Goal: Task Accomplishment & Management: Use online tool/utility

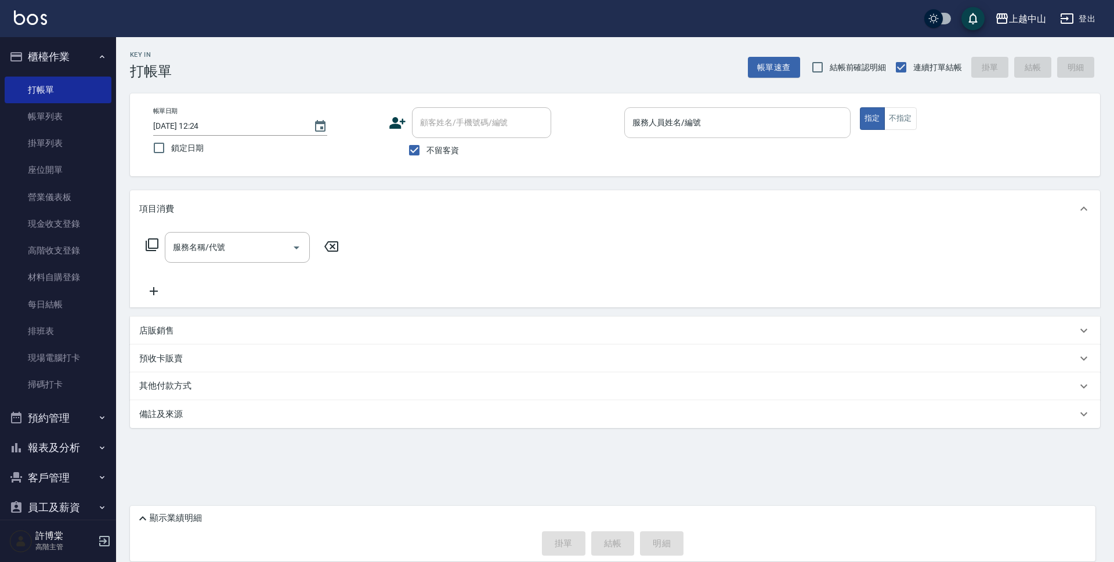
click at [646, 131] on input "服務人員姓名/編號" at bounding box center [738, 123] width 216 height 20
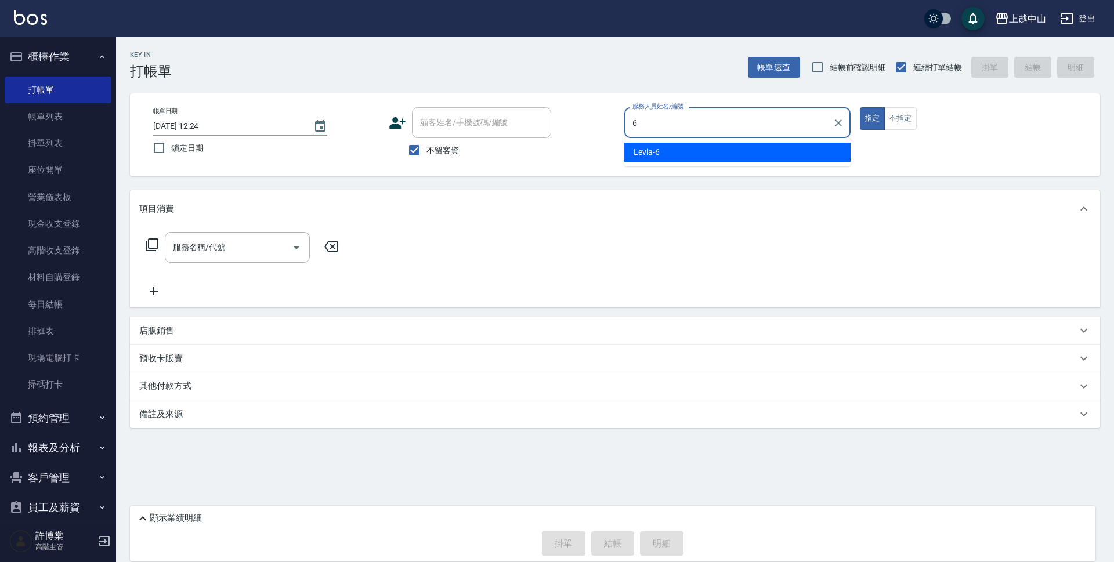
type input "Levia-6"
type button "true"
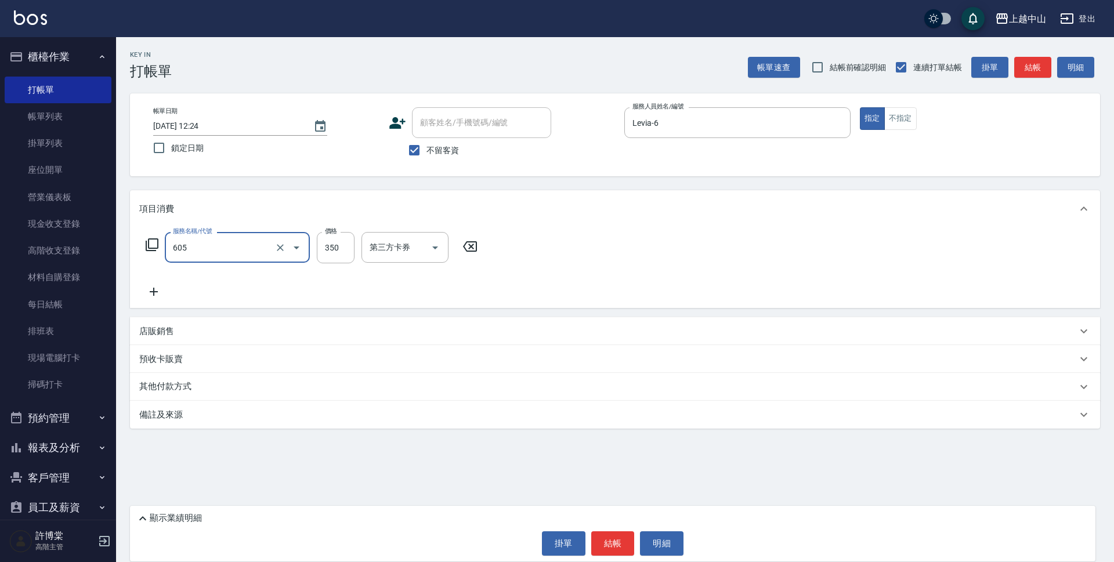
type input "洗髮 (女)(605)"
type input "500"
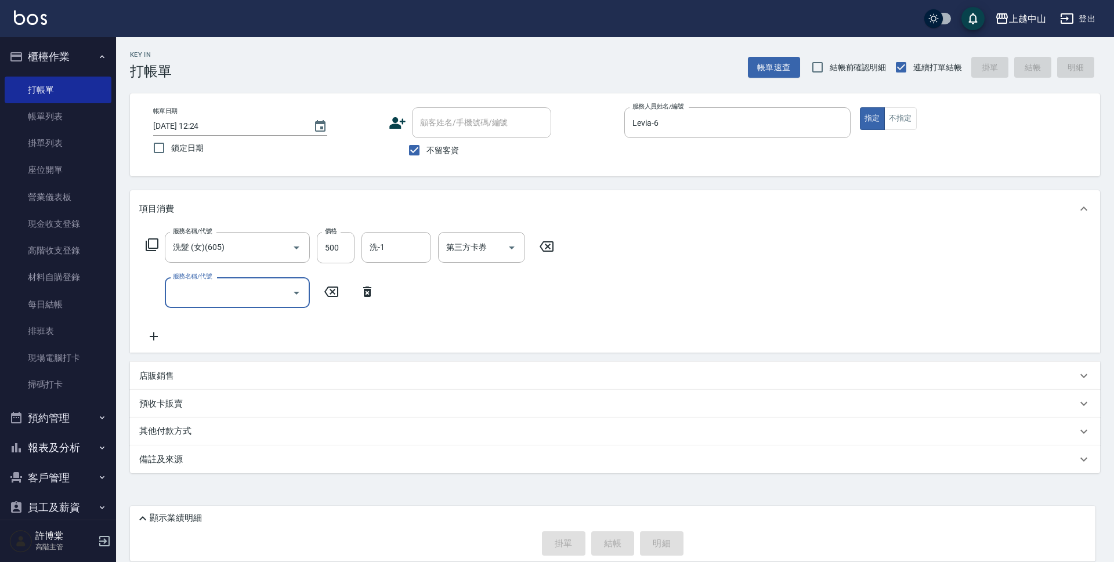
type input "[DATE] 19:24"
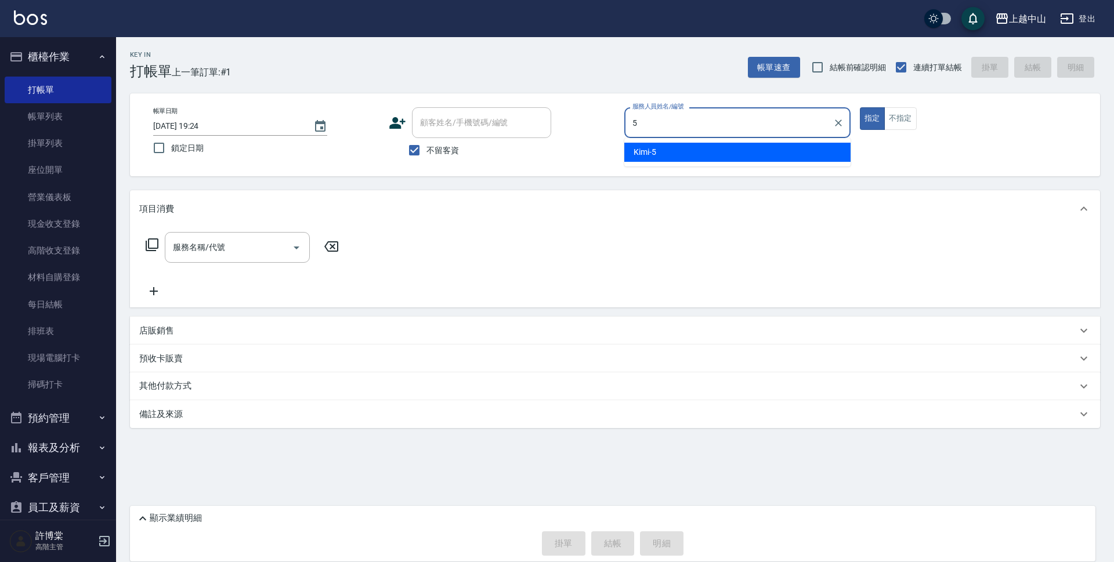
type input "Kimi-5"
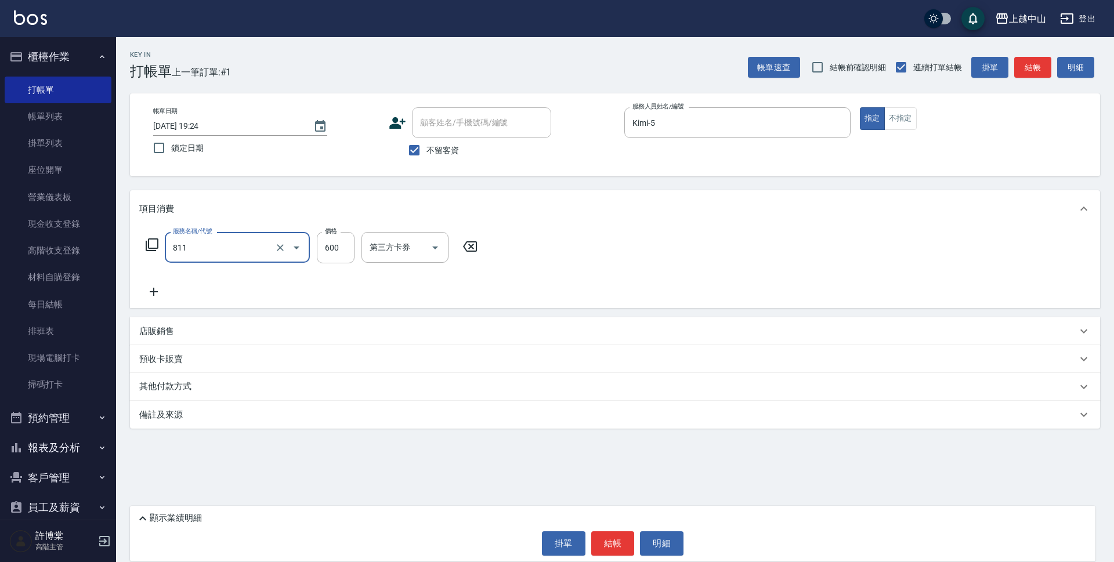
type input "洗+剪(811)"
type input "390"
type input "[PERSON_NAME]-39"
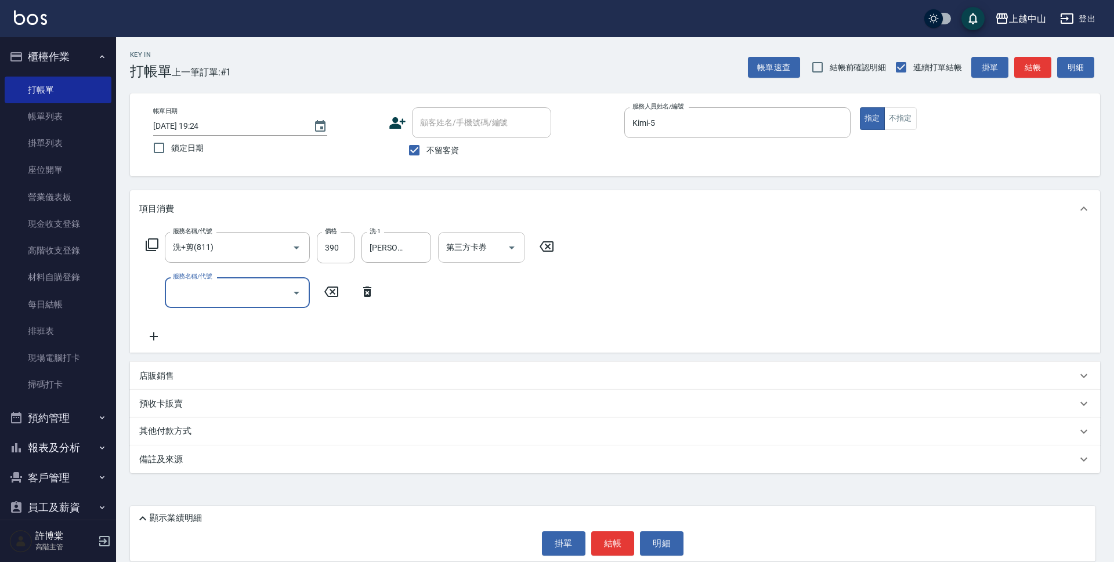
click at [458, 247] on input "第三方卡券" at bounding box center [472, 247] width 59 height 20
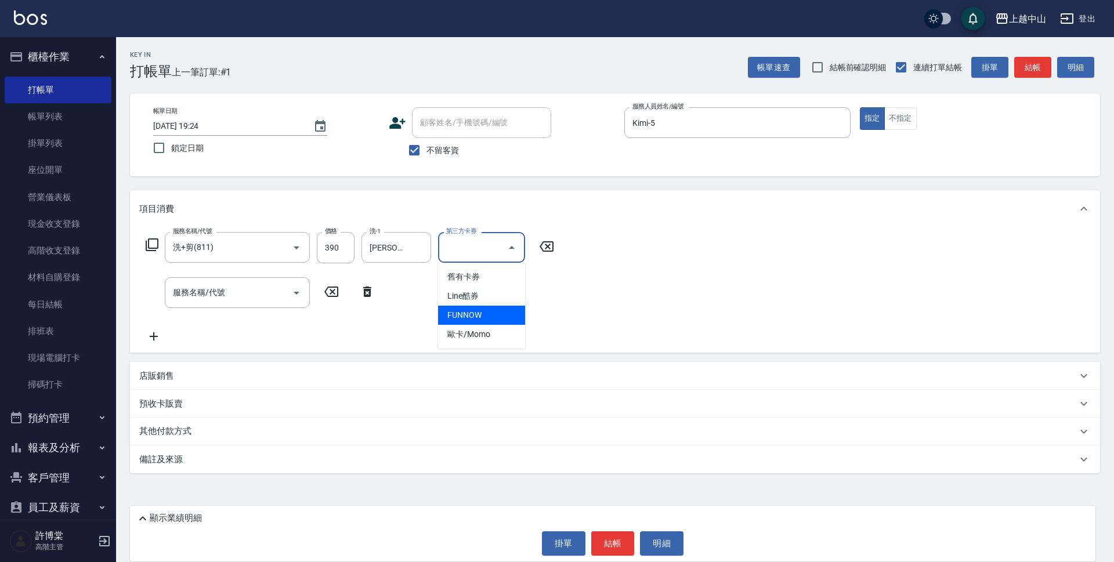
click at [468, 317] on span "FUNNOW" at bounding box center [481, 315] width 87 height 19
type input "FUNNOW"
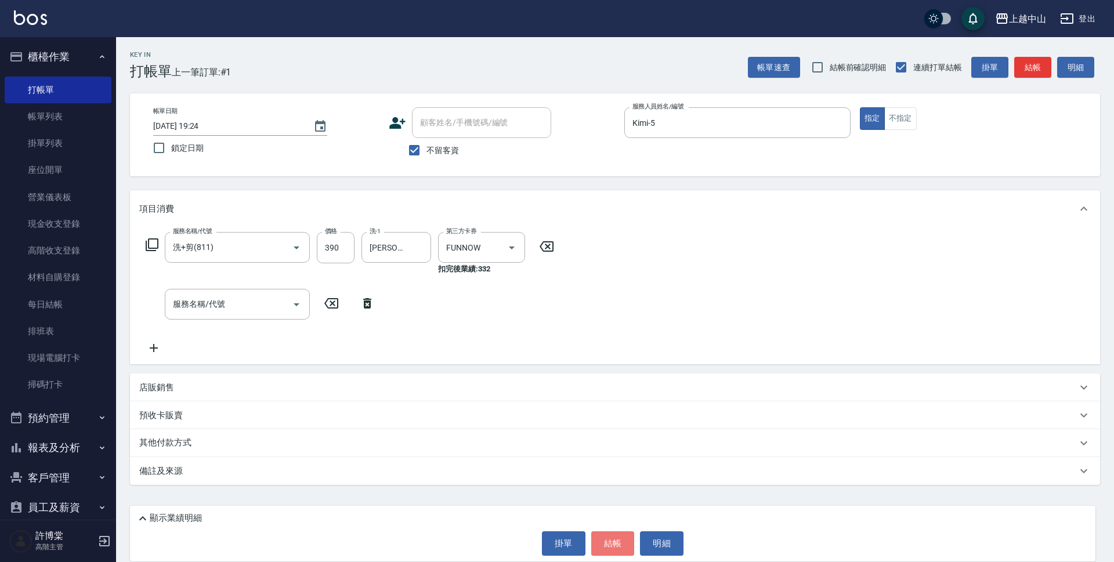
click at [616, 542] on button "結帳" at bounding box center [613, 543] width 44 height 24
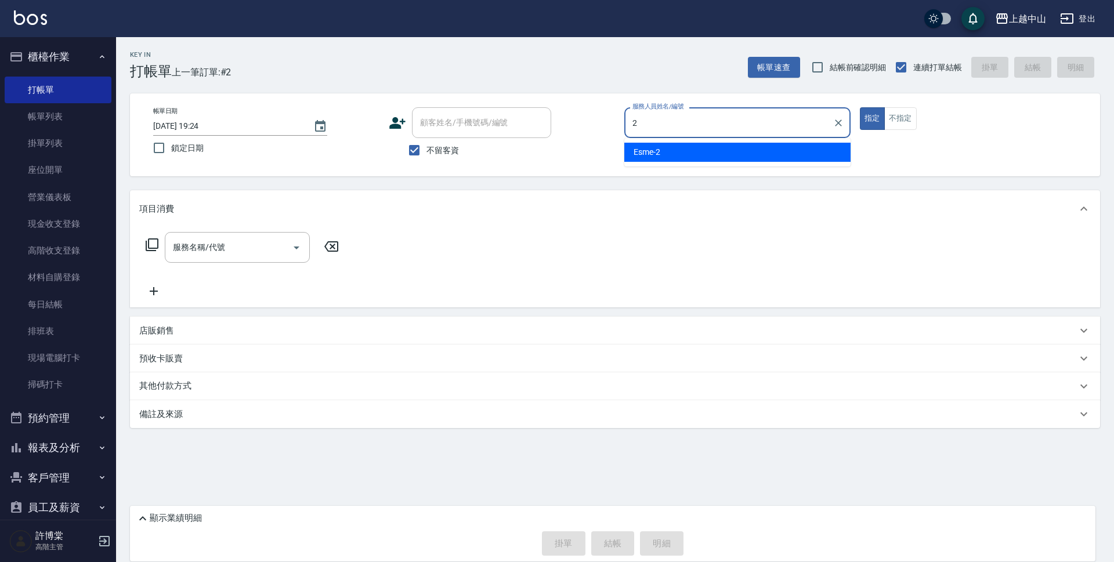
type input "Esme-2"
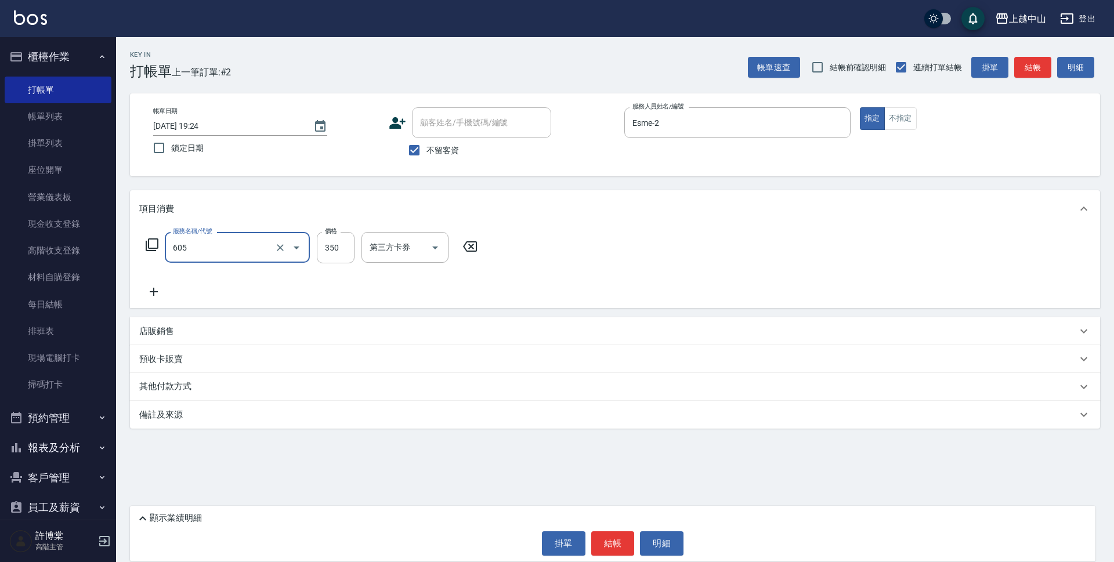
type input "洗髮 (女)(605)"
click at [410, 162] on input "不留客資" at bounding box center [414, 150] width 24 height 24
checkbox input "false"
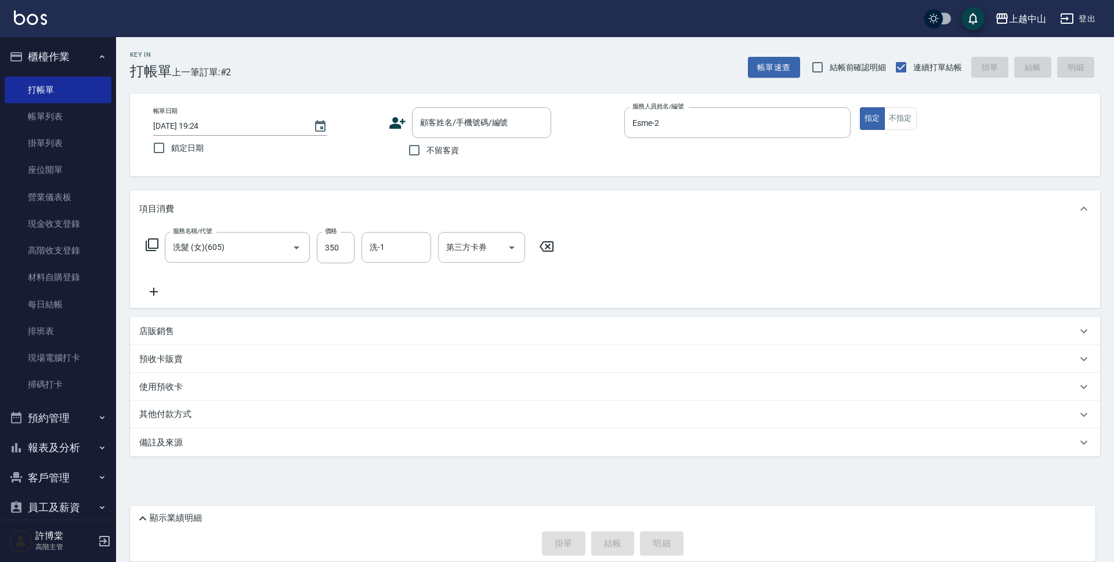
click at [436, 106] on div "帳單日期 [DATE] 19:24 鎖定日期 顧客姓名/手機號碼/編號 顧客姓名/手機號碼/編號 不留客資 服務人員姓名/編號 Esme-2 服務人員姓名/編…" at bounding box center [615, 134] width 970 height 83
click at [442, 122] on input "顧客姓名/手機號碼/編號" at bounding box center [472, 123] width 111 height 20
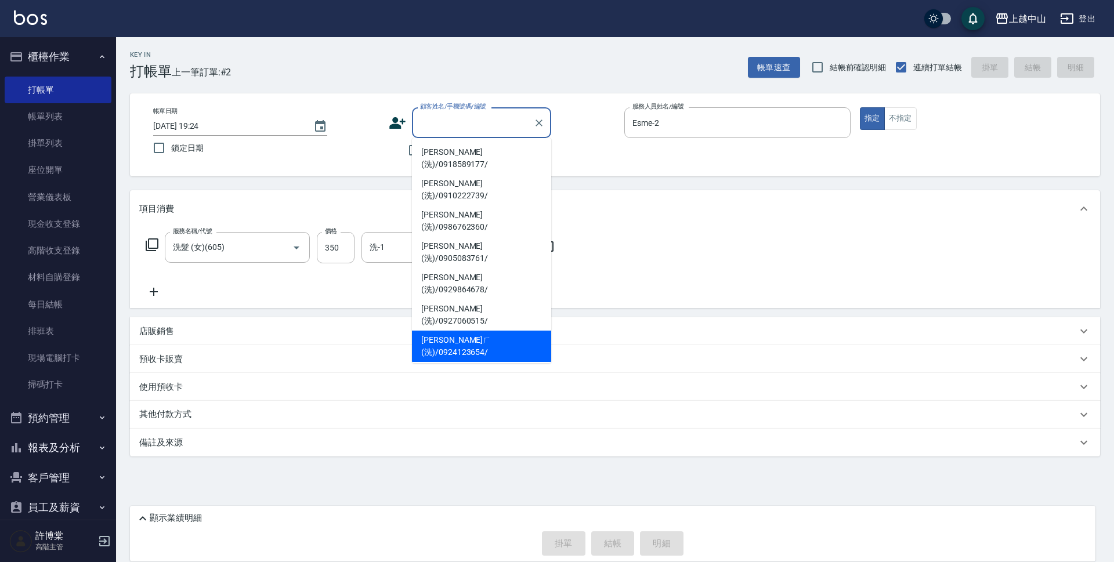
click at [476, 331] on li "[PERSON_NAME]ㄏ(洗)/0924123654/" at bounding box center [481, 346] width 139 height 31
type input "[PERSON_NAME]ㄏ(洗)/0924123654/"
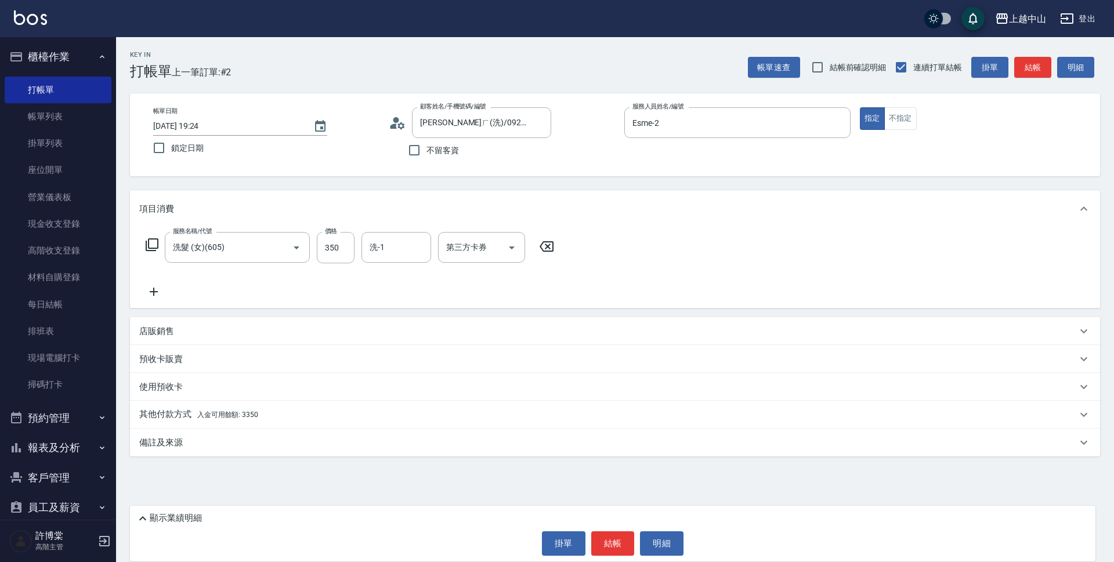
drag, startPoint x: 1113, startPoint y: 327, endPoint x: 1113, endPoint y: 585, distance: 258.2
click at [1113, 562] on html "上越中山 登出 櫃檯作業 打帳單 帳單列表 掛單列表 座位開單 營業儀表板 現金收支登錄 高階收支登錄 材料自購登錄 每日結帳 排班表 現場電腦打卡 掃碼打卡…" at bounding box center [557, 281] width 1114 height 562
click at [189, 418] on p "其他付款方式 入金可用餘額: 3350" at bounding box center [198, 414] width 119 height 13
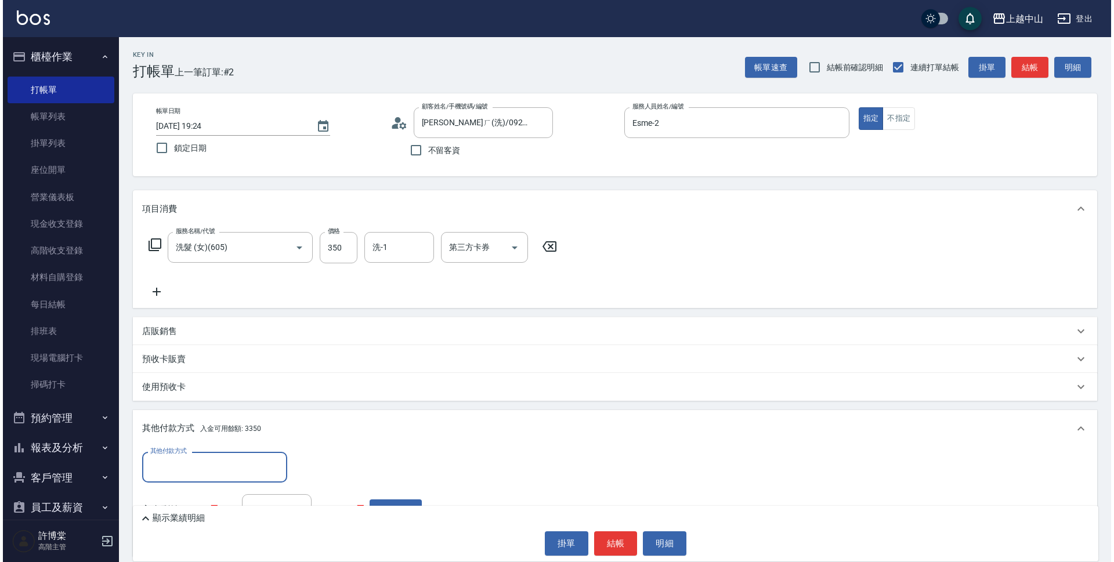
scroll to position [95, 0]
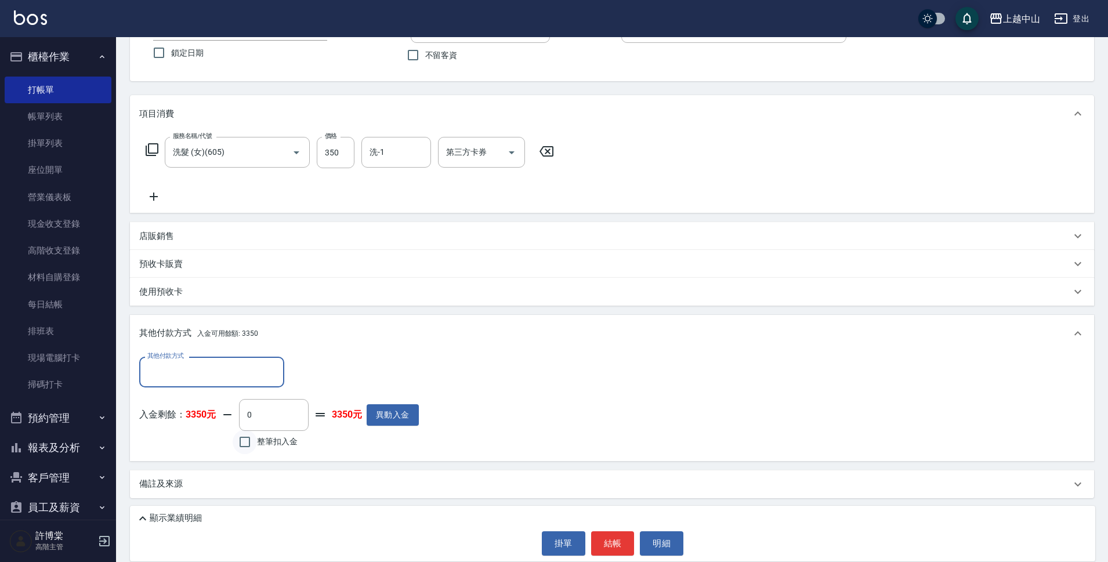
click at [244, 443] on input "整筆扣入金" at bounding box center [245, 442] width 24 height 24
checkbox input "true"
type input "350"
click at [668, 541] on button "明細" at bounding box center [662, 543] width 44 height 24
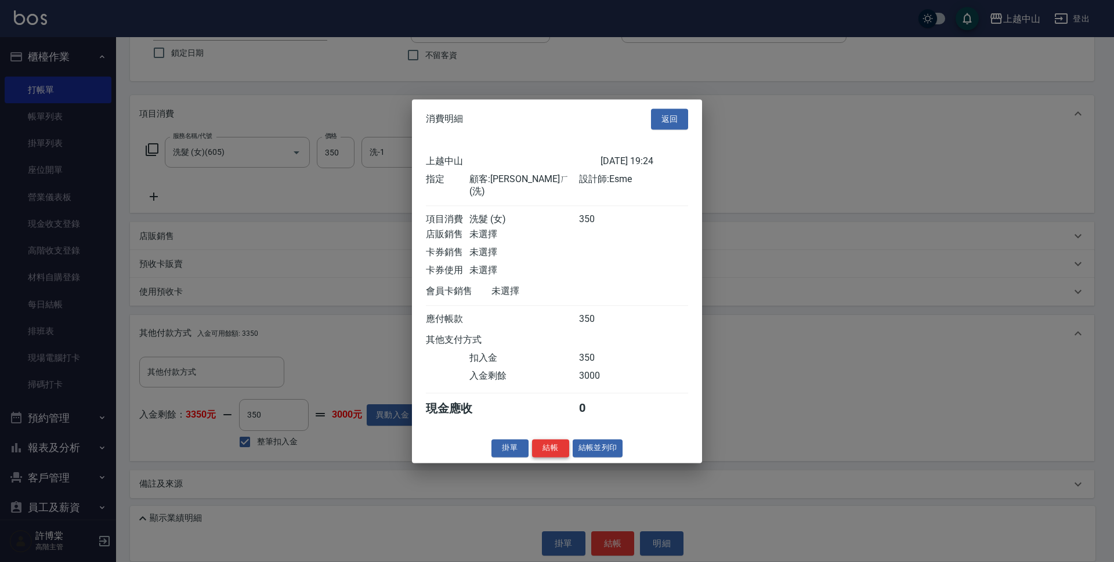
click at [559, 457] on button "結帳" at bounding box center [550, 448] width 37 height 18
type input "[DATE] 19:25"
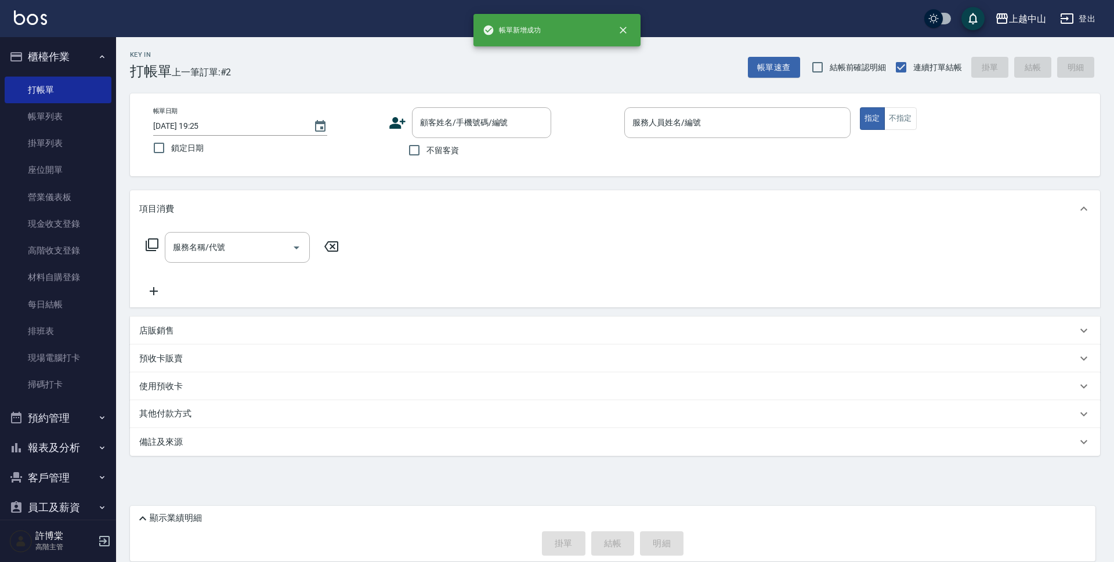
scroll to position [0, 0]
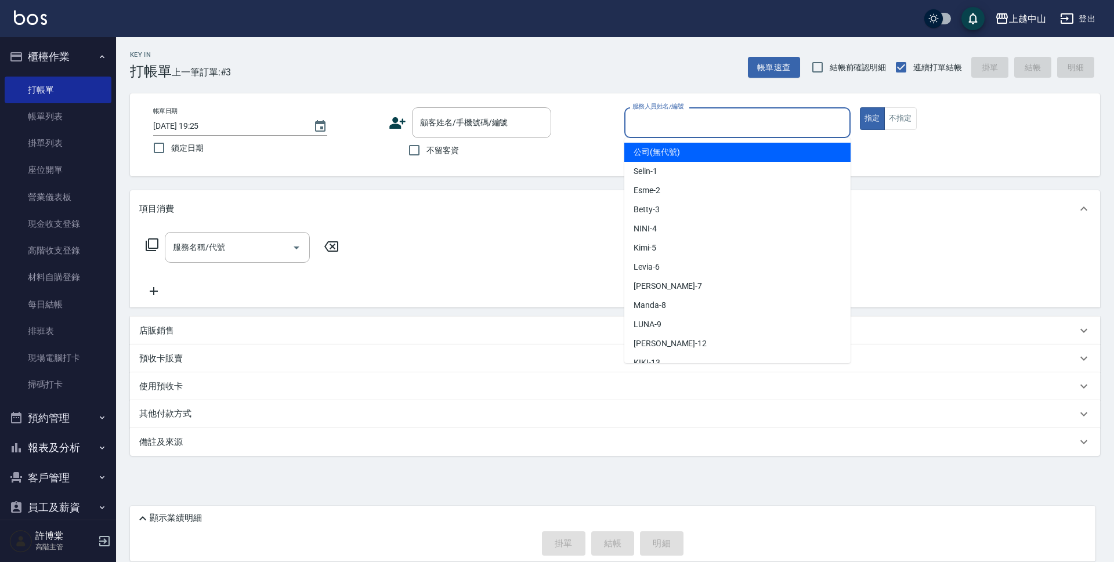
click at [700, 112] on div "服務人員姓名/編號" at bounding box center [737, 122] width 226 height 31
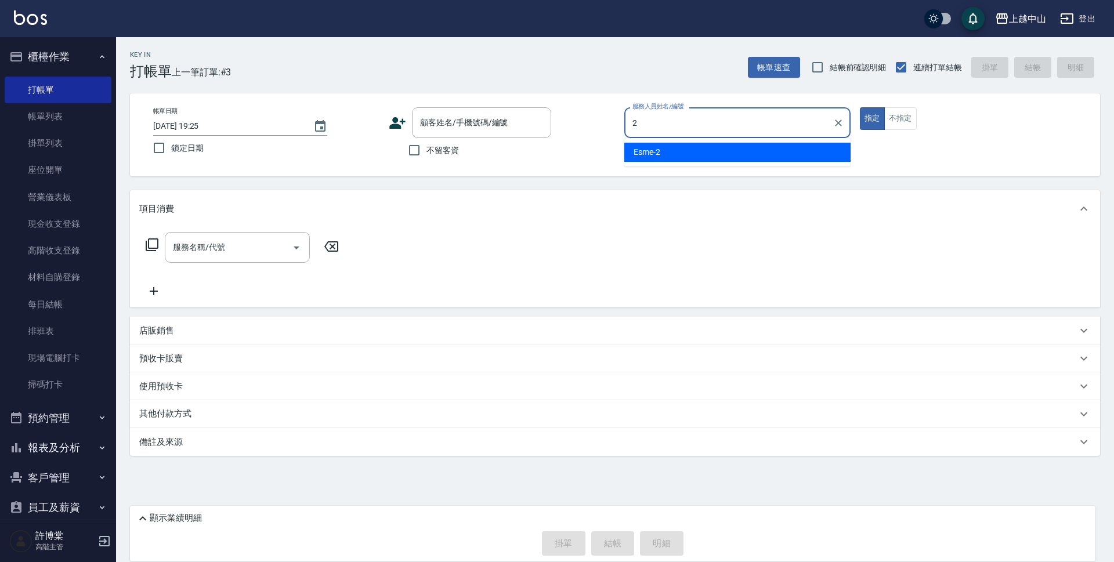
type input "Esme-2"
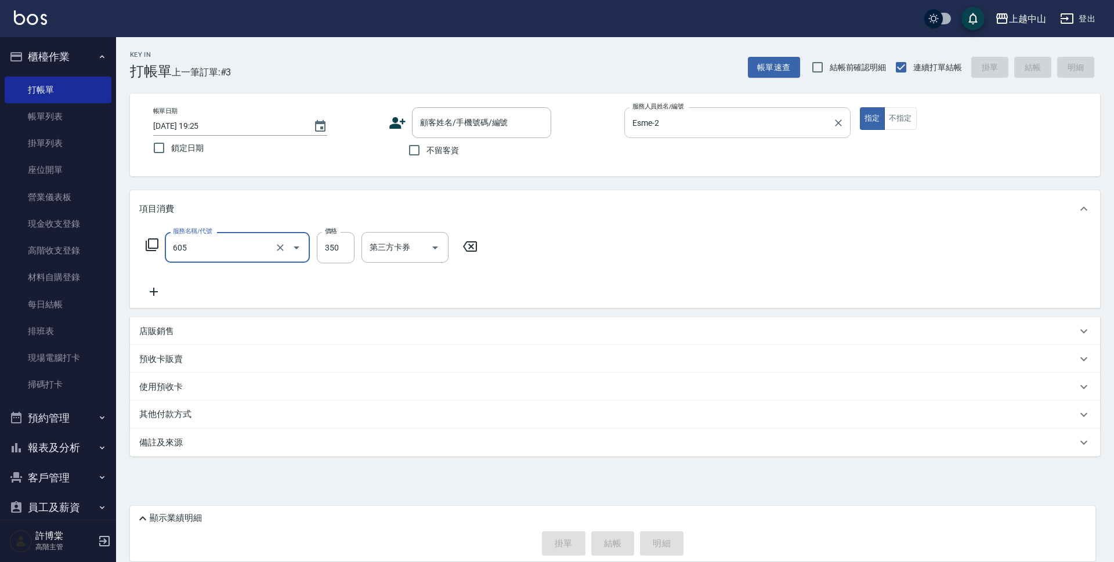
type input "洗髮 (女)(605)"
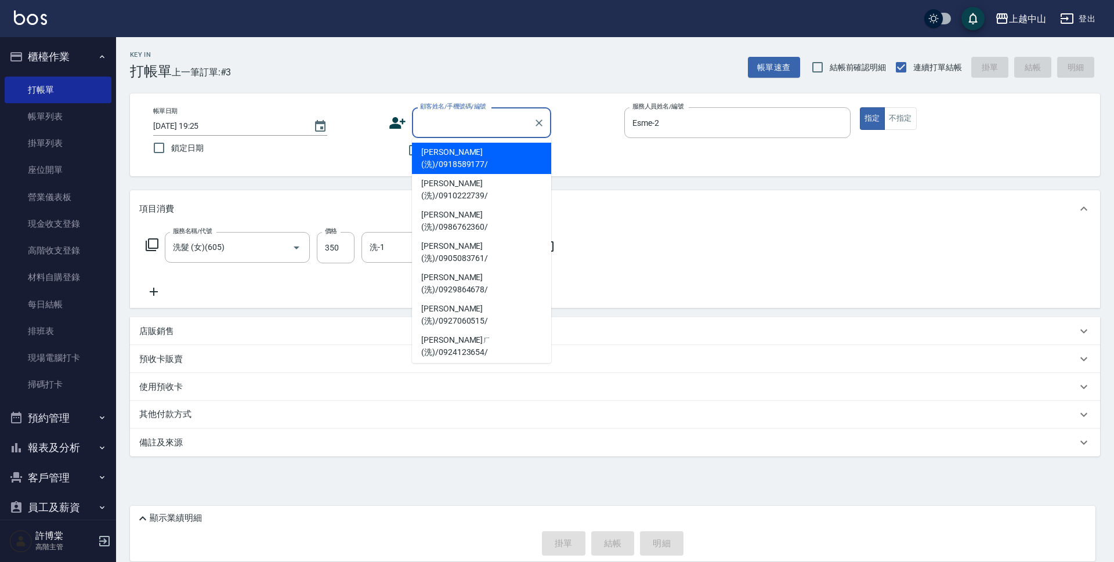
click at [494, 113] on input "顧客姓名/手機號碼/編號" at bounding box center [472, 123] width 111 height 20
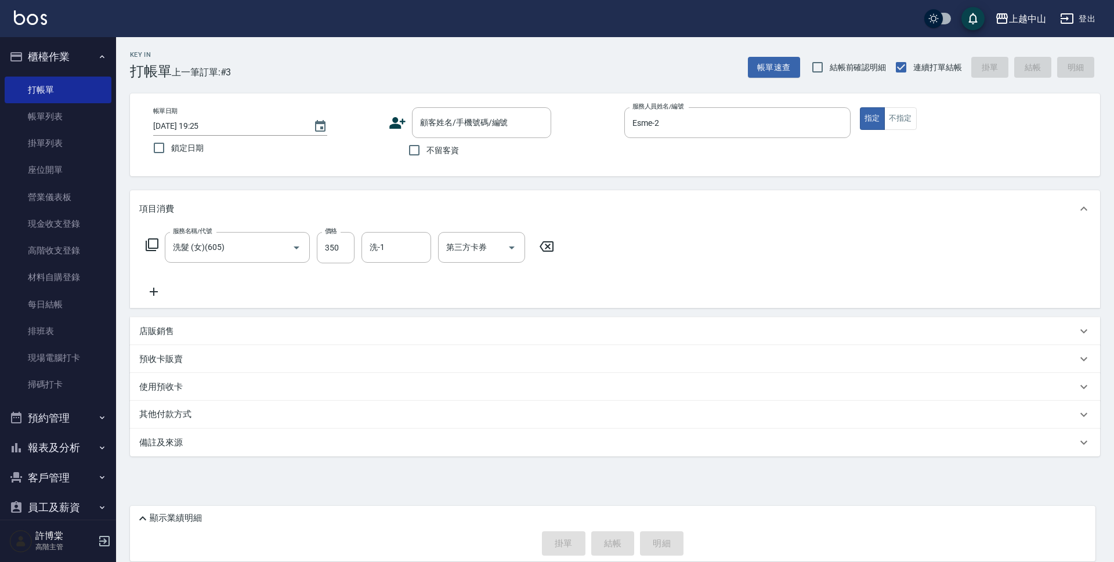
drag, startPoint x: 551, startPoint y: 259, endPoint x: 550, endPoint y: 272, distance: 13.4
click at [552, 274] on div "服務名稱/代號 洗髮 (女)(605) 服務名稱/代號 價格 350 價格 洗-1 洗-1 第三方卡券 第三方卡券" at bounding box center [350, 265] width 422 height 67
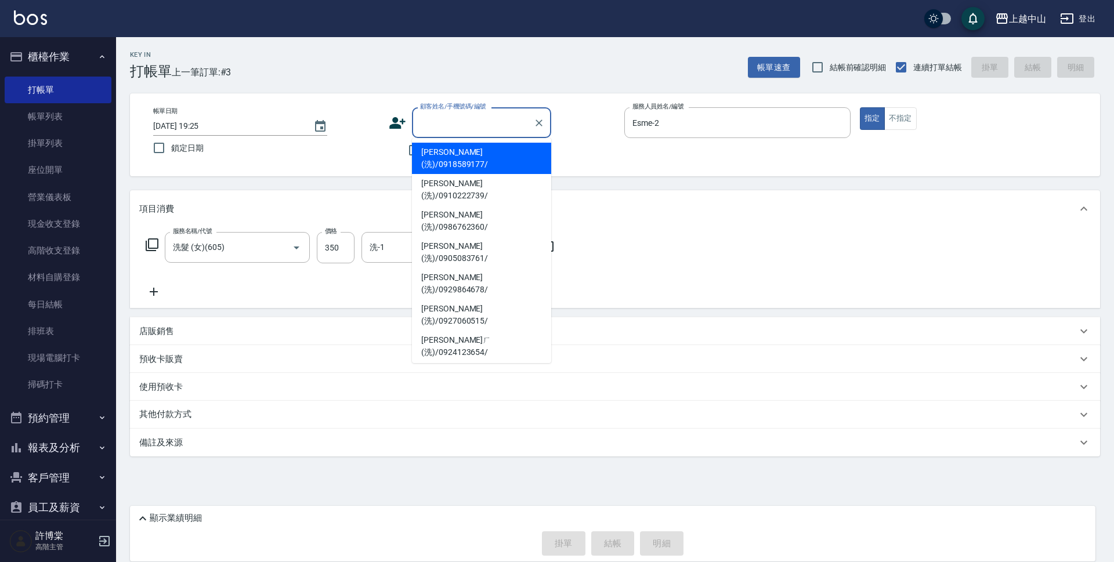
click at [471, 118] on input "顧客姓名/手機號碼/編號" at bounding box center [472, 123] width 111 height 20
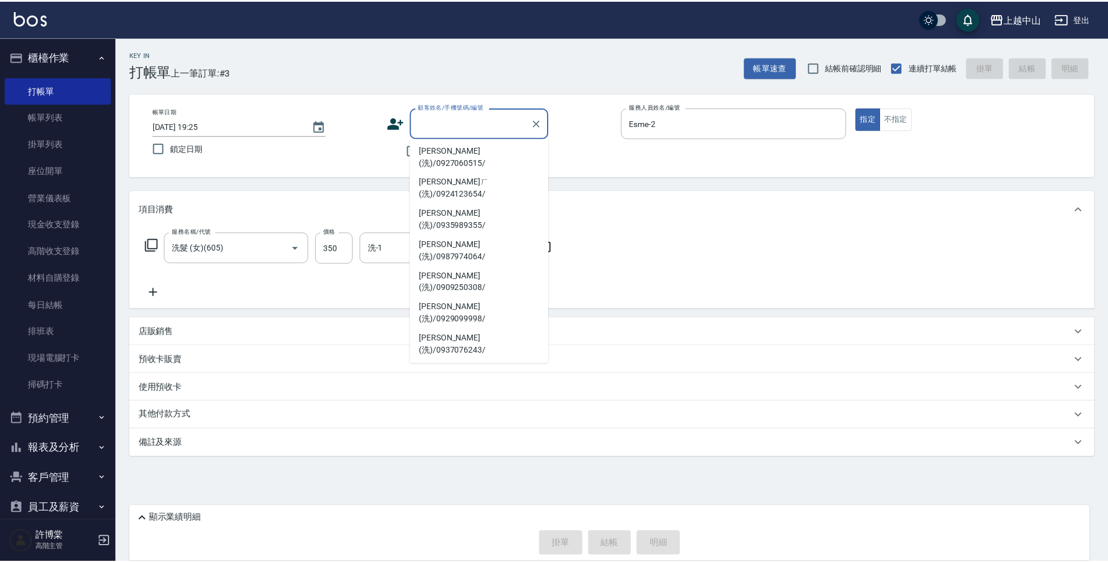
scroll to position [167, 0]
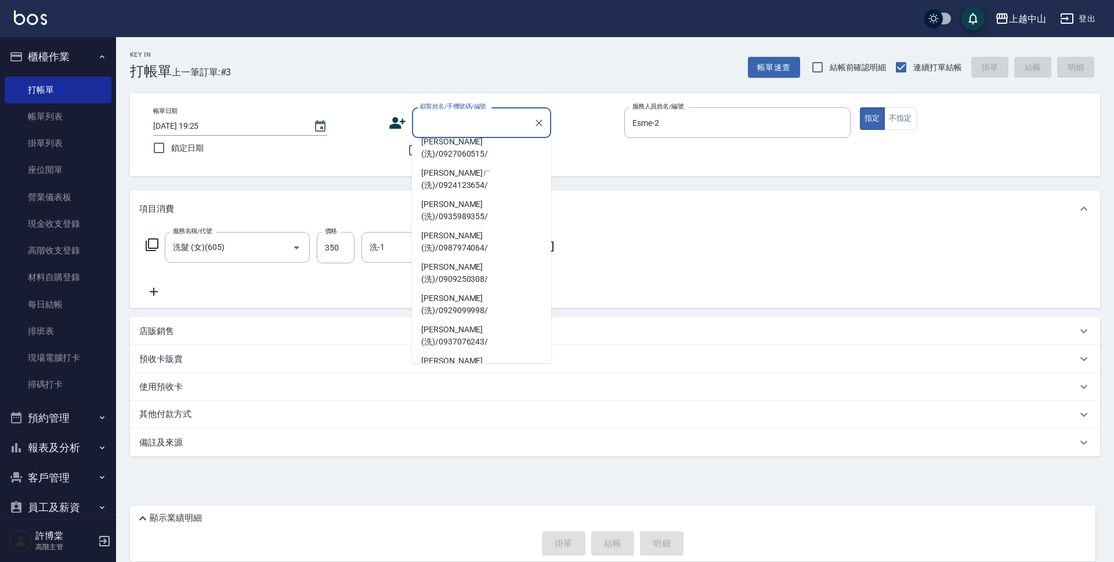
click at [495, 446] on li "[PERSON_NAME](洗)/0952334727/" at bounding box center [481, 461] width 139 height 31
type input "[PERSON_NAME](洗)/0952334727/"
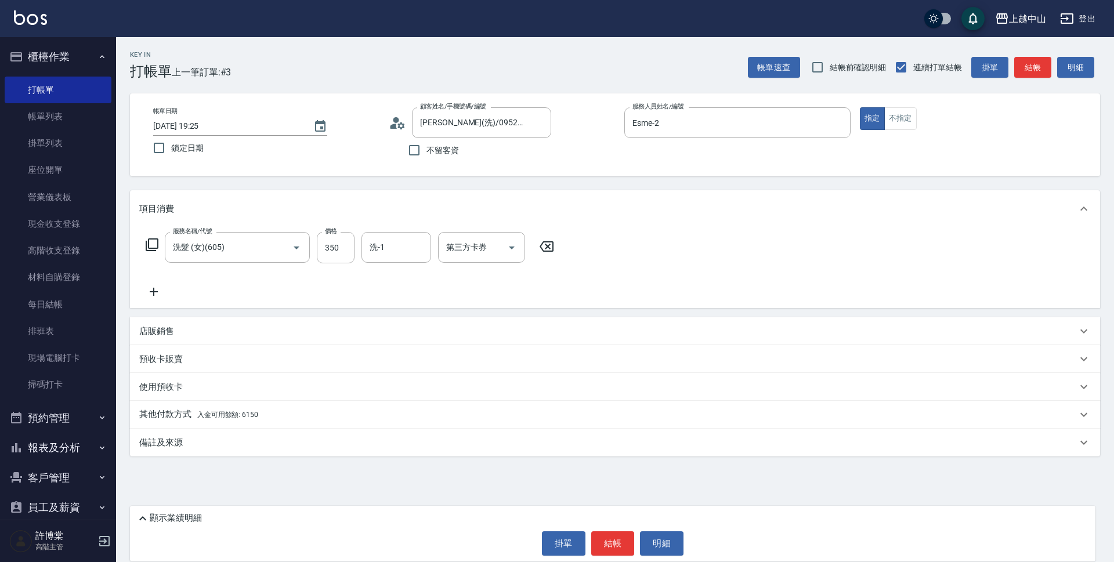
drag, startPoint x: 1113, startPoint y: 385, endPoint x: 720, endPoint y: 444, distance: 397.7
click at [1111, 468] on div "Key In 打帳單 上一筆訂單:#3 帳單速查 結帳前確認明細 連續打單結帳 掛單 結帳 明細 帳單日期 [DATE] 19:25 鎖定日期 顧客姓名/手機…" at bounding box center [615, 278] width 998 height 483
click at [282, 412] on div "其他付款方式 入金可用餘額: 6150" at bounding box center [608, 414] width 938 height 13
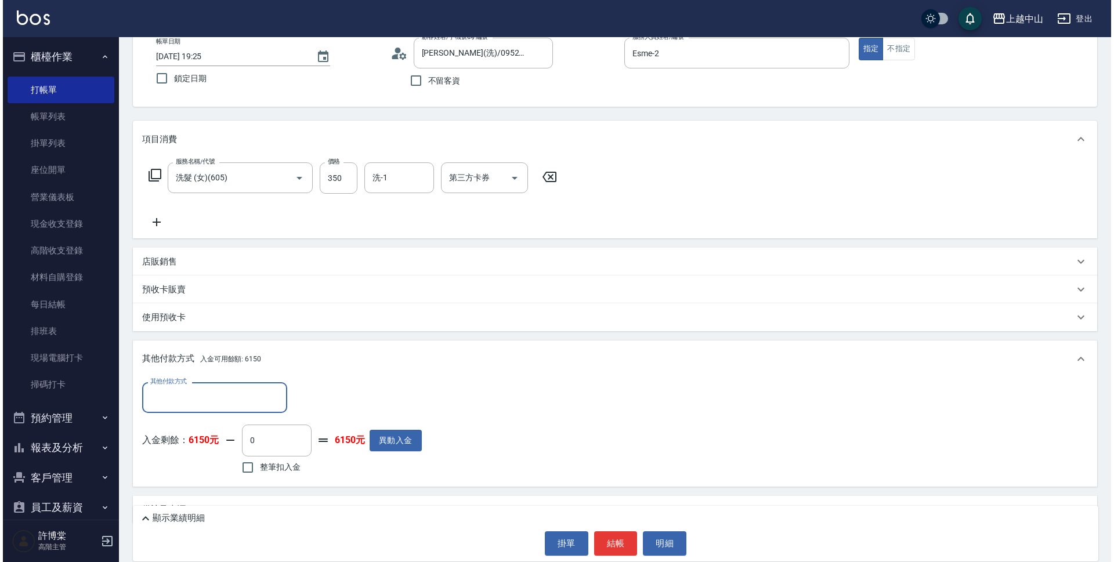
scroll to position [95, 0]
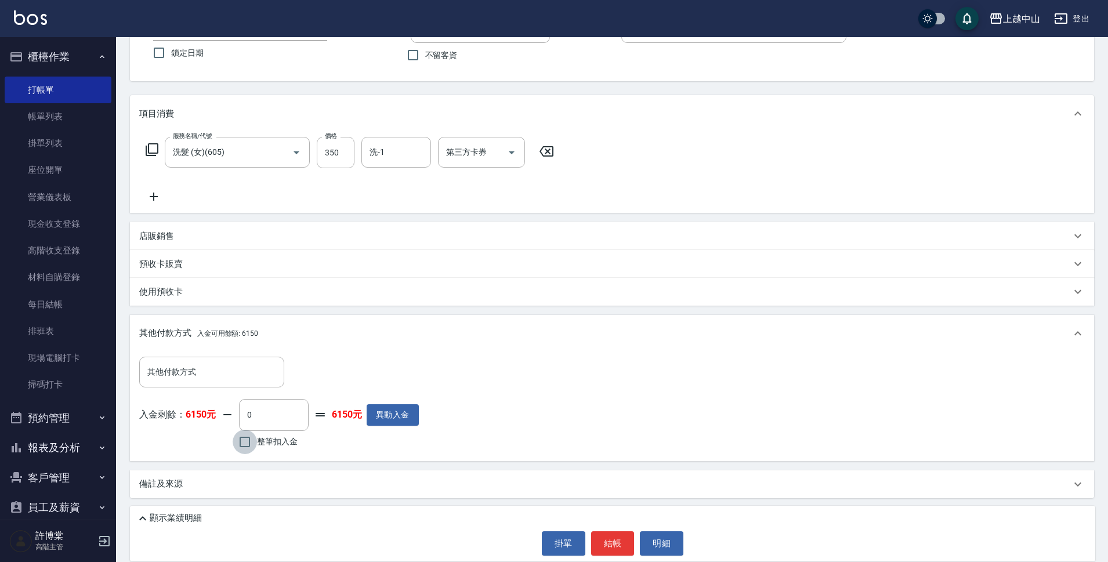
click at [250, 442] on input "整筆扣入金" at bounding box center [245, 442] width 24 height 24
checkbox input "true"
type input "350"
click at [651, 540] on button "明細" at bounding box center [662, 543] width 44 height 24
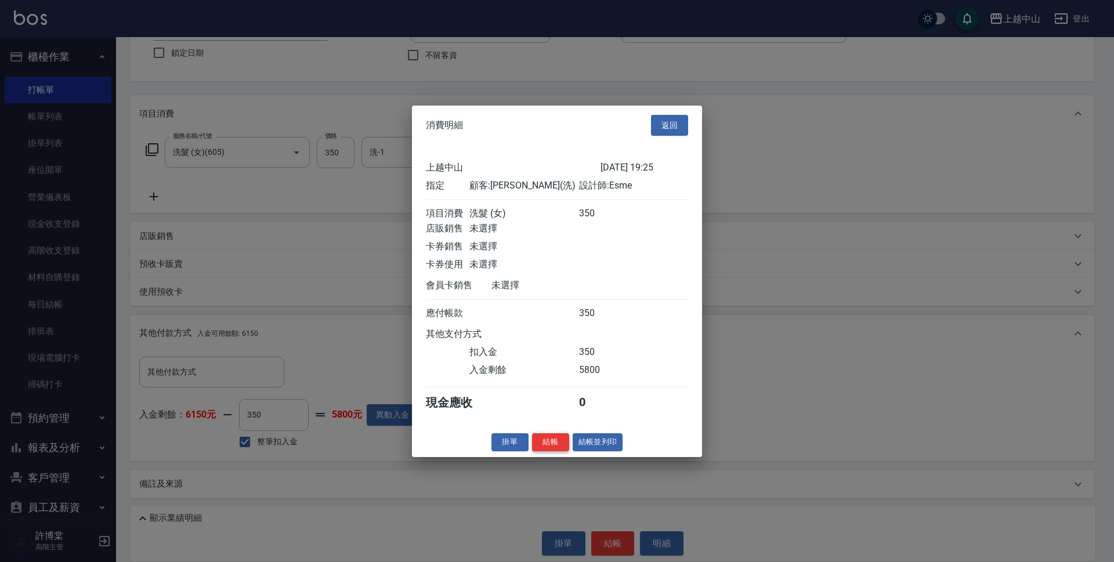
click at [556, 451] on button "結帳" at bounding box center [550, 442] width 37 height 18
type input "[DATE] 19:26"
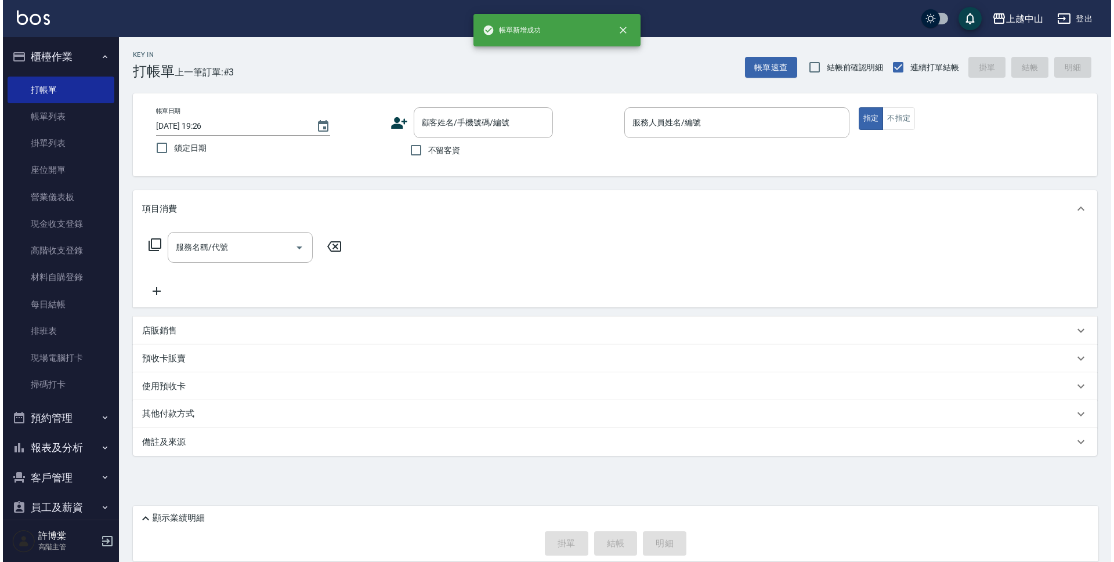
scroll to position [0, 0]
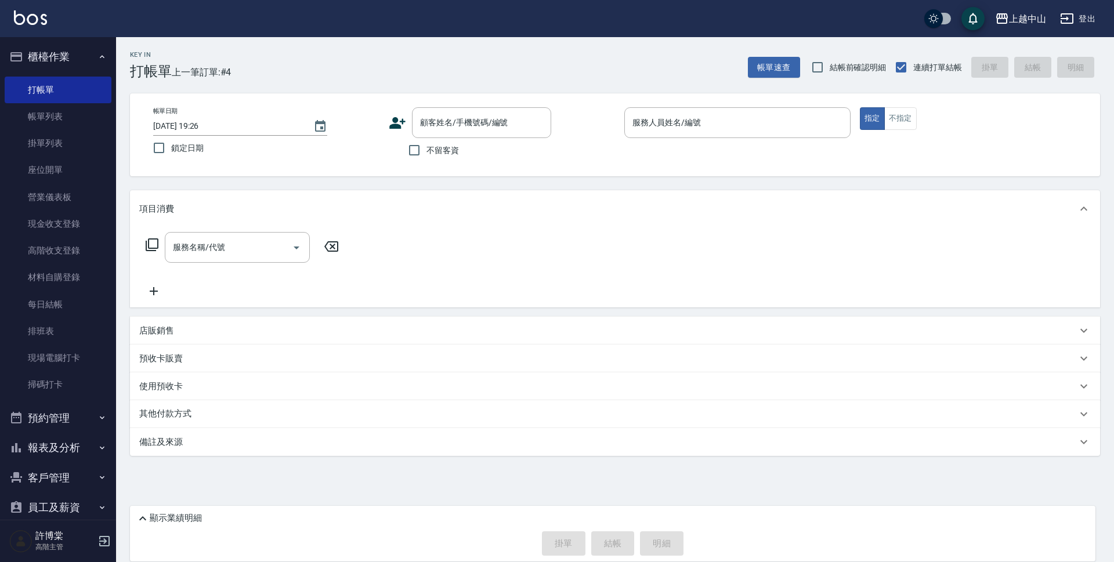
click at [689, 140] on p at bounding box center [737, 144] width 226 height 12
click at [689, 138] on div "服務人員姓名/編號" at bounding box center [737, 122] width 226 height 31
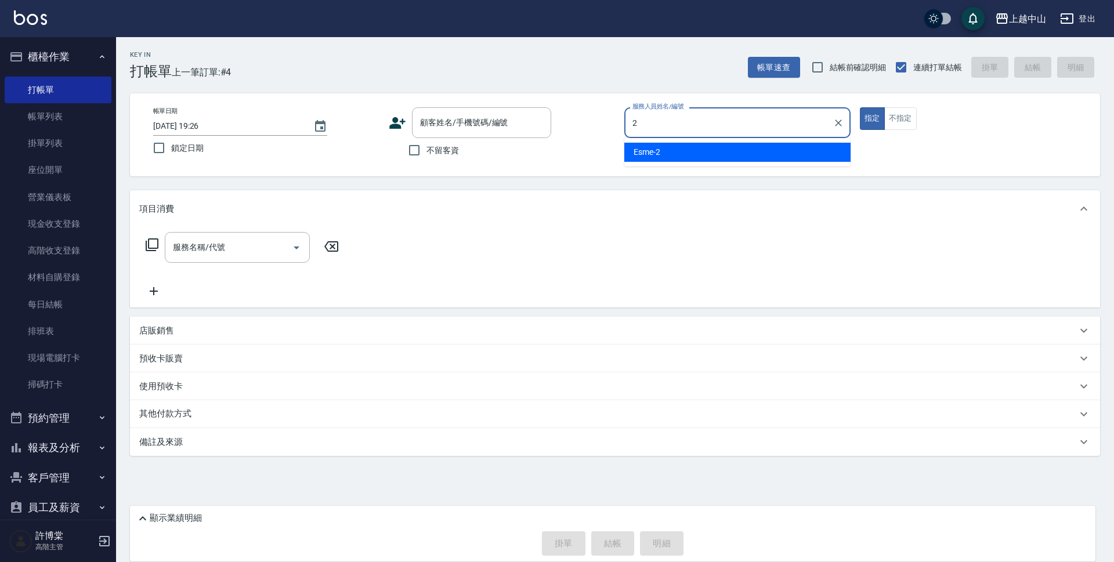
type input "Esme-2"
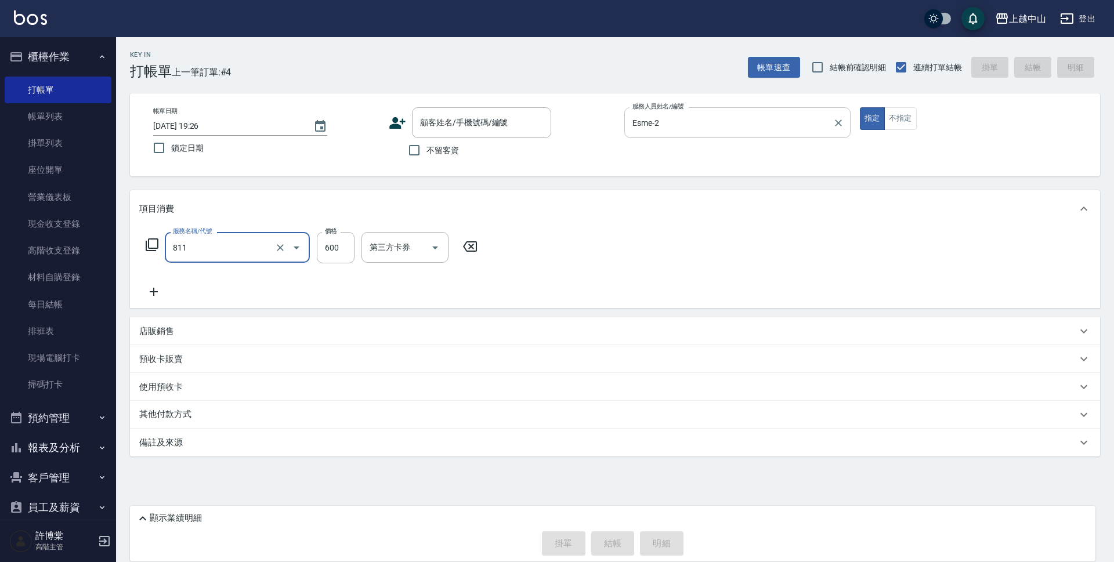
type input "洗+剪(811)"
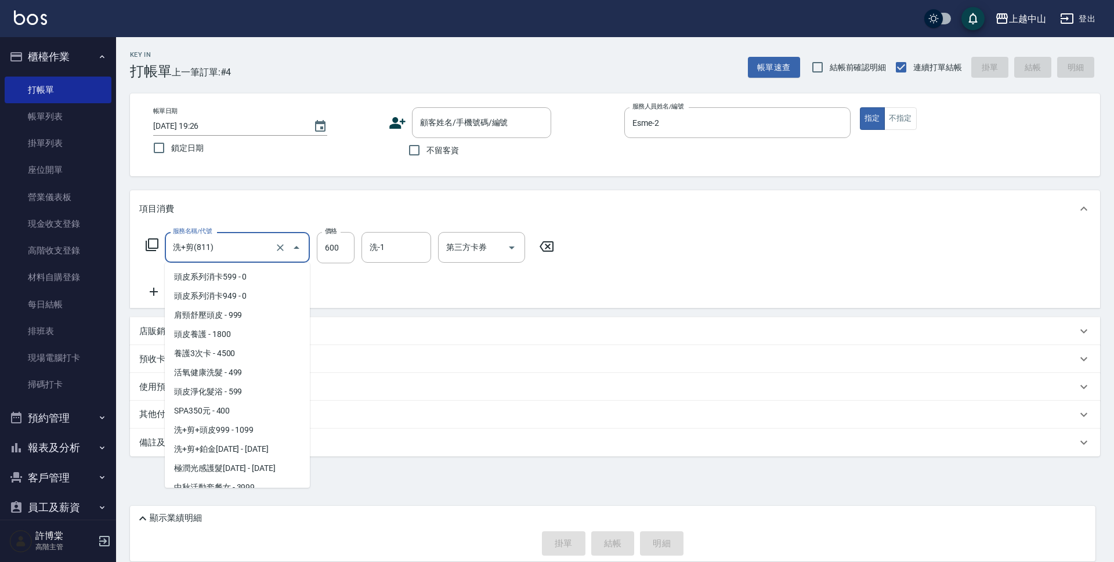
click at [247, 250] on input "洗+剪(811)" at bounding box center [221, 247] width 102 height 20
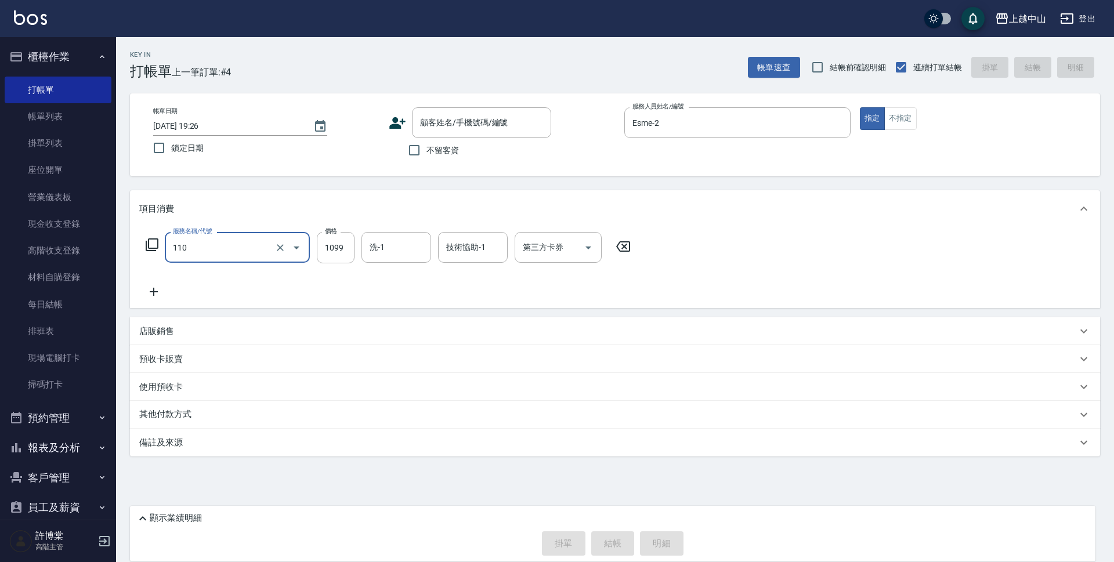
type input "洗+剪+頭皮999(110)"
type input "1200"
click at [419, 146] on input "不留客資" at bounding box center [414, 150] width 24 height 24
checkbox input "true"
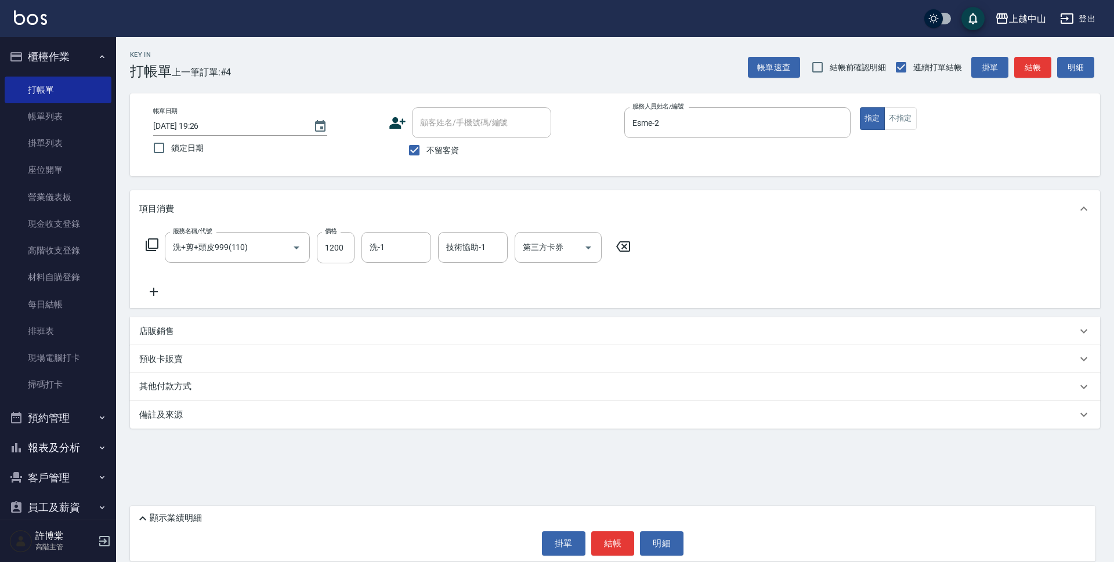
drag, startPoint x: 1113, startPoint y: 462, endPoint x: 1105, endPoint y: 478, distance: 17.9
click at [1113, 478] on div "Key In 打帳單 上一筆訂單:#4 帳單速查 結帳前確認明細 連續打單結帳 掛單 結帳 明細 帳單日期 [DATE] 19:26 鎖定日期 顧客姓名/手機…" at bounding box center [615, 264] width 998 height 455
click at [623, 547] on button "結帳" at bounding box center [613, 543] width 44 height 24
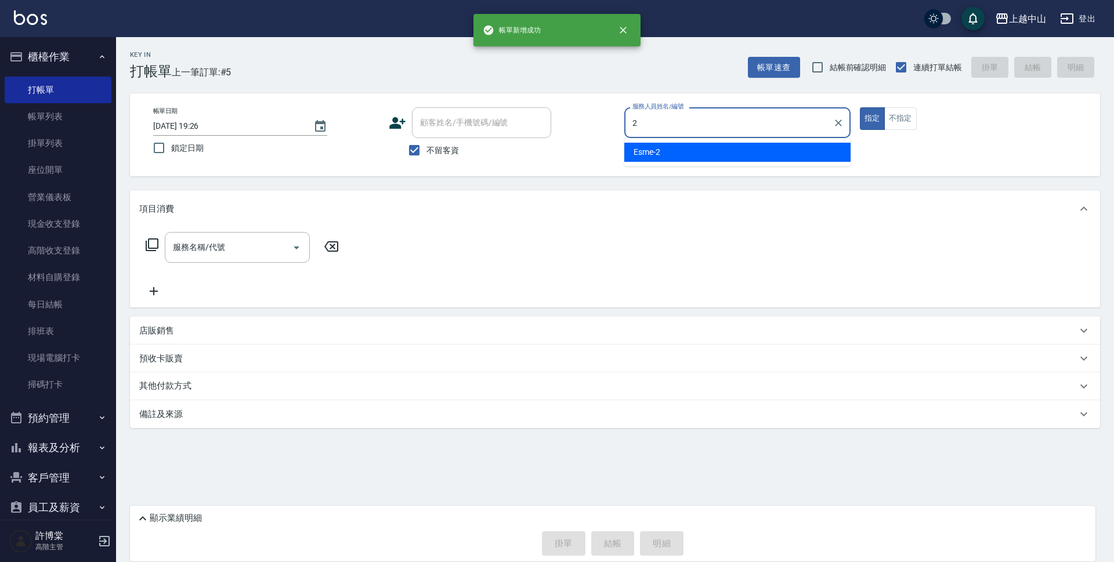
type input "Esme-2"
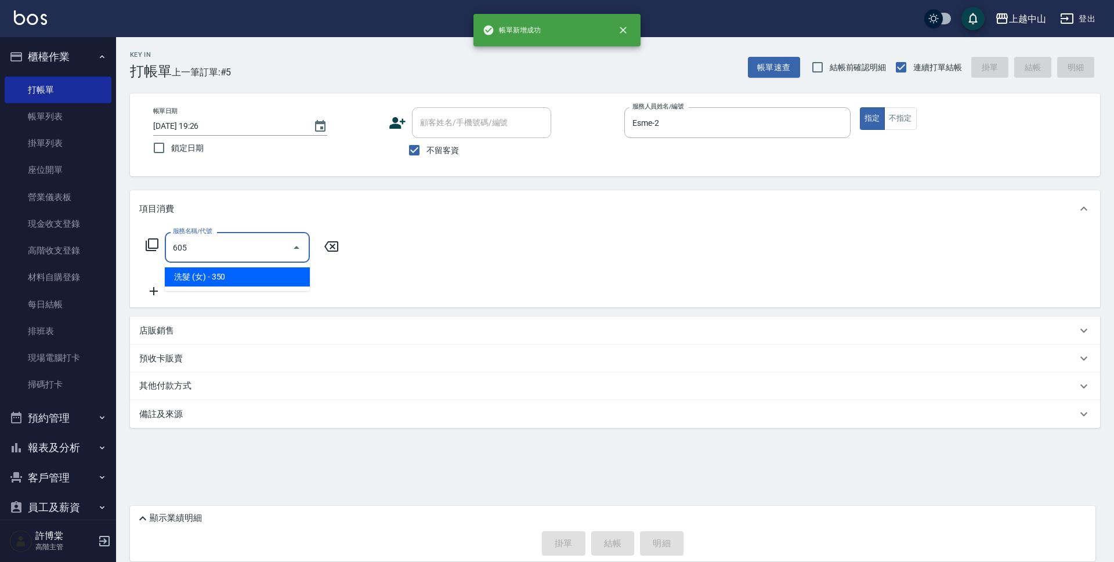
type input "洗髮 (女)(605)"
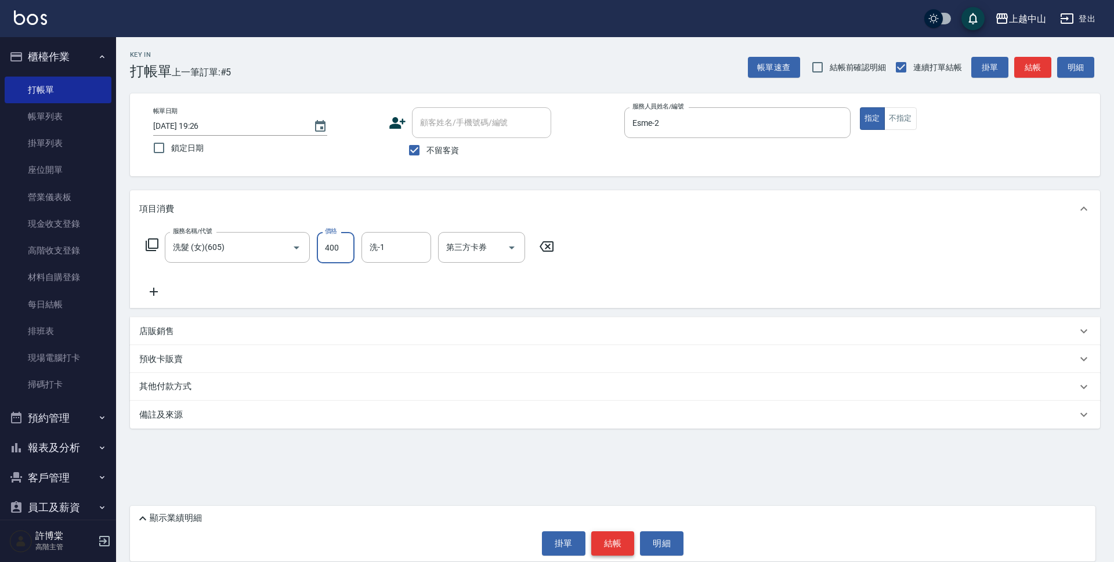
type input "400"
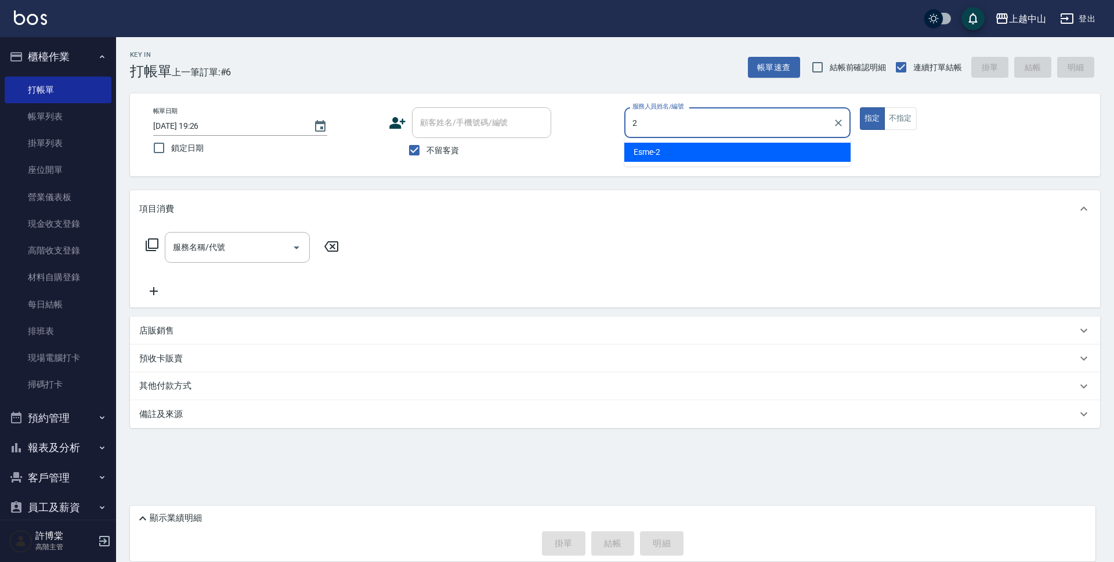
type input "Esme-2"
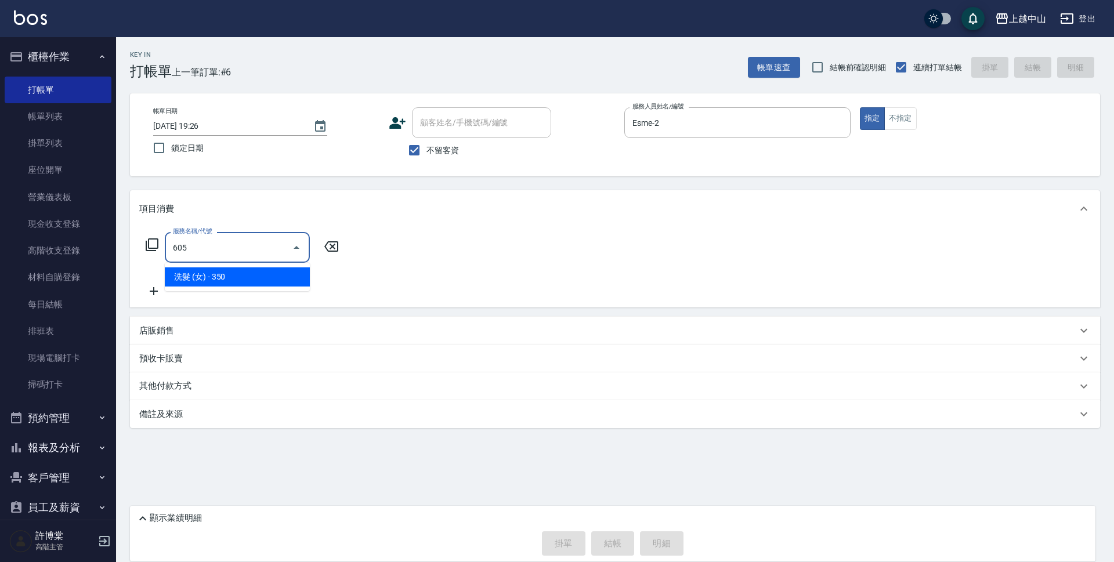
type input "洗髮 (女)(605)"
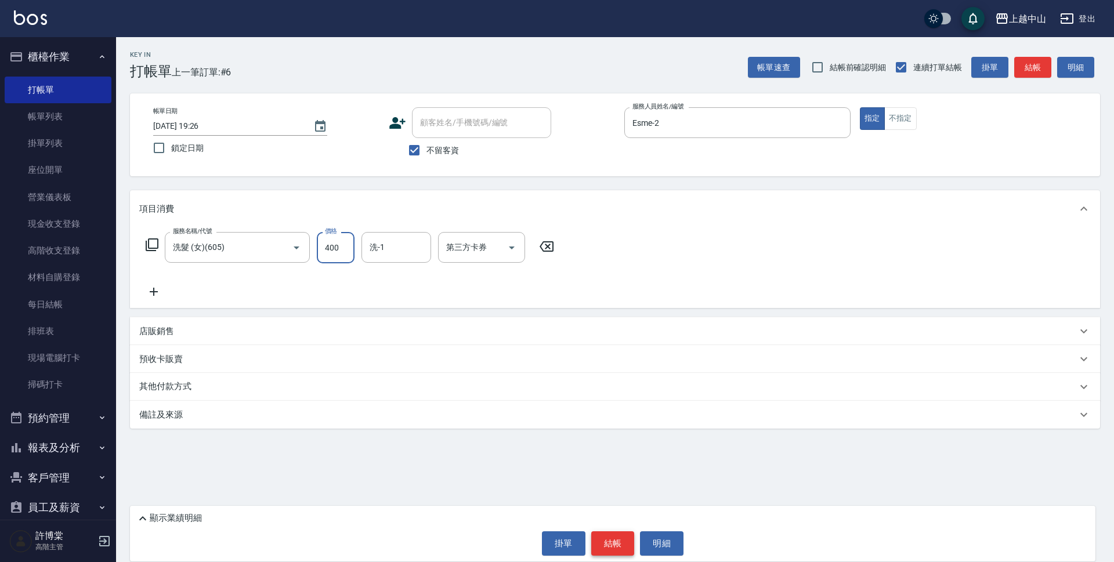
type input "400"
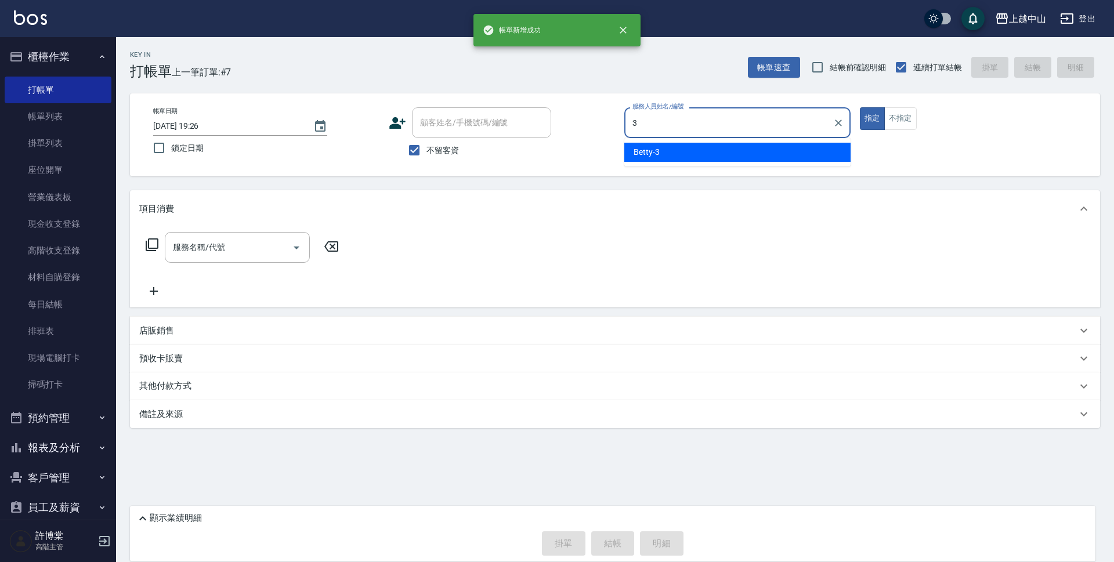
type input "Betty-3"
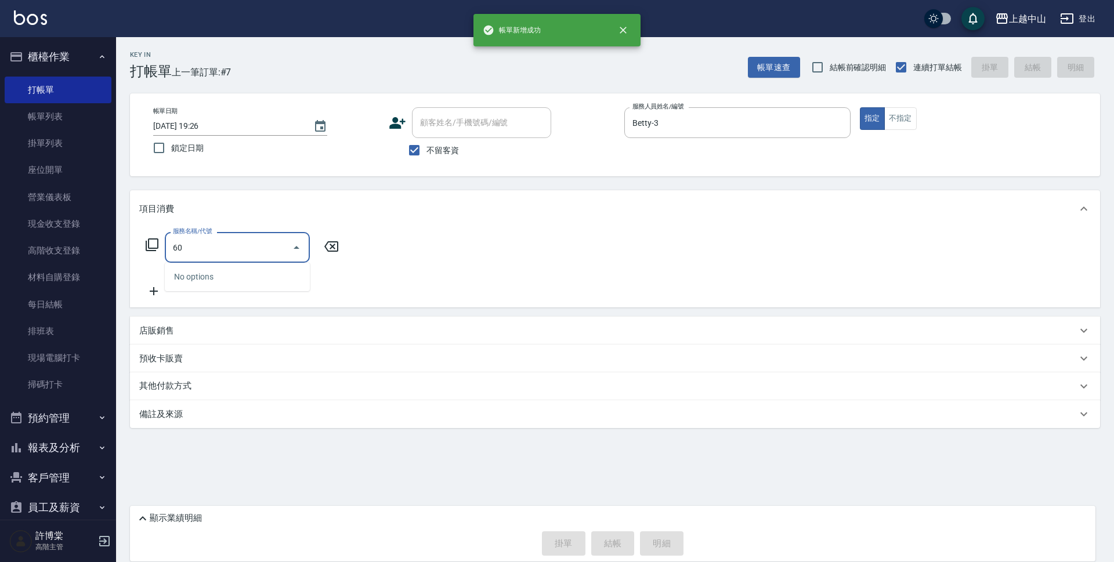
type input "6"
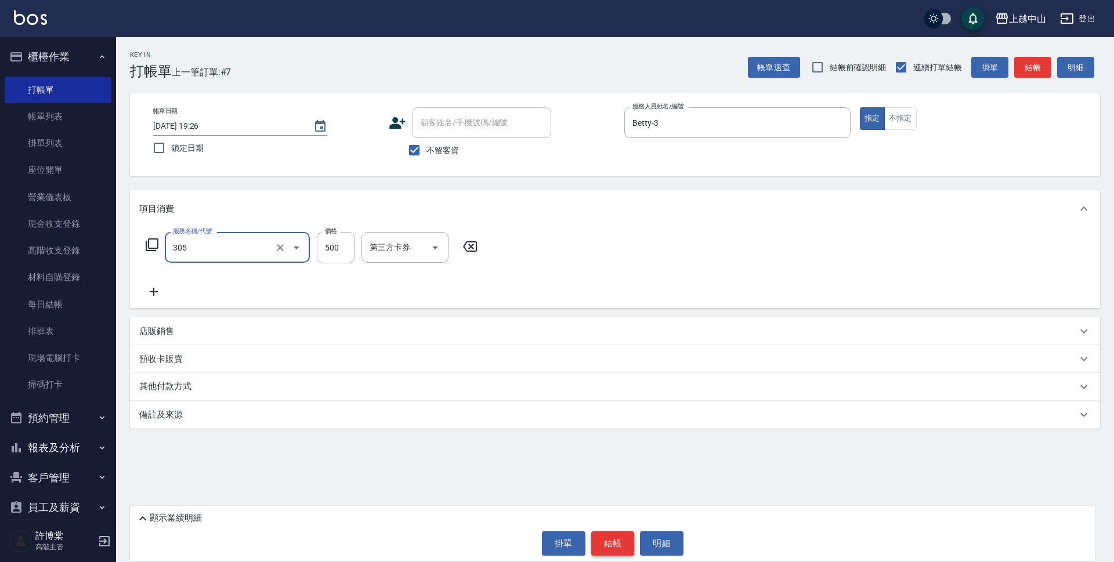
type input "剪髮(305)"
type input "500"
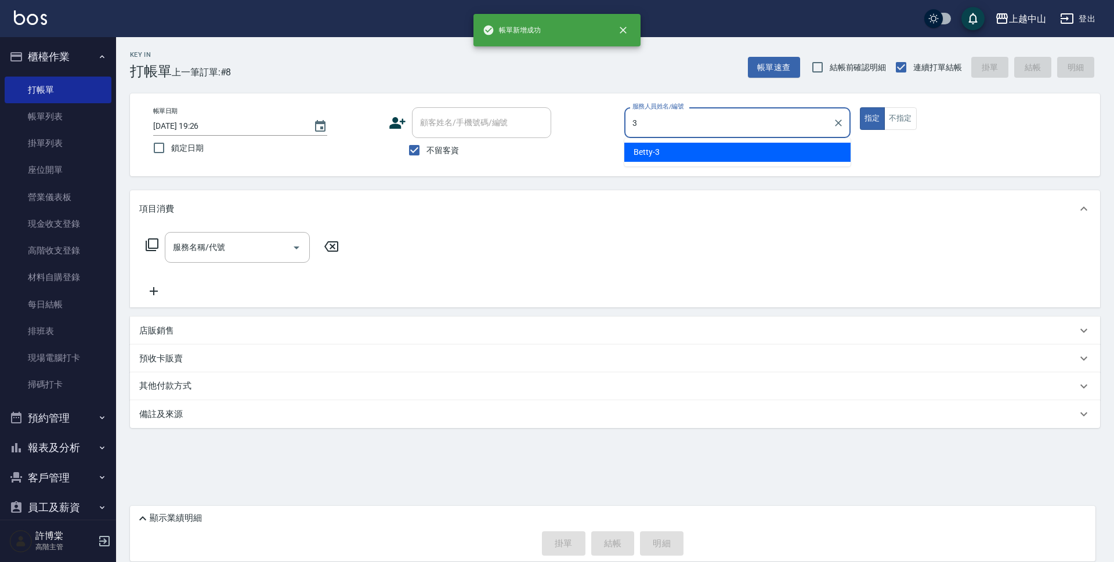
type input "Betty-3"
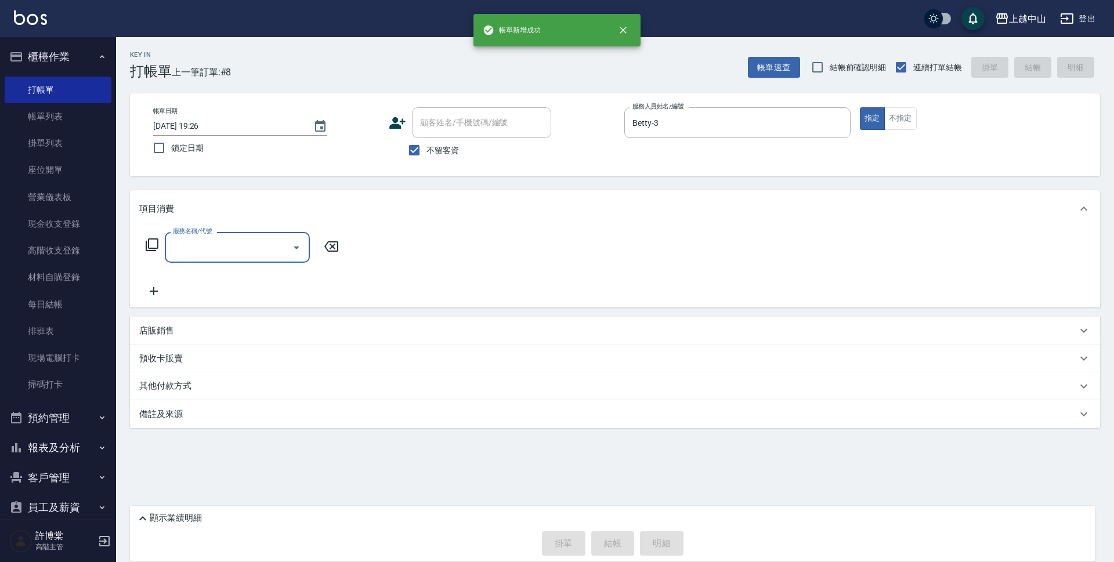
type input "6"
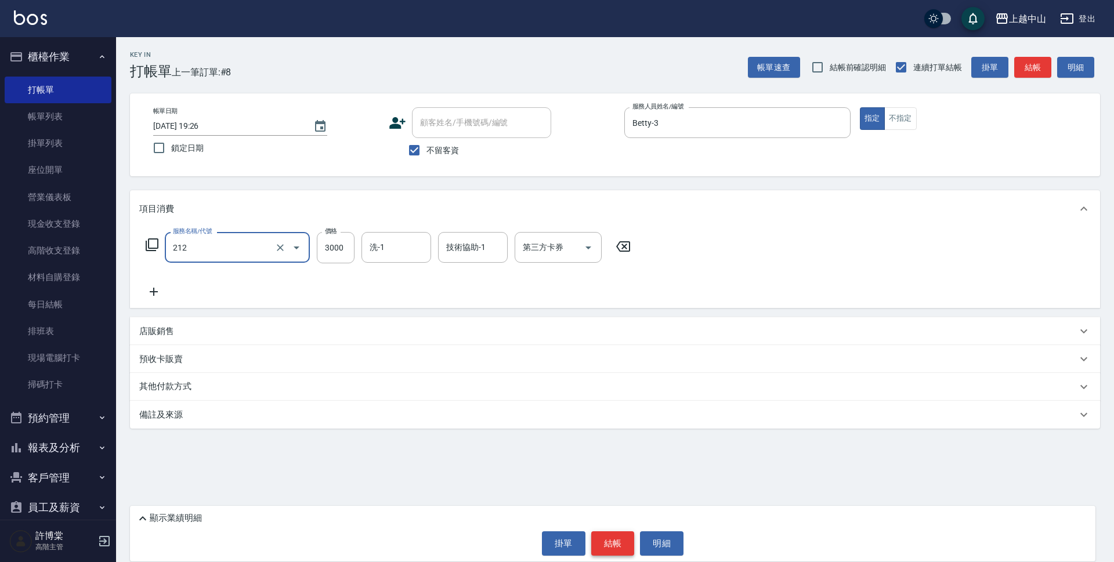
type input "溫朔燙髮3000(212)"
type input "3100"
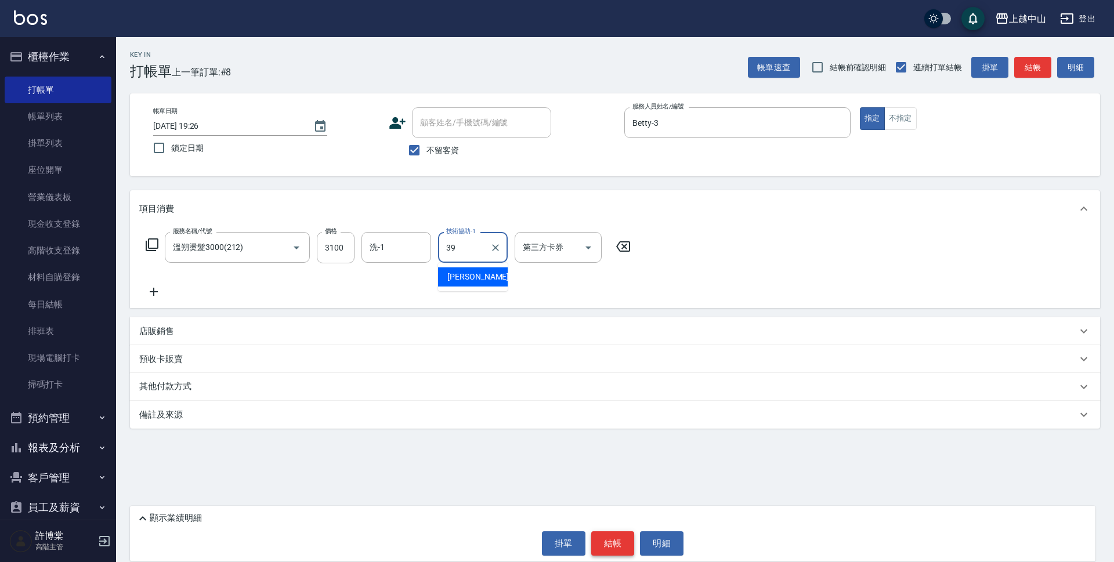
type input "[PERSON_NAME]-39"
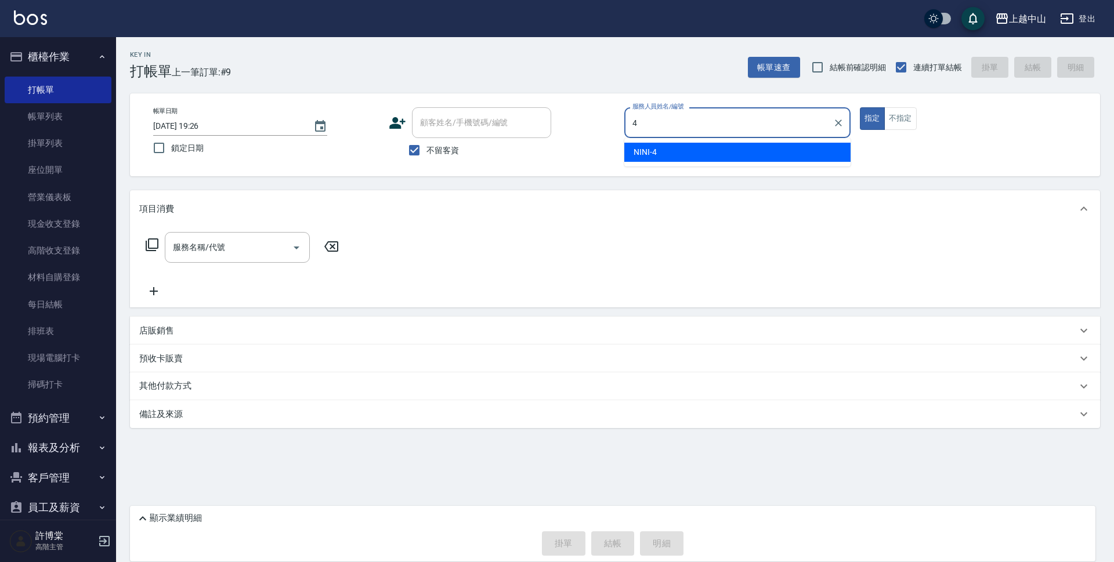
type input "NINI-4"
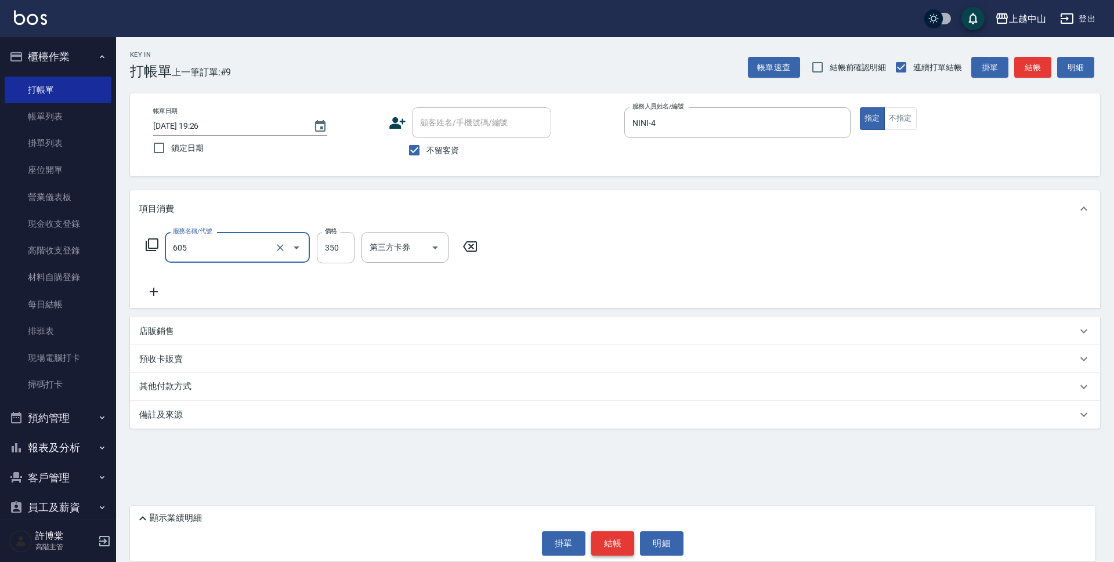
type input "洗髮 (女)(605)"
click at [340, 257] on input "3" at bounding box center [336, 247] width 38 height 31
type input "350"
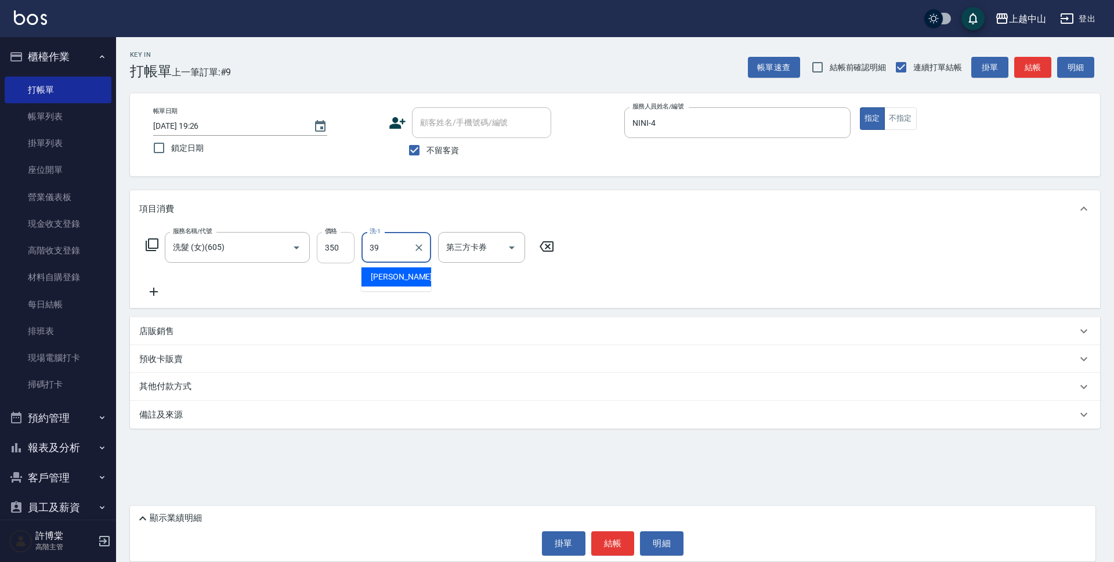
type input "[PERSON_NAME]-39"
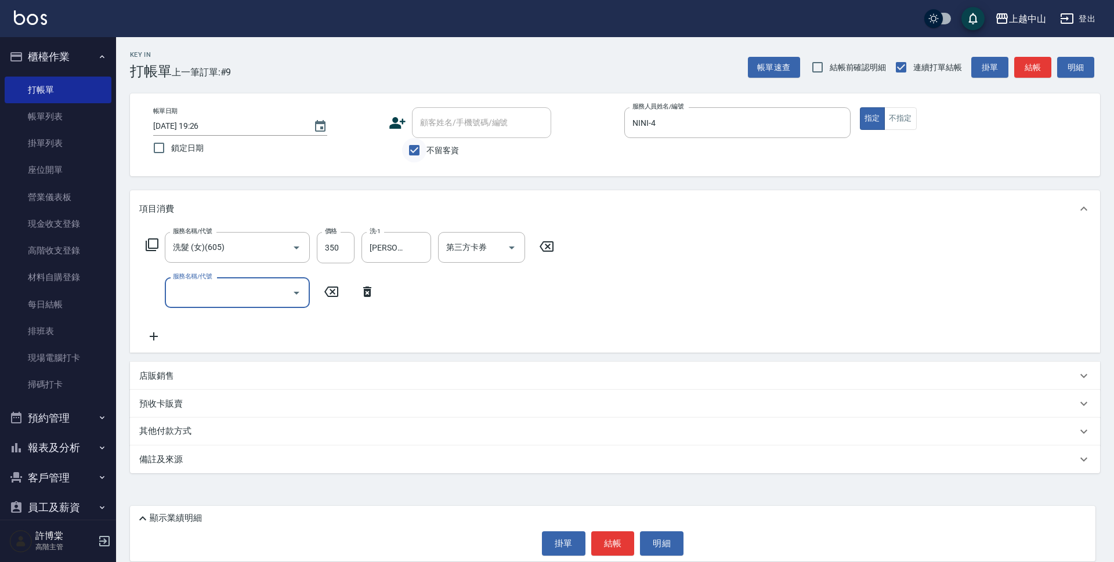
click at [413, 143] on input "不留客資" at bounding box center [414, 150] width 24 height 24
checkbox input "false"
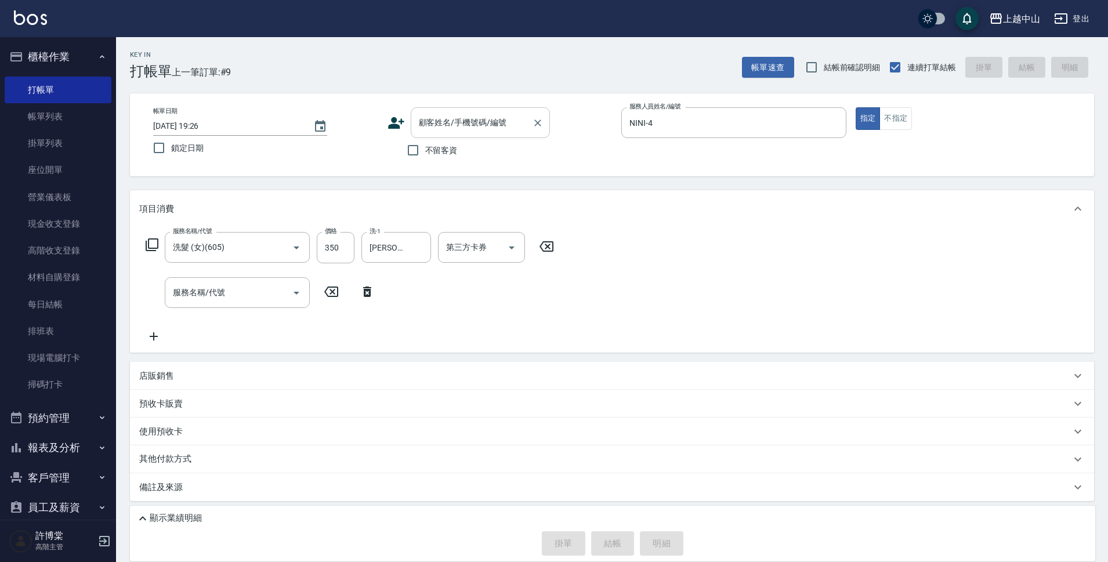
click at [443, 121] on input "顧客姓名/手機號碼/編號" at bounding box center [471, 123] width 111 height 20
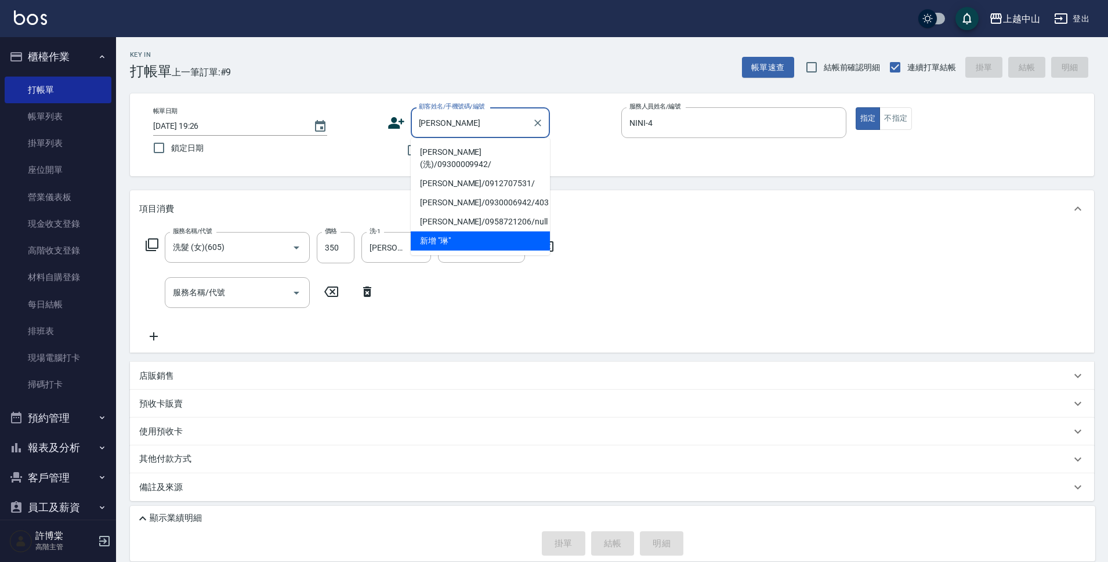
click at [469, 157] on li "[PERSON_NAME](洗)/09300009942/" at bounding box center [480, 158] width 139 height 31
type input "[PERSON_NAME](洗)/09300009942/"
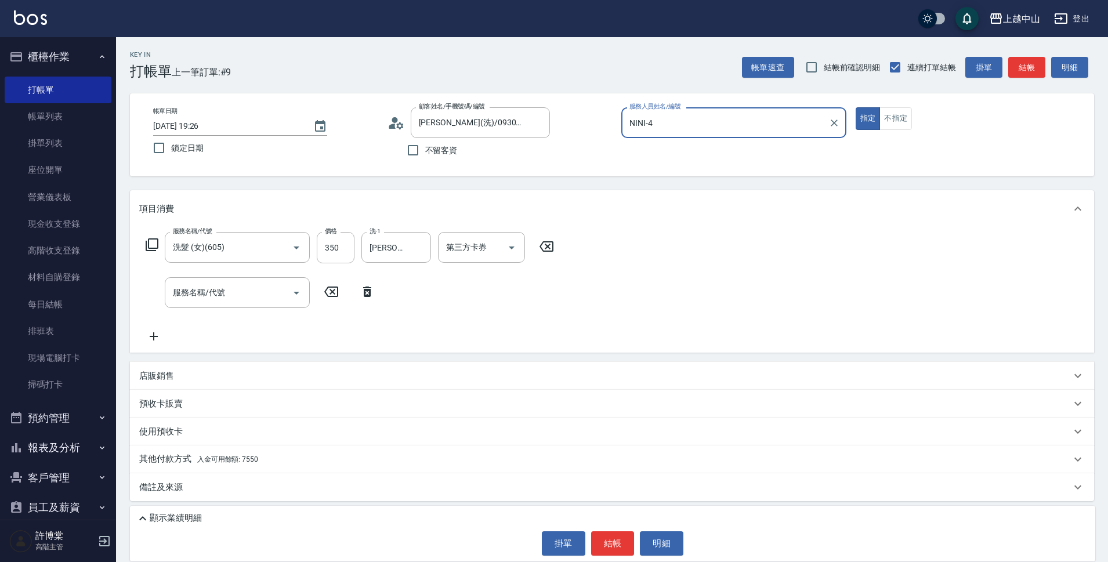
scroll to position [3, 0]
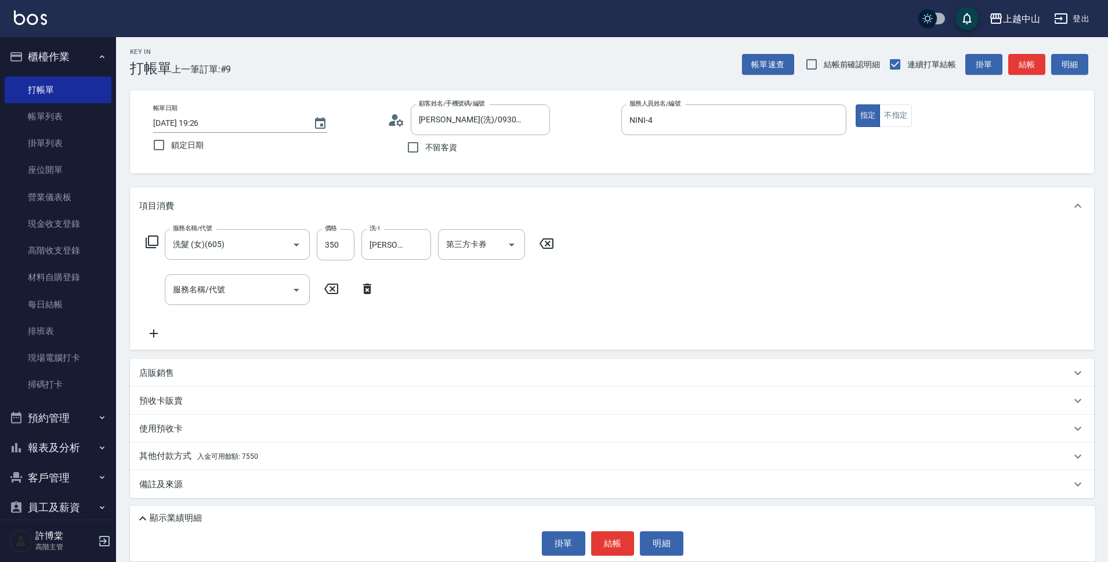
click at [245, 452] on p "其他付款方式 入金可用餘額: 7550" at bounding box center [198, 456] width 119 height 13
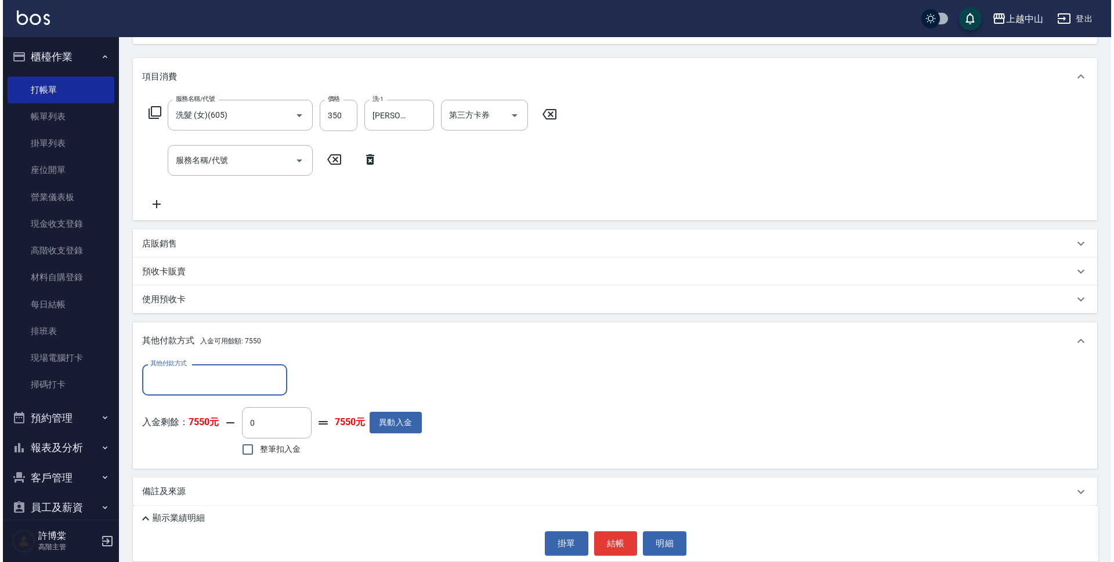
scroll to position [140, 0]
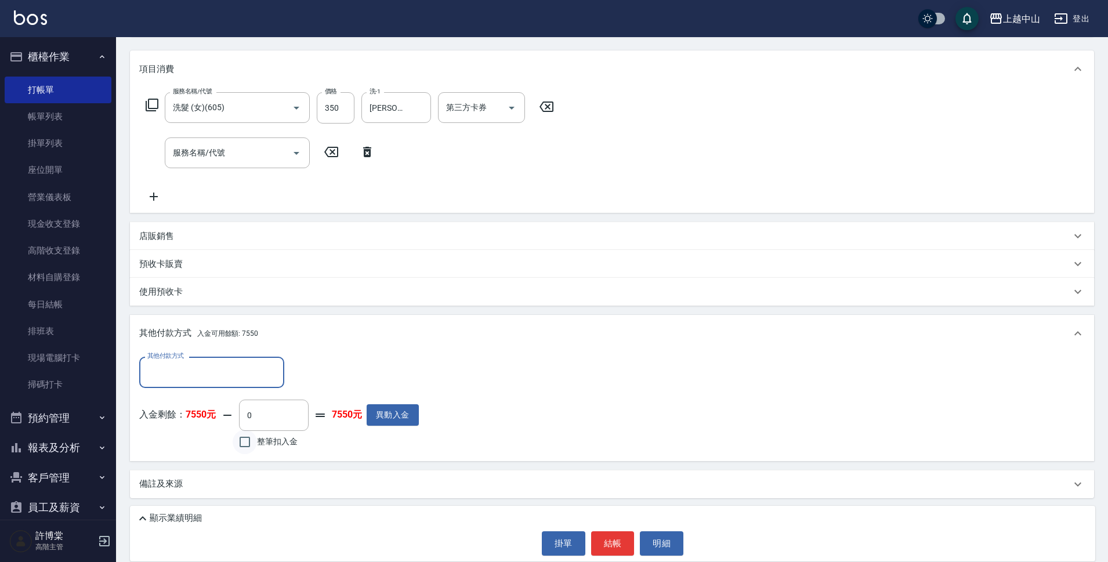
click at [235, 448] on input "整筆扣入金" at bounding box center [245, 442] width 24 height 24
checkbox input "true"
type input "350"
click at [653, 544] on button "明細" at bounding box center [662, 543] width 44 height 24
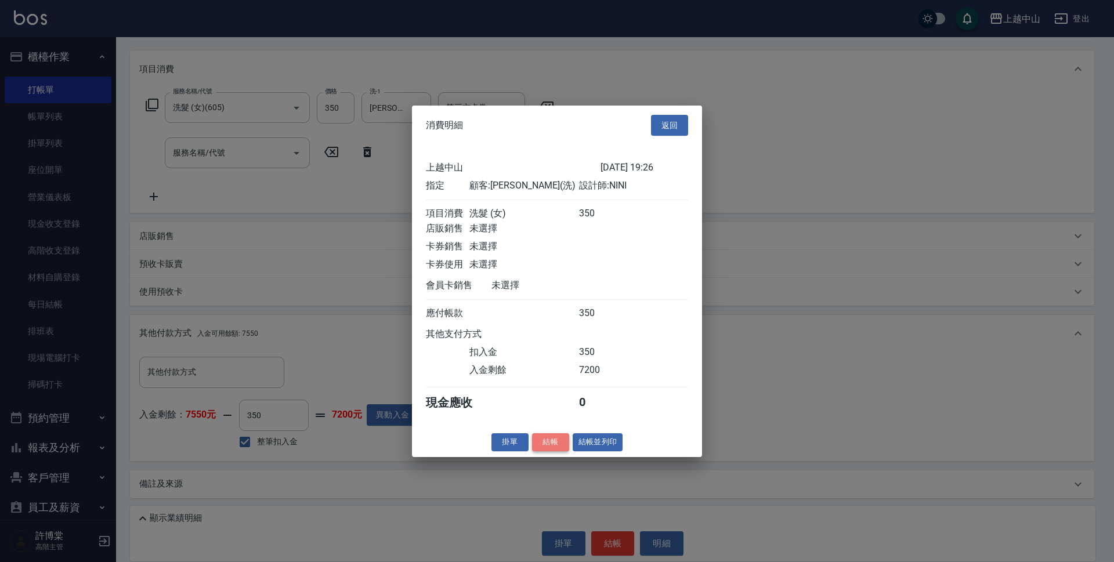
click at [555, 451] on button "結帳" at bounding box center [550, 442] width 37 height 18
type input "[DATE] 19:27"
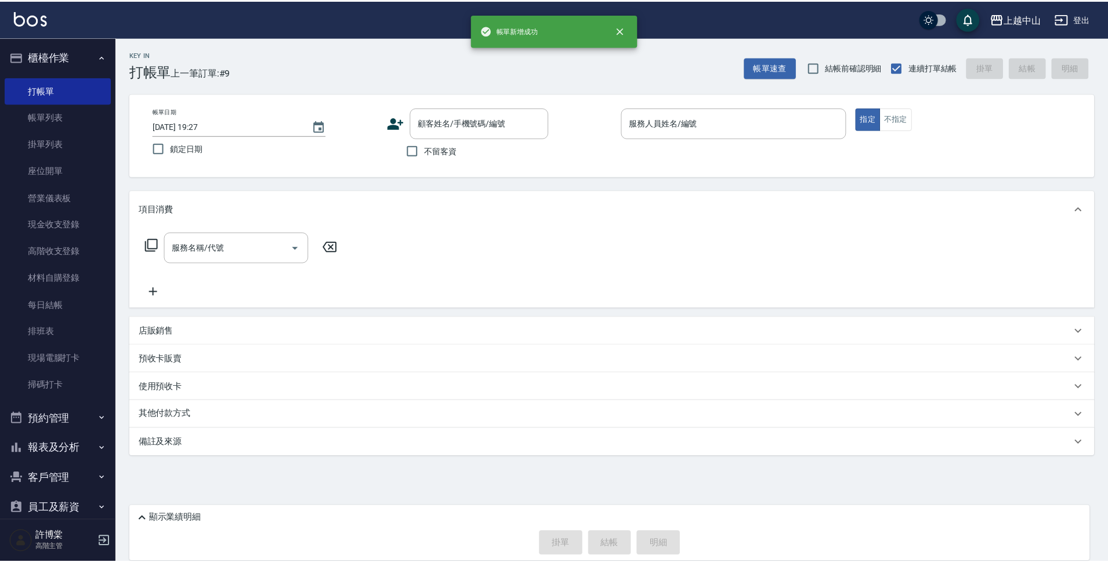
scroll to position [0, 0]
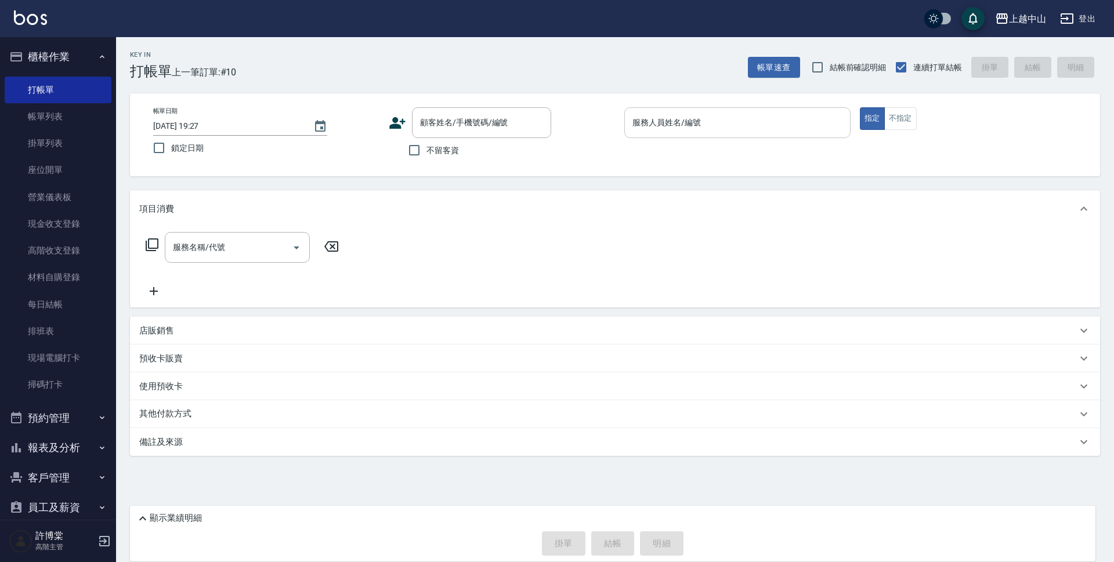
click at [845, 115] on div "服務人員姓名/編號" at bounding box center [737, 122] width 226 height 31
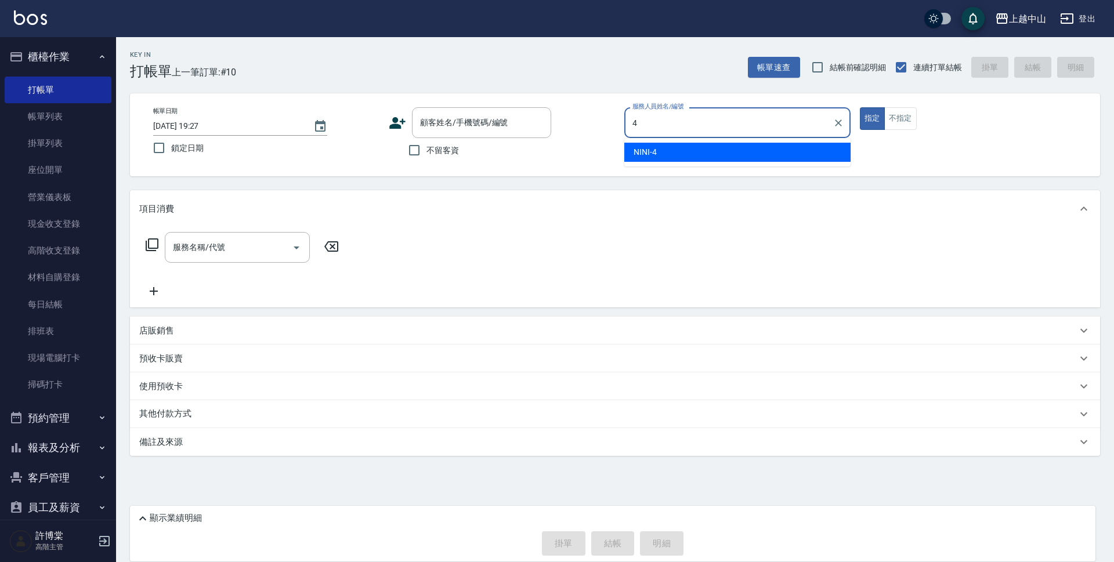
type input "NINI-4"
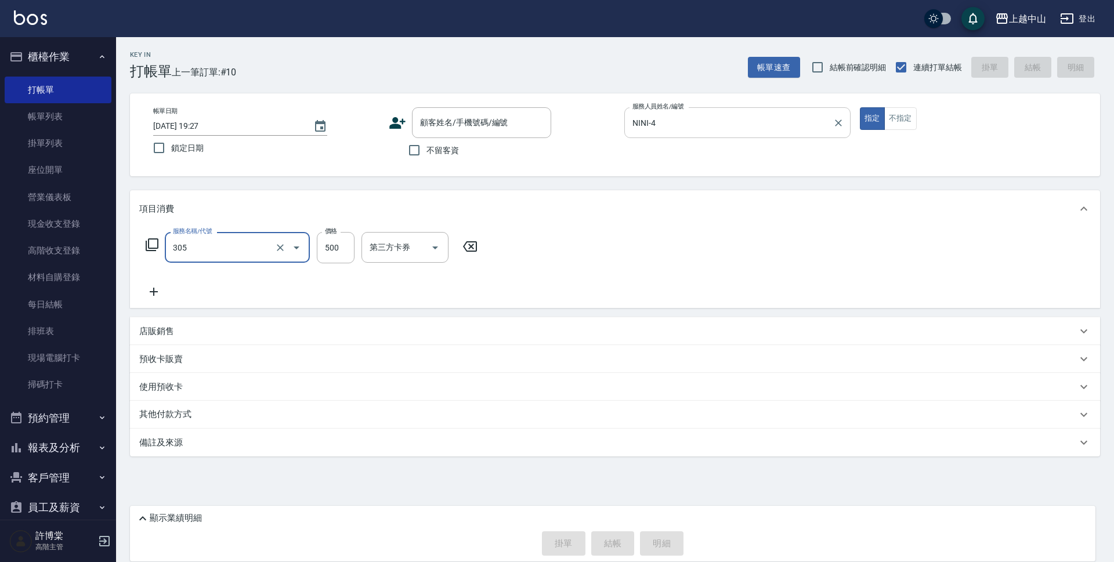
type input "剪髮(305)"
type input "450"
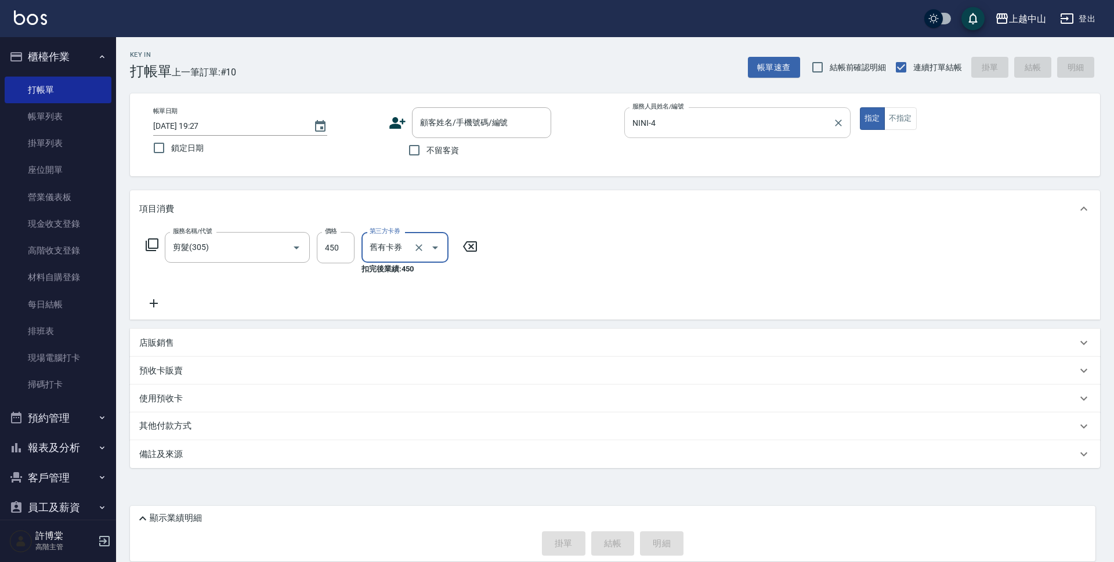
type input "舊有卡券"
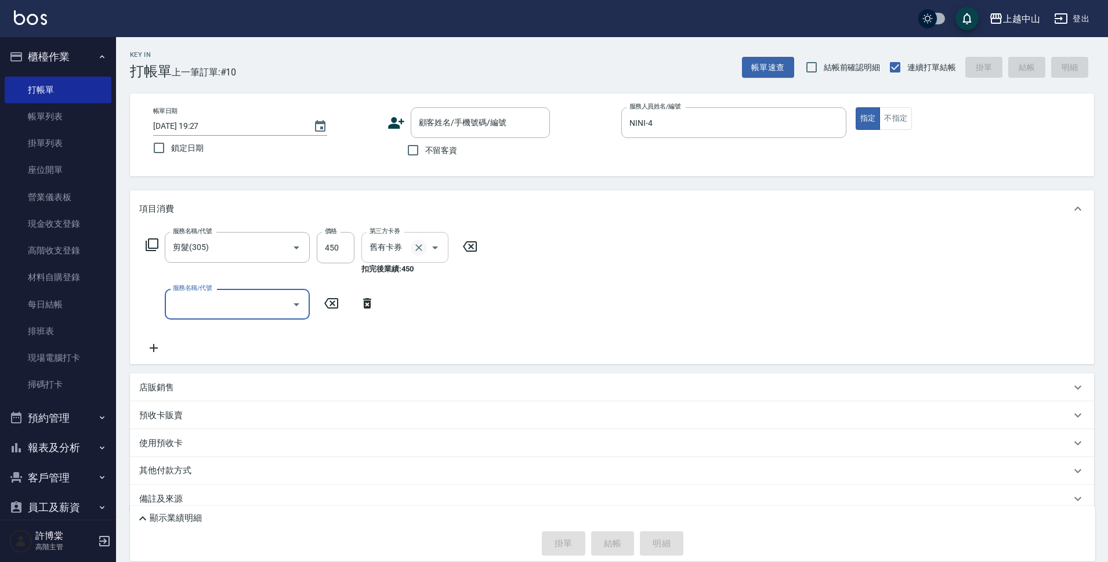
click at [419, 253] on icon "Clear" at bounding box center [419, 248] width 12 height 12
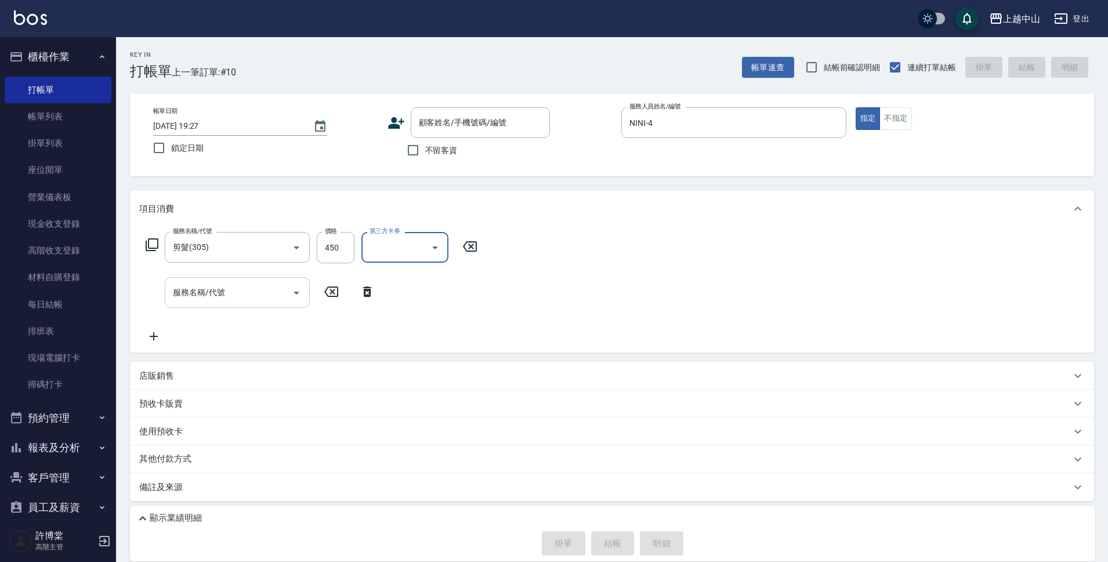
click at [269, 299] on input "服務名稱/代號" at bounding box center [228, 293] width 117 height 20
type input "洗髮(免費)(600)"
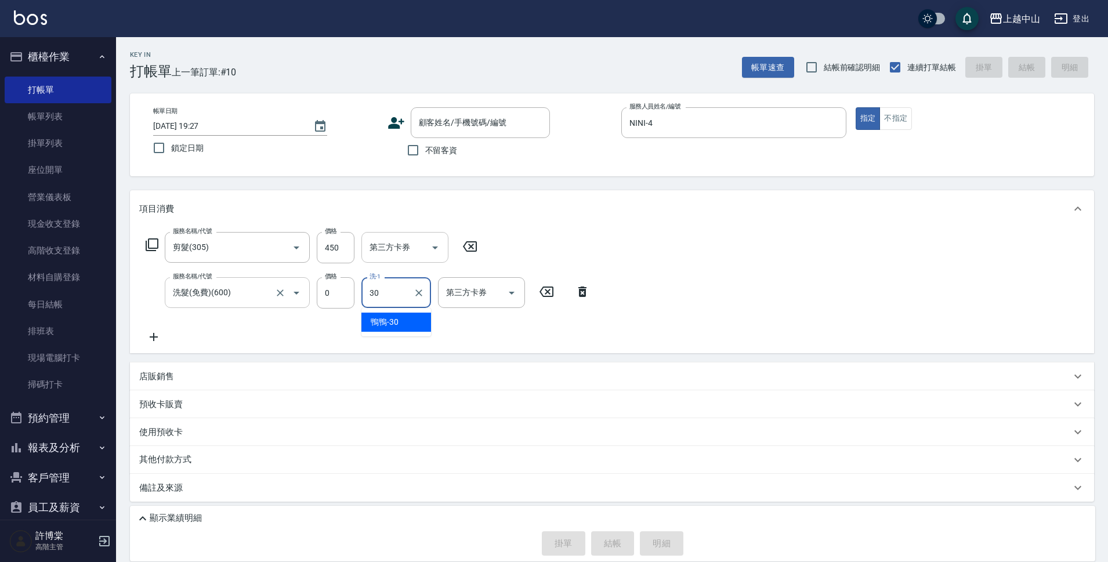
type input "鴨鴨-30"
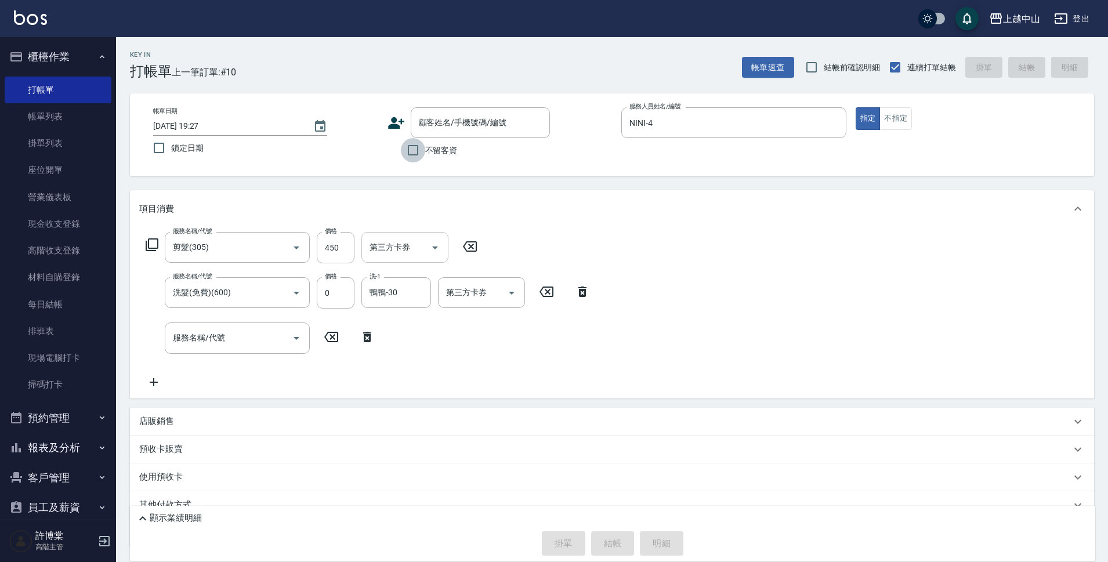
click at [414, 150] on input "不留客資" at bounding box center [413, 150] width 24 height 24
checkbox input "true"
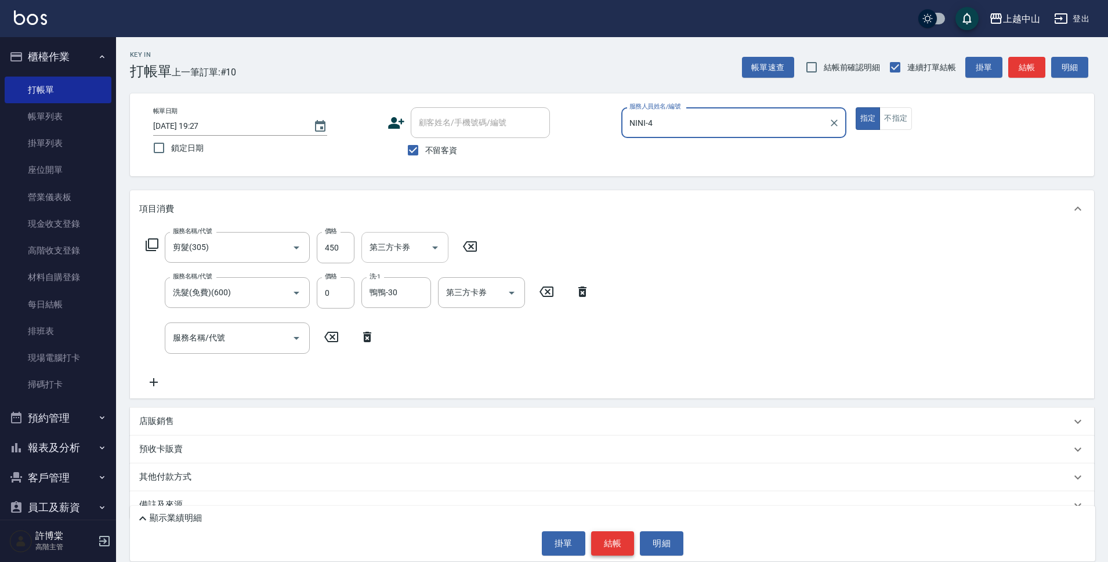
click at [610, 549] on button "結帳" at bounding box center [613, 543] width 44 height 24
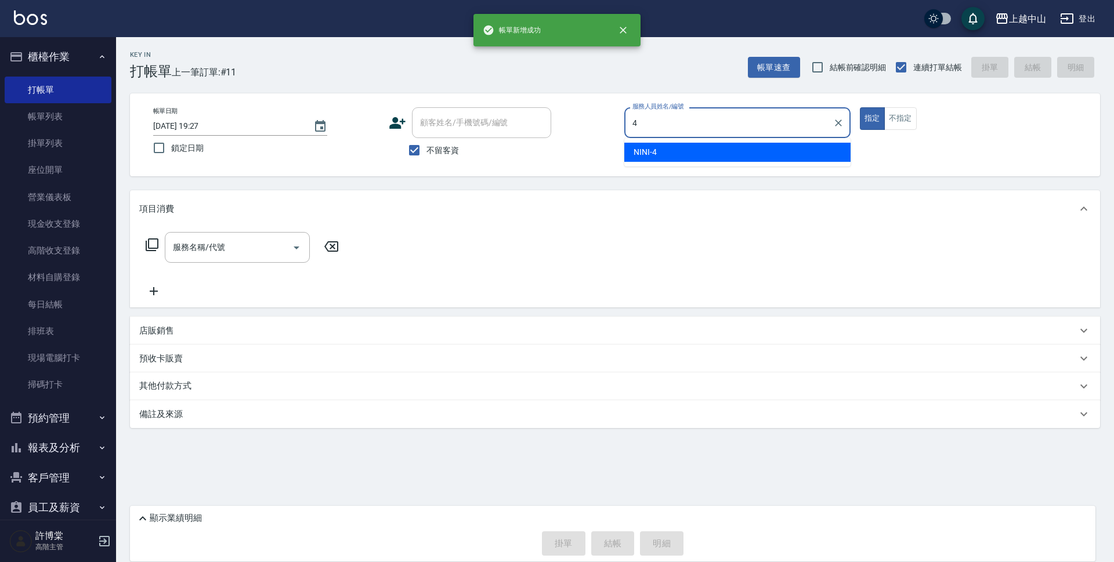
type input "NINI-4"
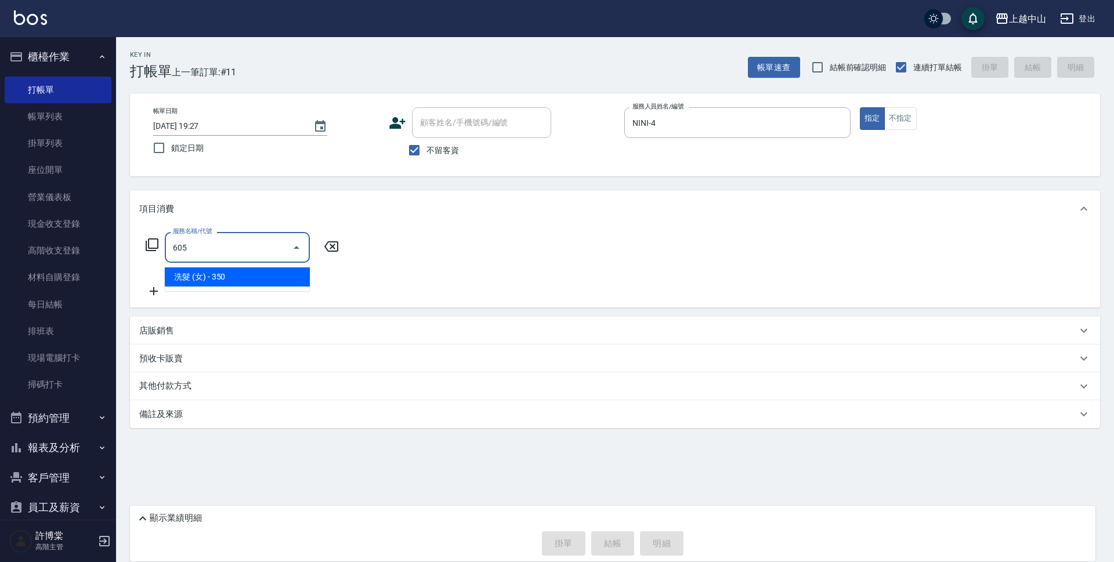
type input "洗髮 (女)(605)"
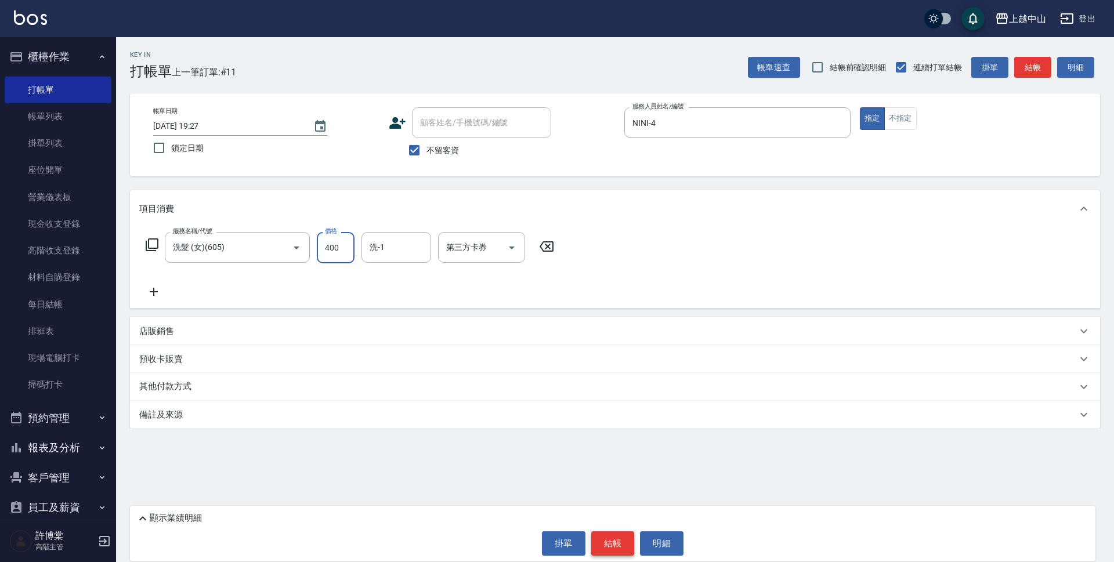
type input "400"
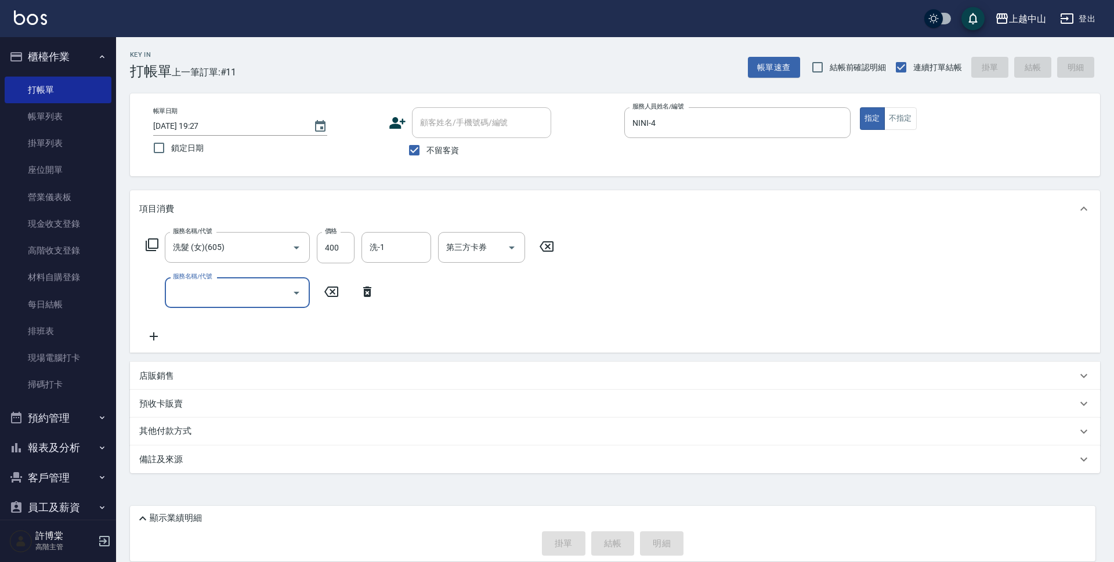
type input "[DATE] 19:28"
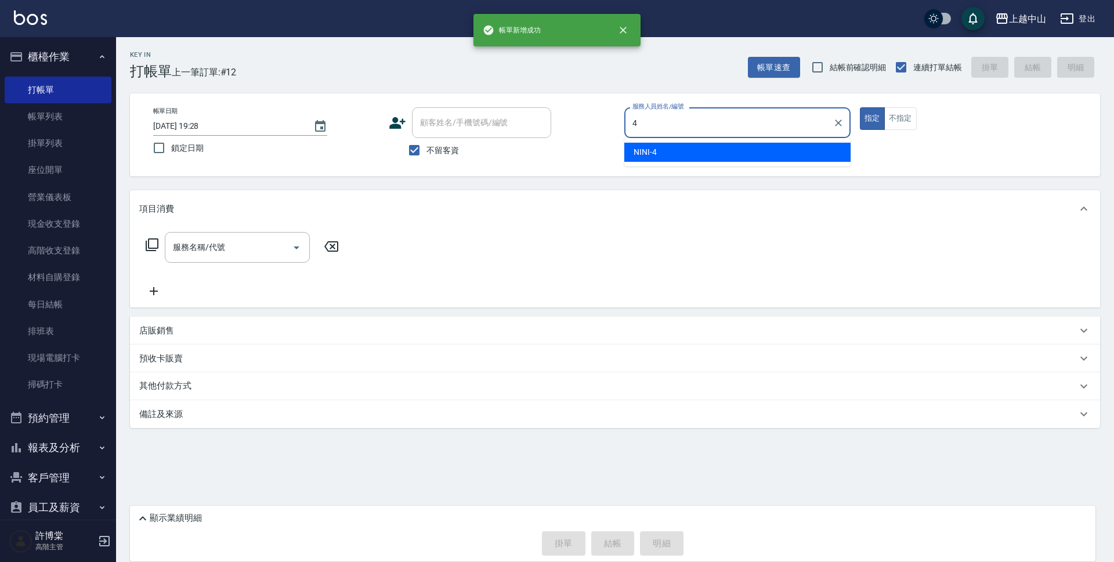
type input "NINI-4"
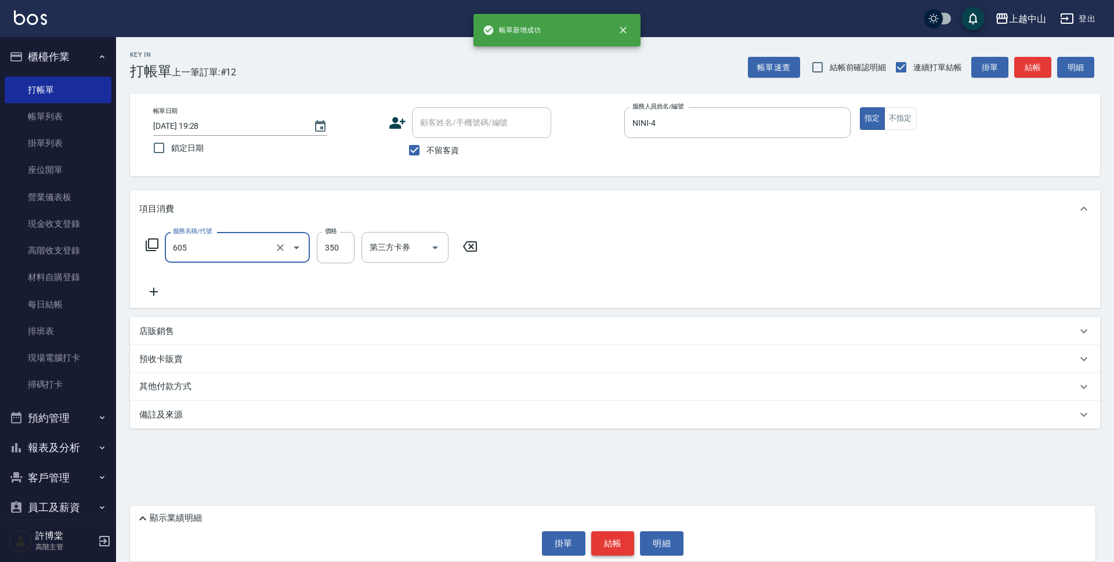
type input "洗髮 (女)(605)"
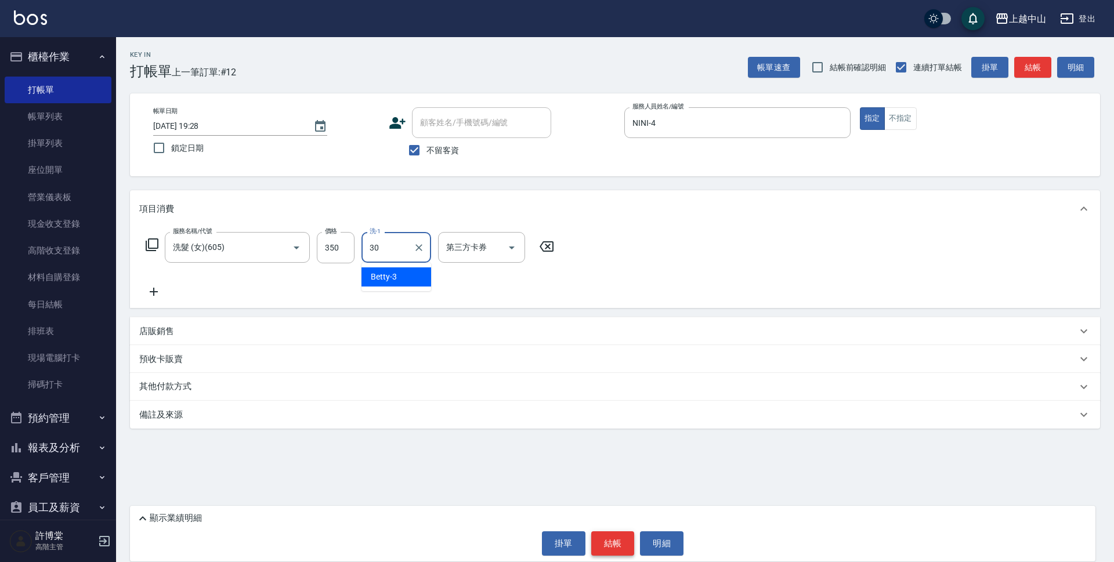
type input "鴨鴨-30"
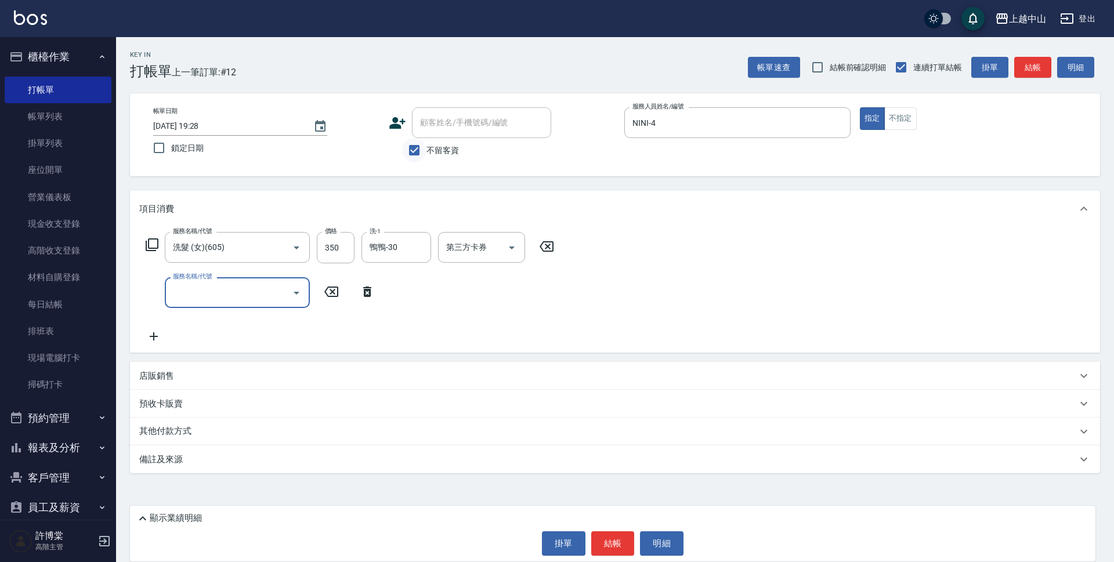
click at [406, 147] on input "不留客資" at bounding box center [414, 150] width 24 height 24
checkbox input "false"
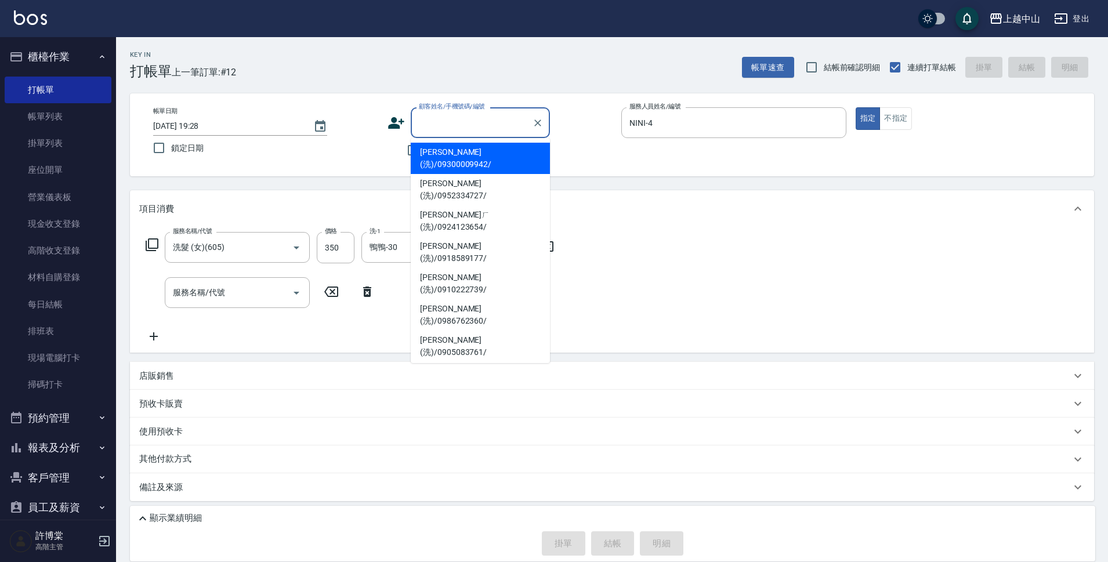
click at [434, 126] on input "顧客姓名/手機號碼/編號" at bounding box center [471, 123] width 111 height 20
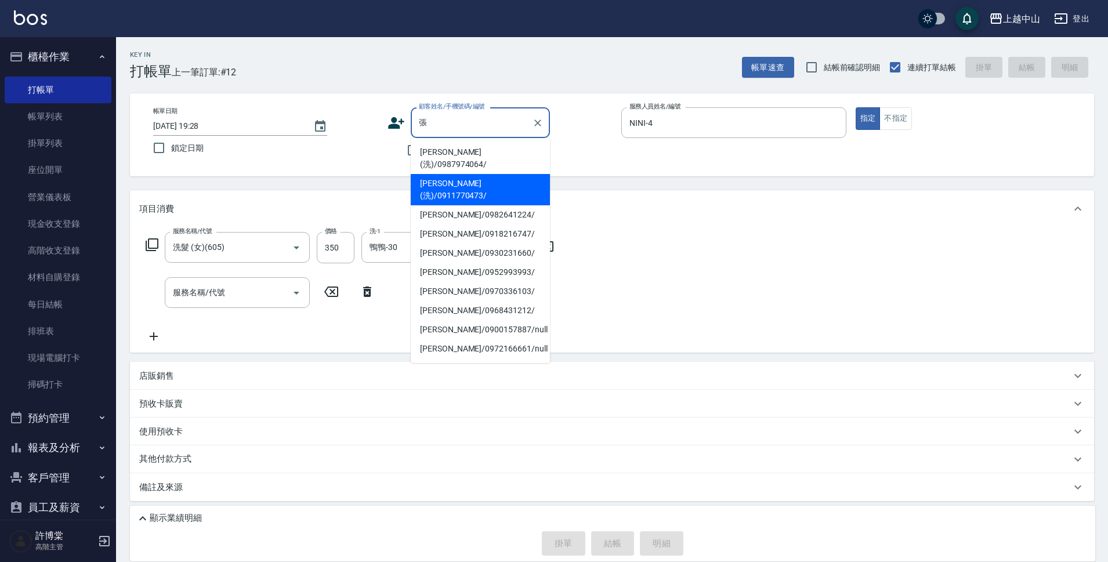
click at [480, 174] on li "[PERSON_NAME](洗)/0911770473/" at bounding box center [480, 189] width 139 height 31
type input "[PERSON_NAME](洗)/0911770473/"
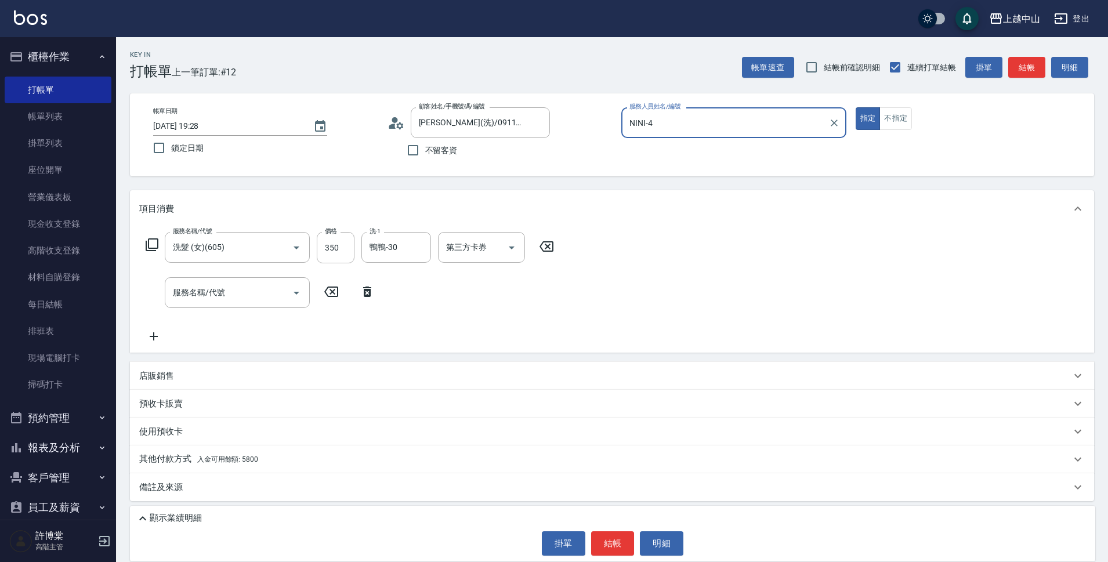
scroll to position [3, 0]
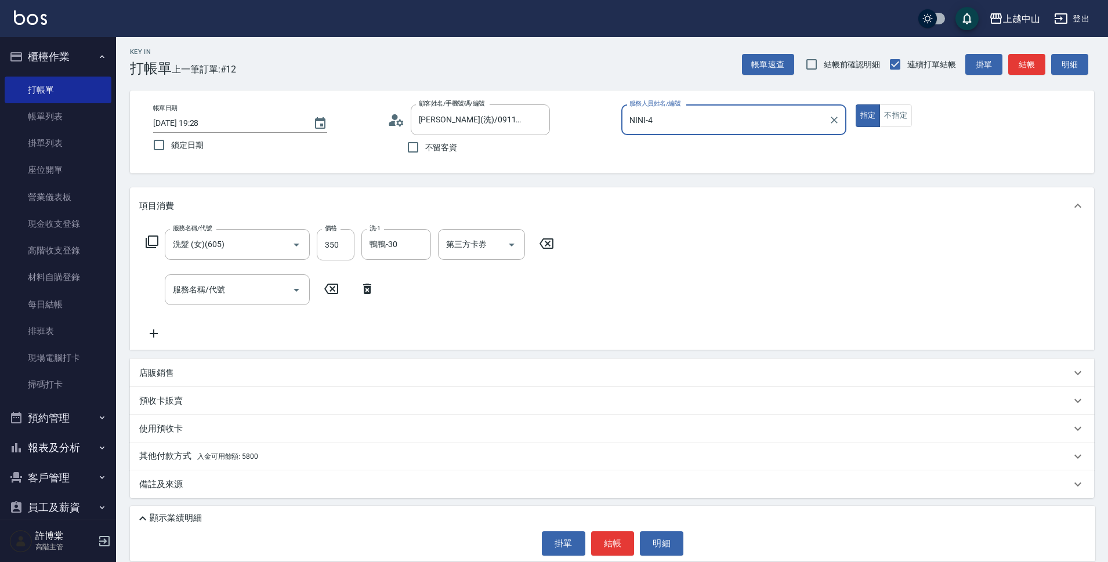
click at [247, 457] on span "入金可用餘額: 5800" at bounding box center [227, 457] width 61 height 8
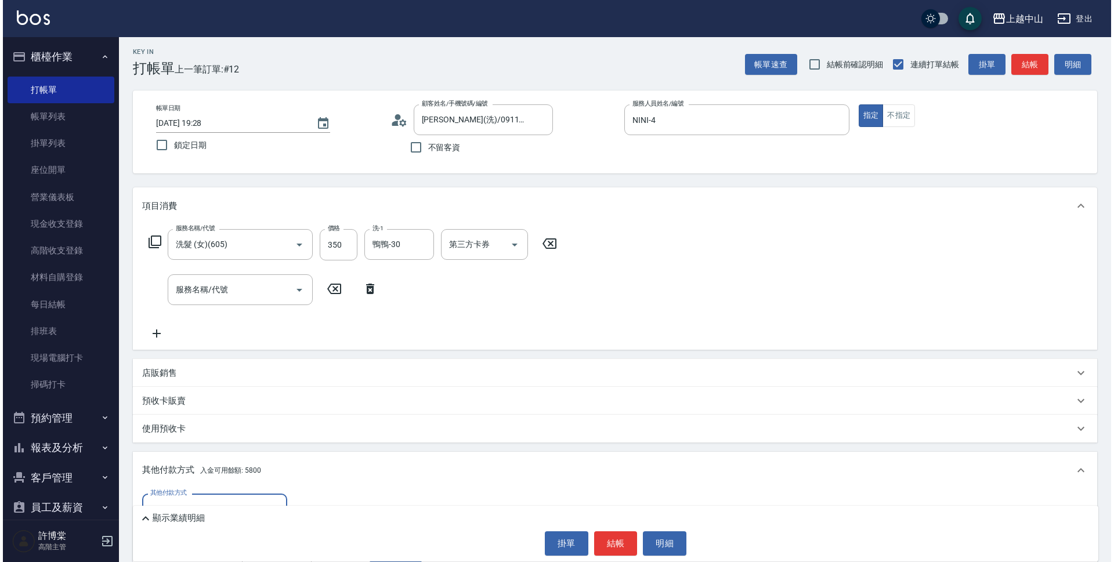
scroll to position [140, 0]
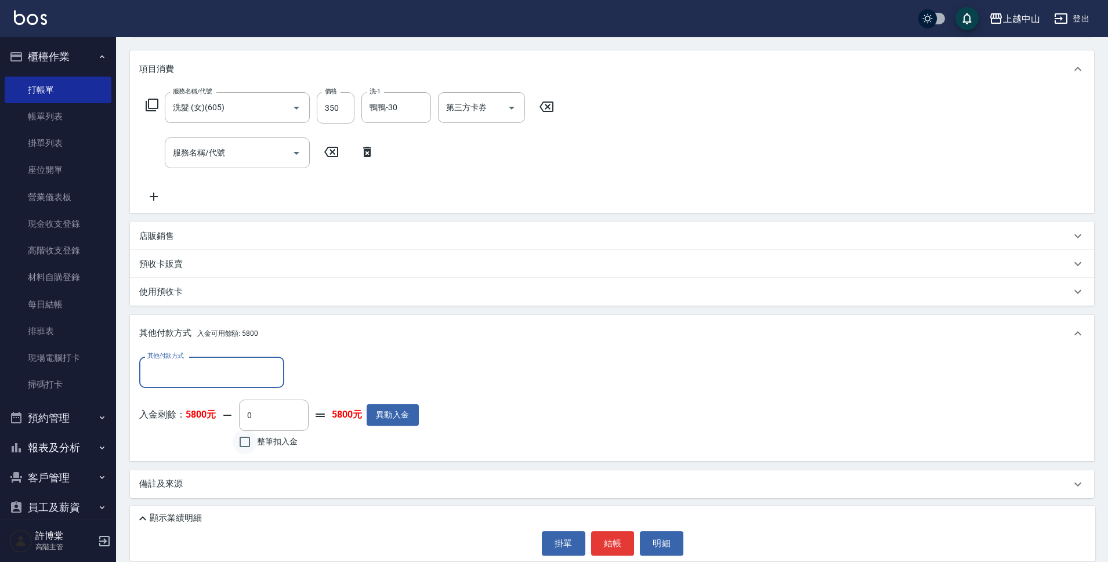
click at [240, 443] on input "整筆扣入金" at bounding box center [245, 442] width 24 height 24
checkbox input "true"
type input "350"
click at [675, 546] on button "明細" at bounding box center [662, 543] width 44 height 24
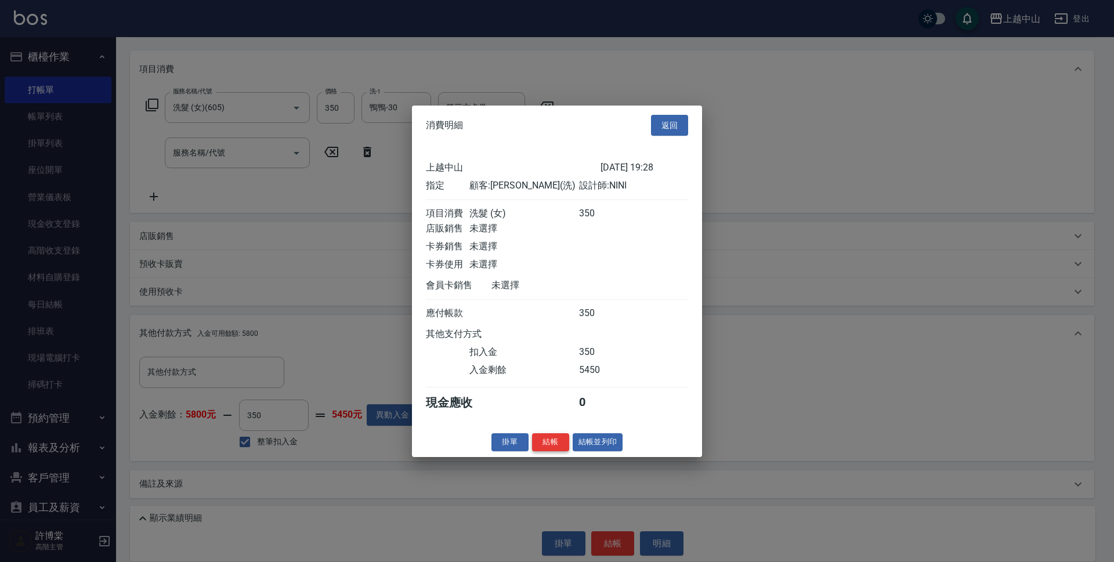
click at [549, 449] on button "結帳" at bounding box center [550, 442] width 37 height 18
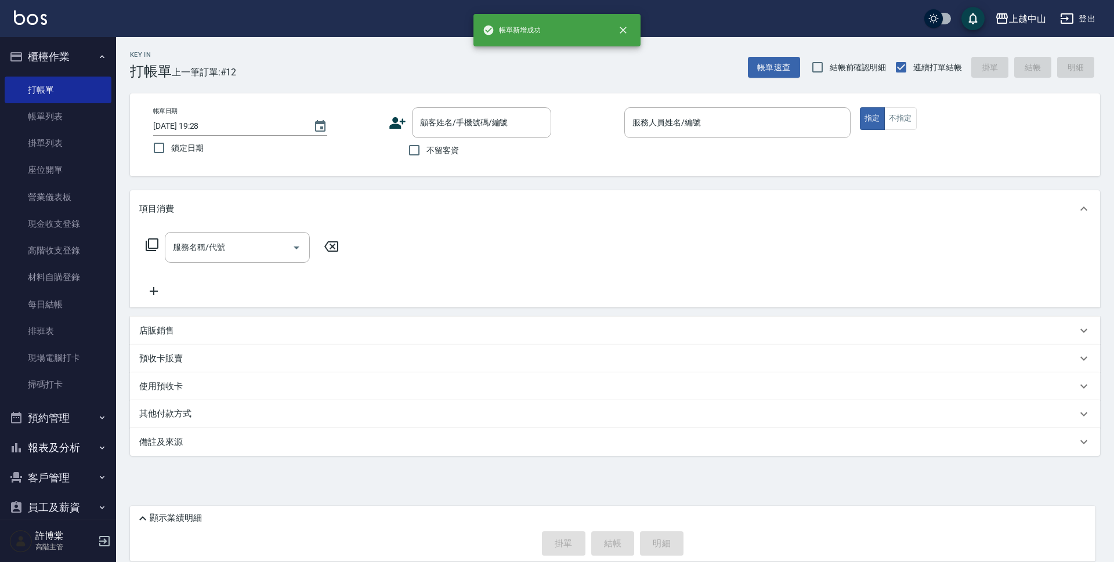
scroll to position [0, 0]
click at [419, 149] on input "不留客資" at bounding box center [414, 150] width 24 height 24
checkbox input "true"
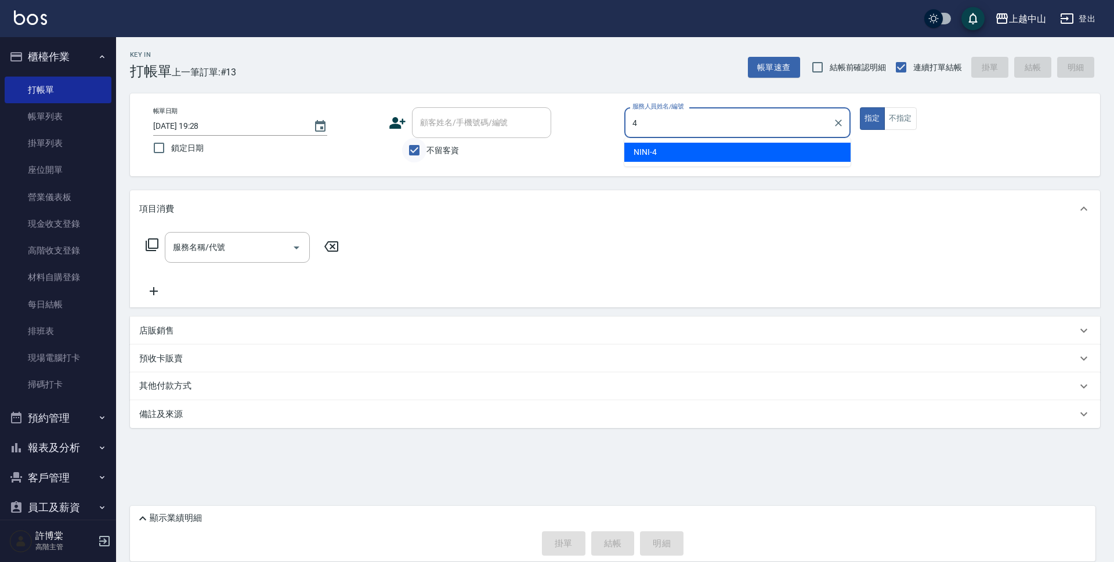
type input "NINI-4"
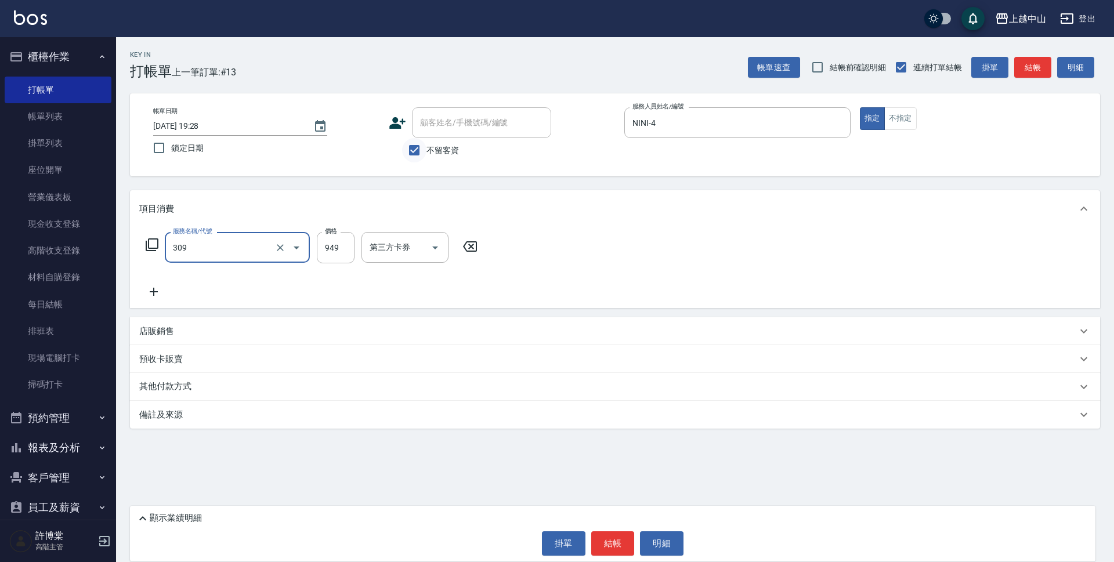
type input "森精萃舒壓調理髮浴(309)"
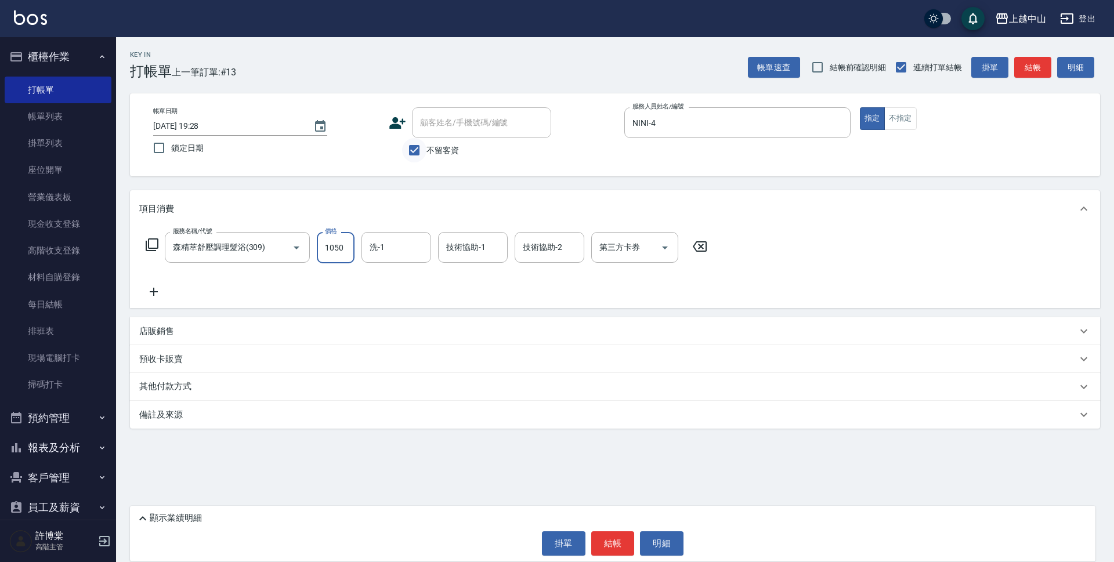
type input "1050"
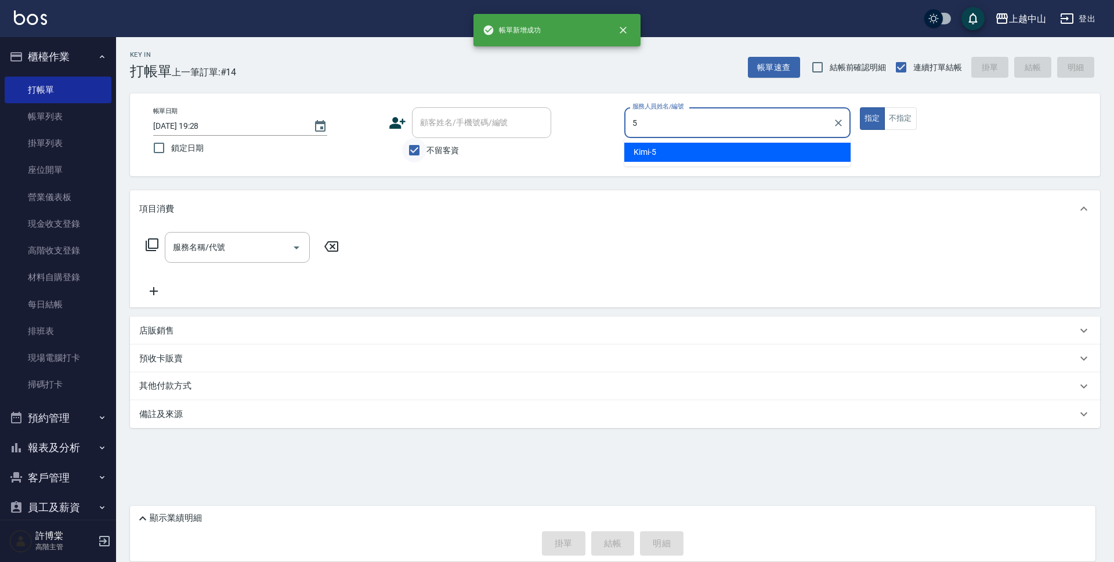
type input "Kimi-5"
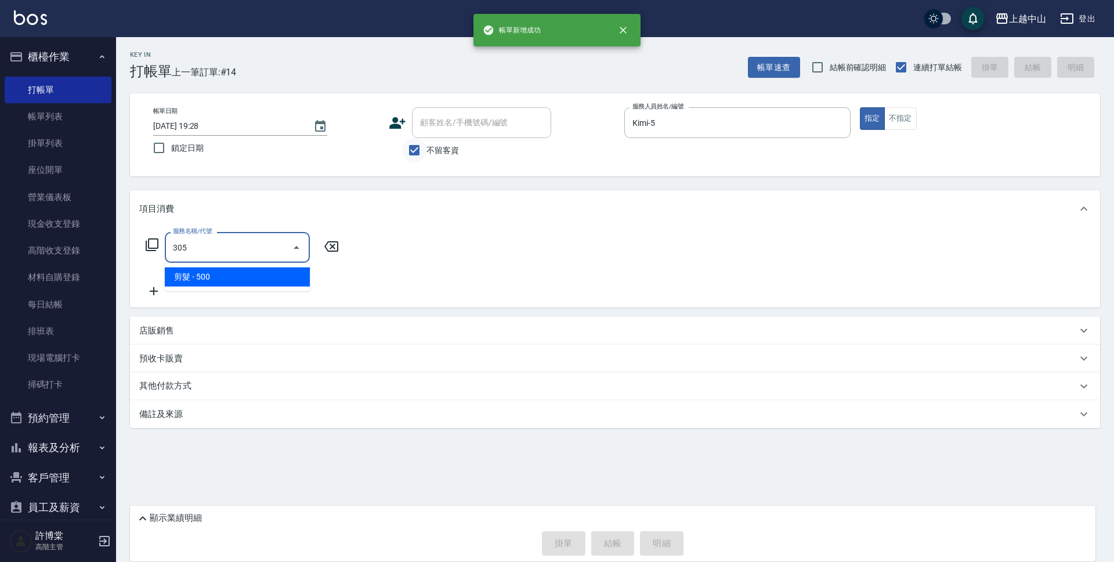
type input "剪髮(305)"
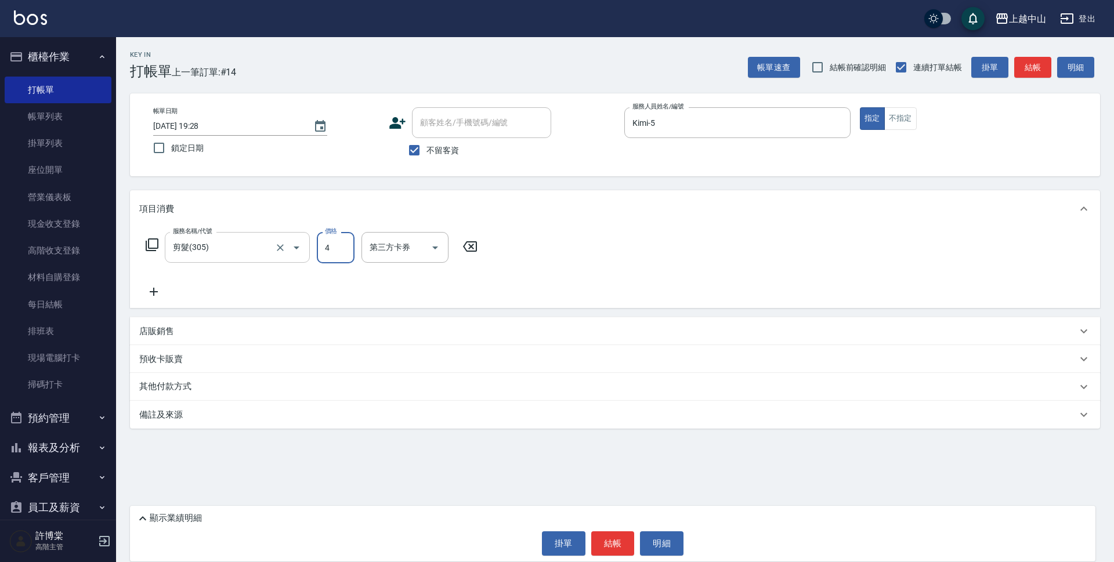
type input "4"
click at [209, 244] on input "剪髮(305)" at bounding box center [221, 247] width 102 height 20
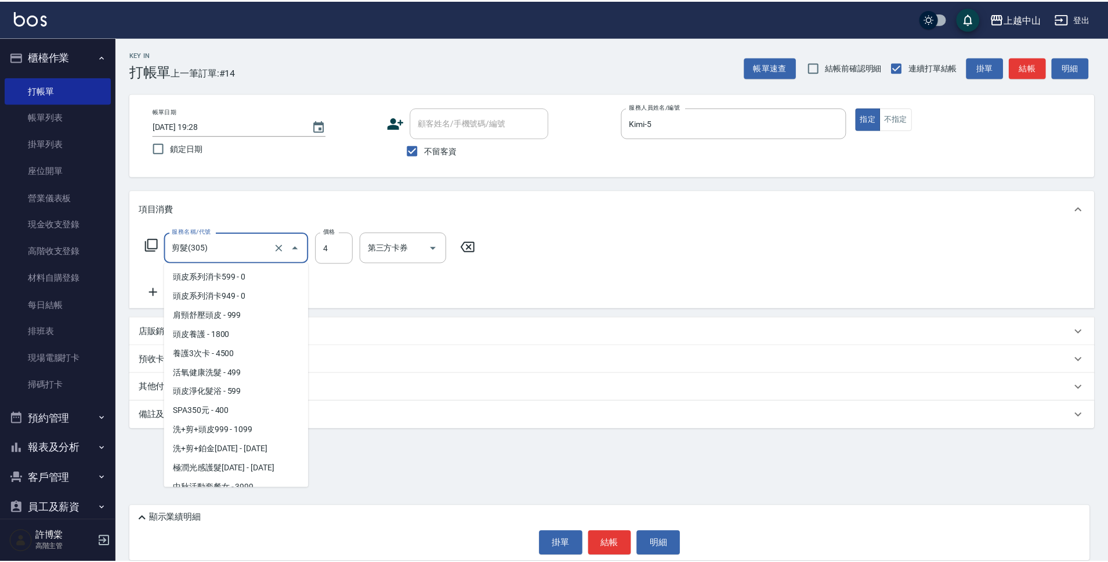
scroll to position [507, 0]
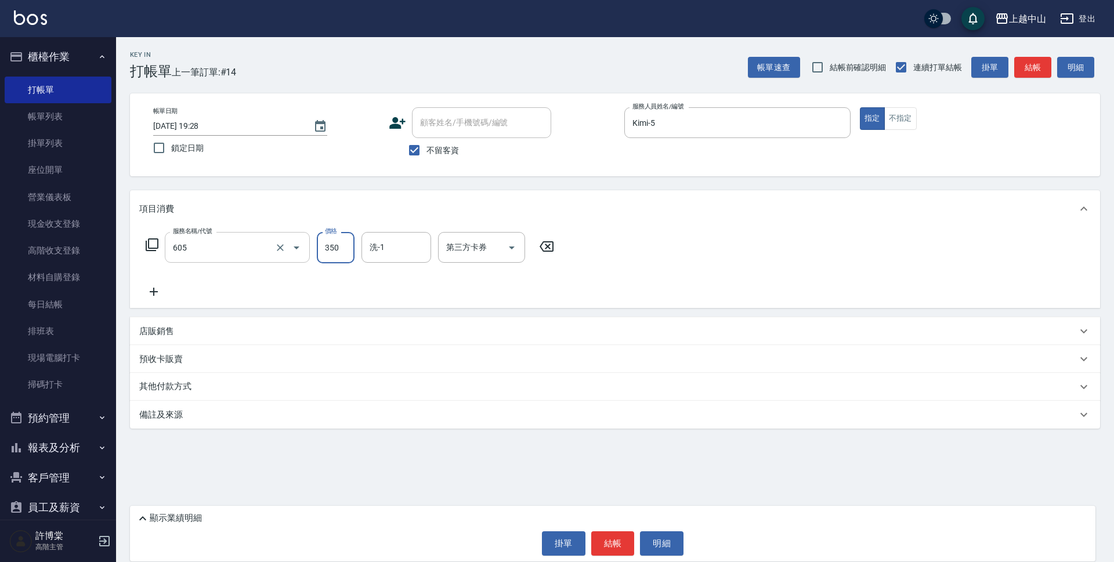
type input "洗髮 (女)(605)"
type input "450"
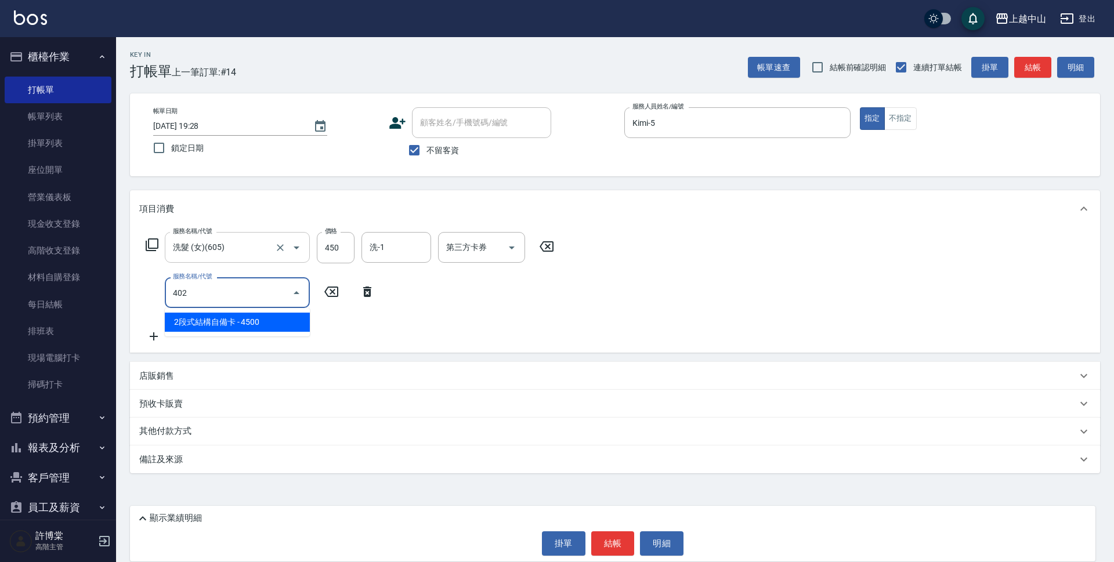
type input "2段式結構自備卡(402)"
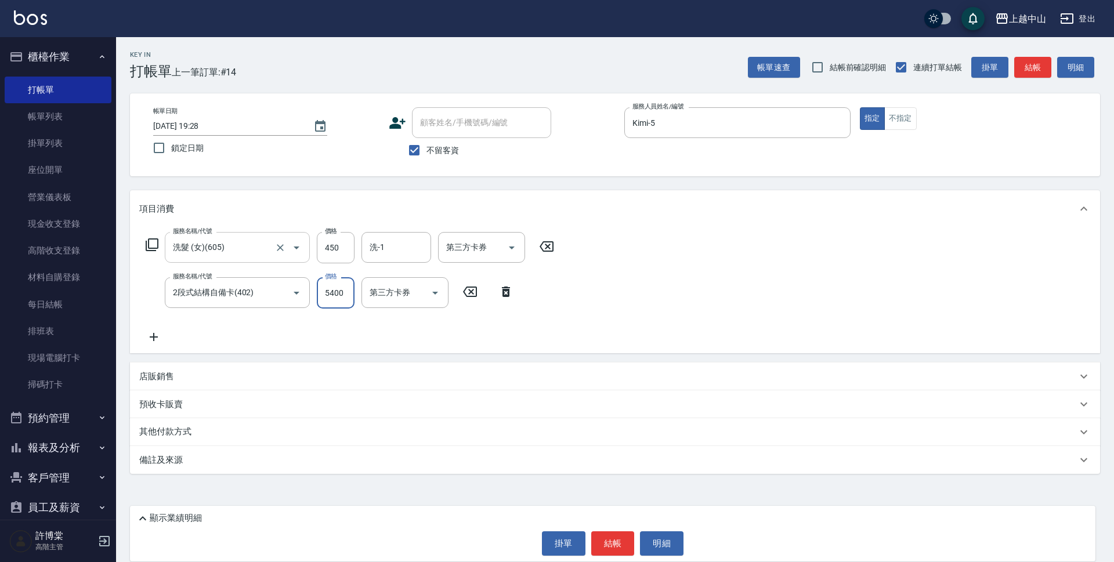
type input "5400"
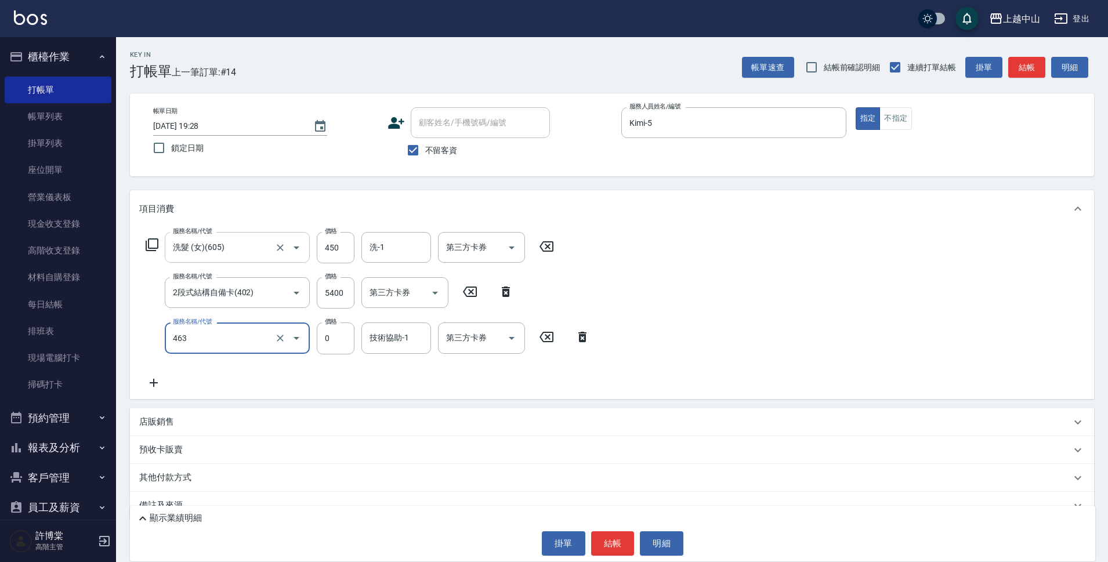
type input "護髮卡使用(463)"
type input "[PERSON_NAME]-33"
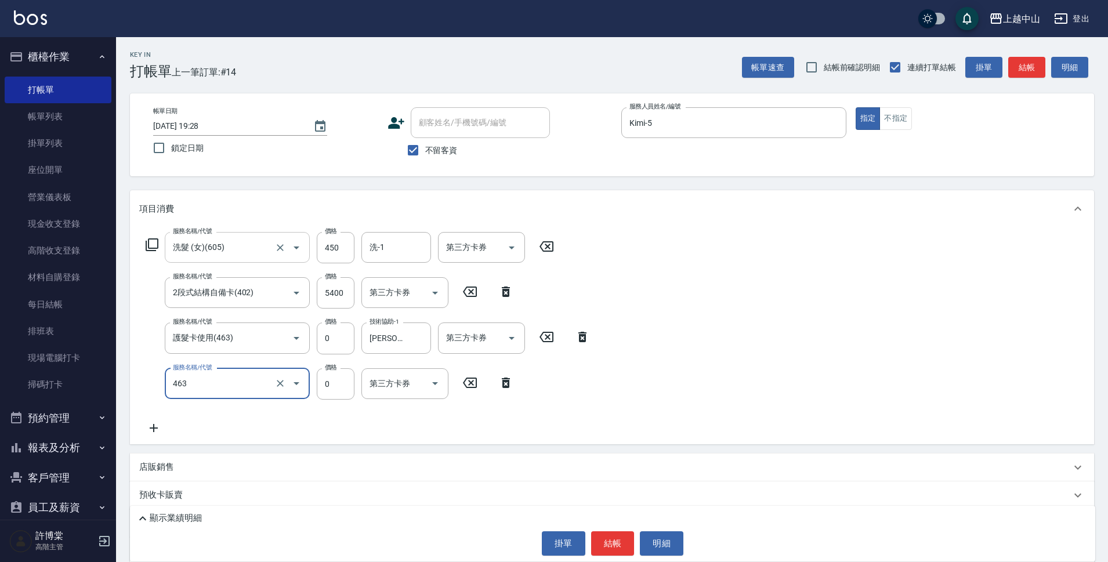
type input "護髮卡使用(463)"
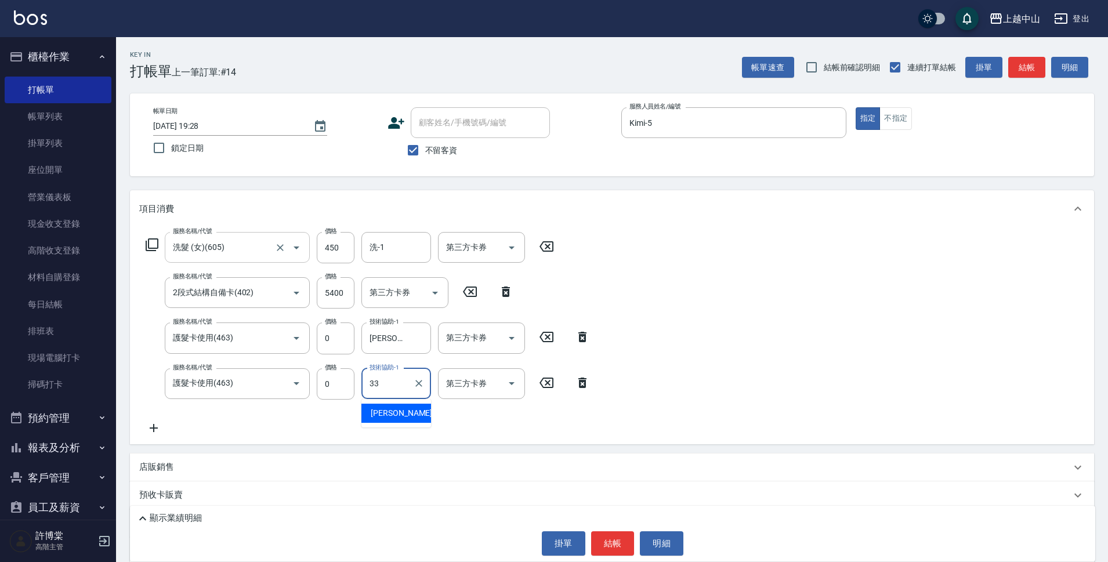
type input "[PERSON_NAME]-33"
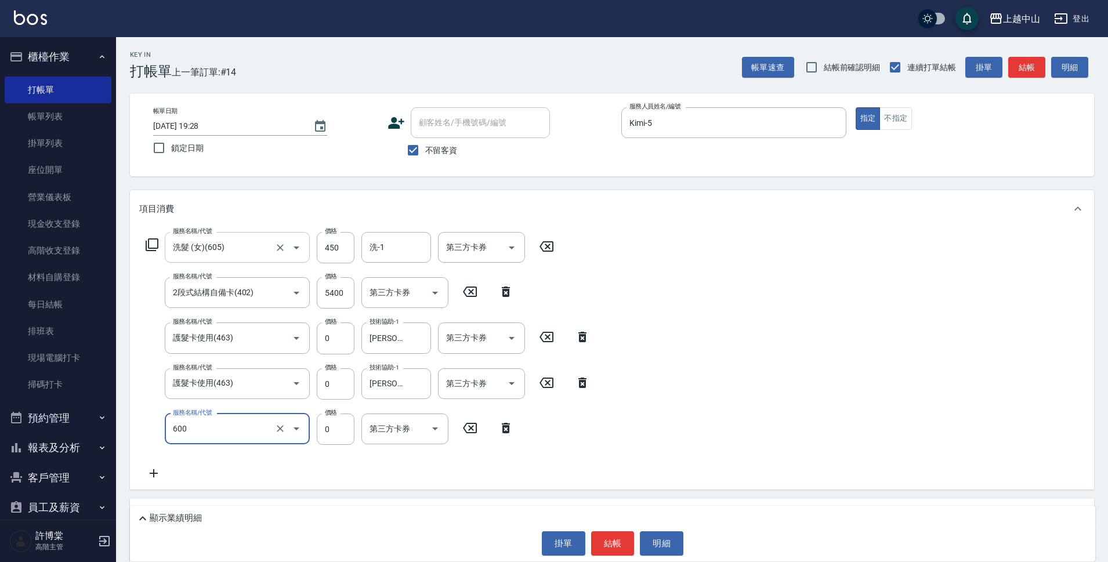
type input "洗髮(免費)(600)"
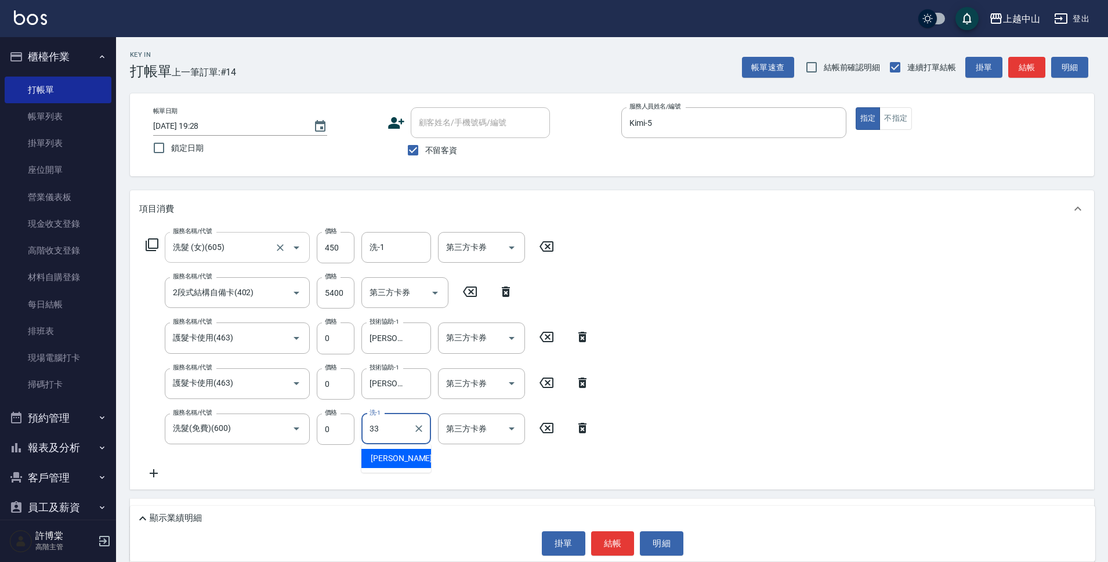
type input "[PERSON_NAME]-33"
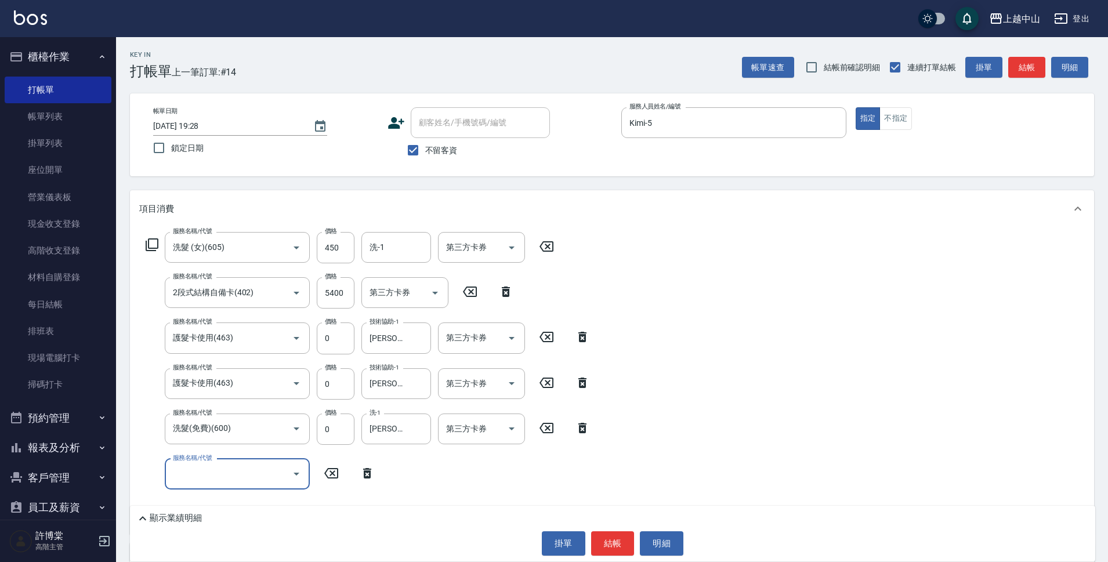
click at [403, 265] on div "服務名稱/代號 洗髮 (女)(605) 服務名稱/代號 價格 450 價格 洗-1 洗-1 第三方卡券 第三方卡券 服務名稱/代號 2段式結構自備卡(402)…" at bounding box center [368, 378] width 458 height 293
click at [400, 255] on input "洗-1" at bounding box center [396, 247] width 59 height 20
type input "[PERSON_NAME]-33"
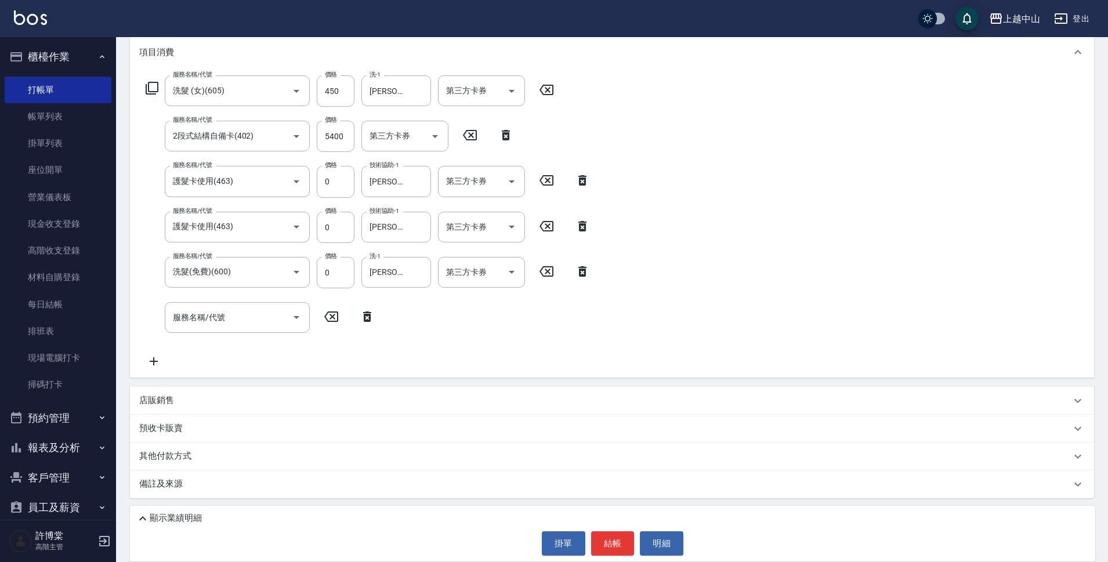
click at [189, 455] on p "其他付款方式" at bounding box center [168, 456] width 58 height 13
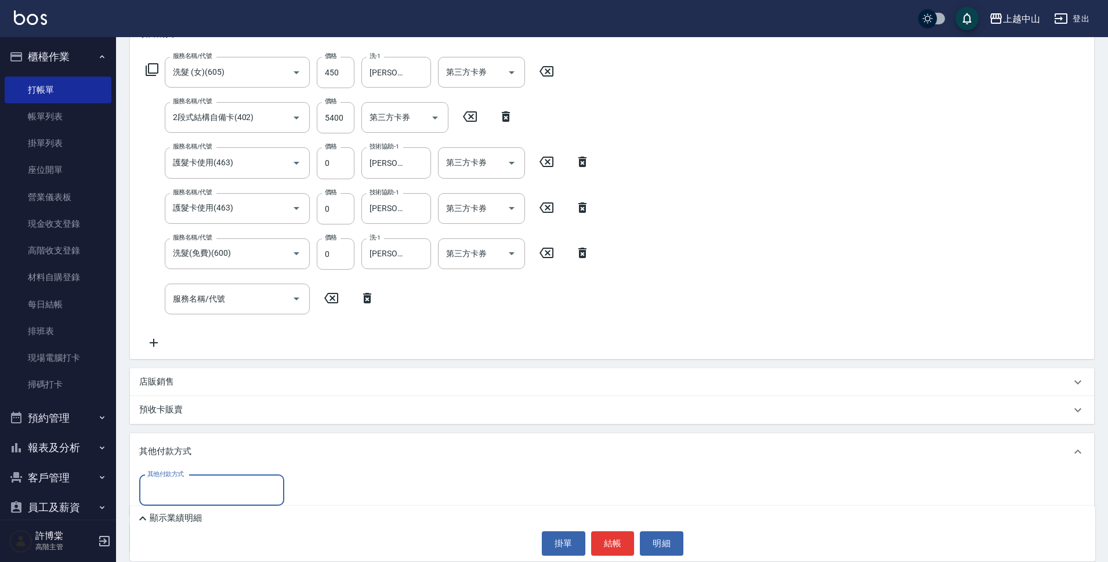
scroll to position [229, 0]
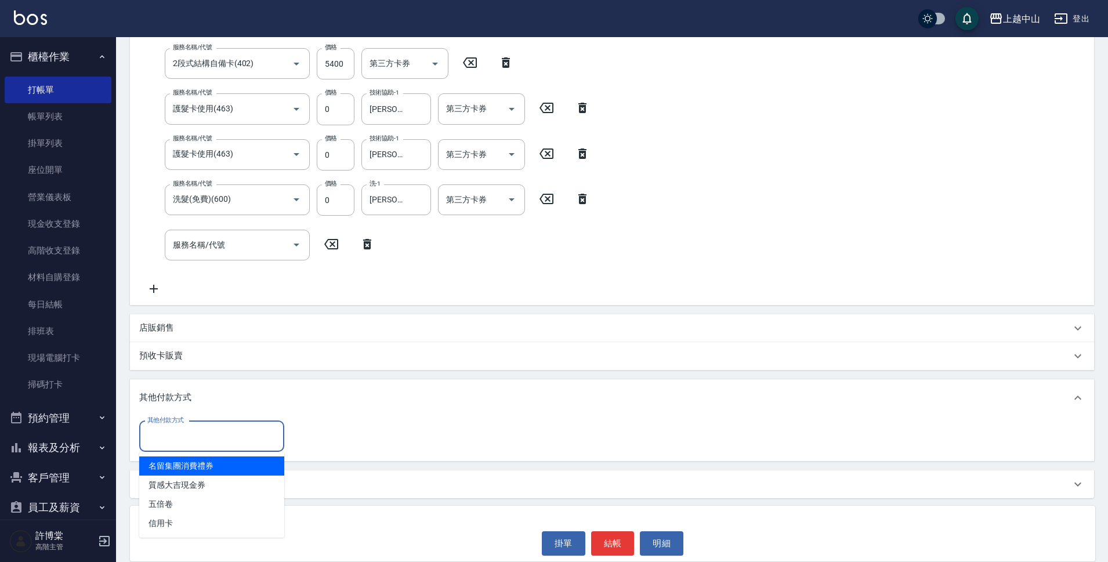
click at [259, 442] on input "其他付款方式" at bounding box center [211, 436] width 135 height 20
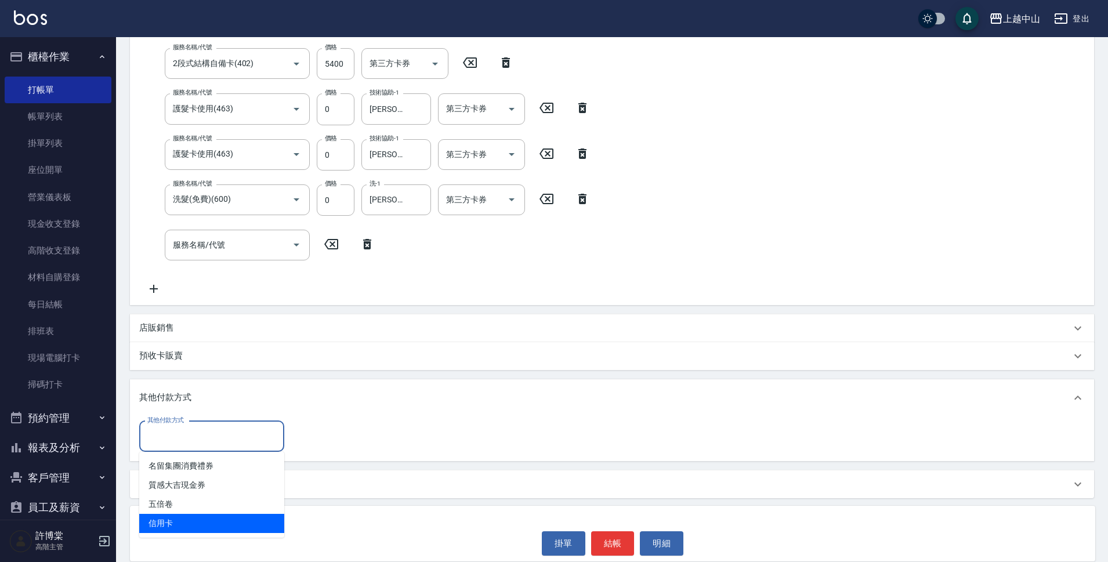
type input "信用卡"
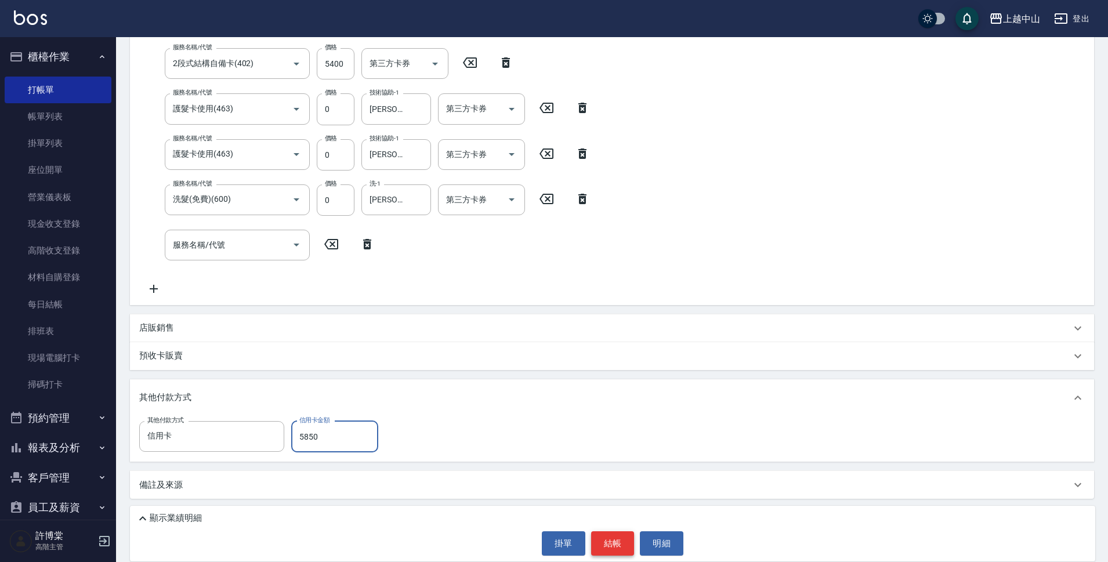
type input "5850"
click at [617, 547] on button "結帳" at bounding box center [613, 543] width 44 height 24
type input "[DATE] 19:29"
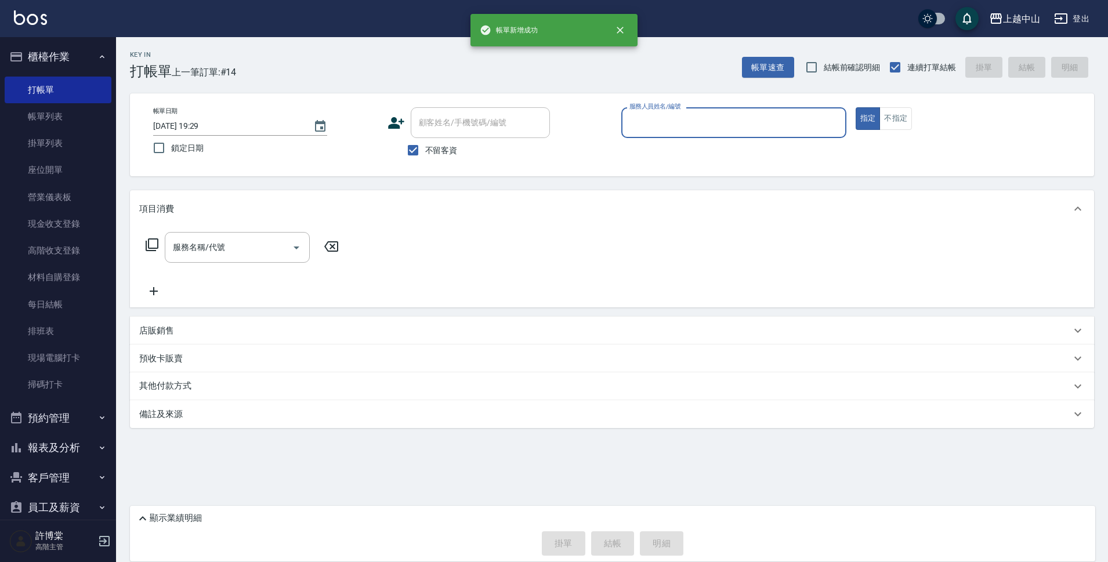
scroll to position [0, 0]
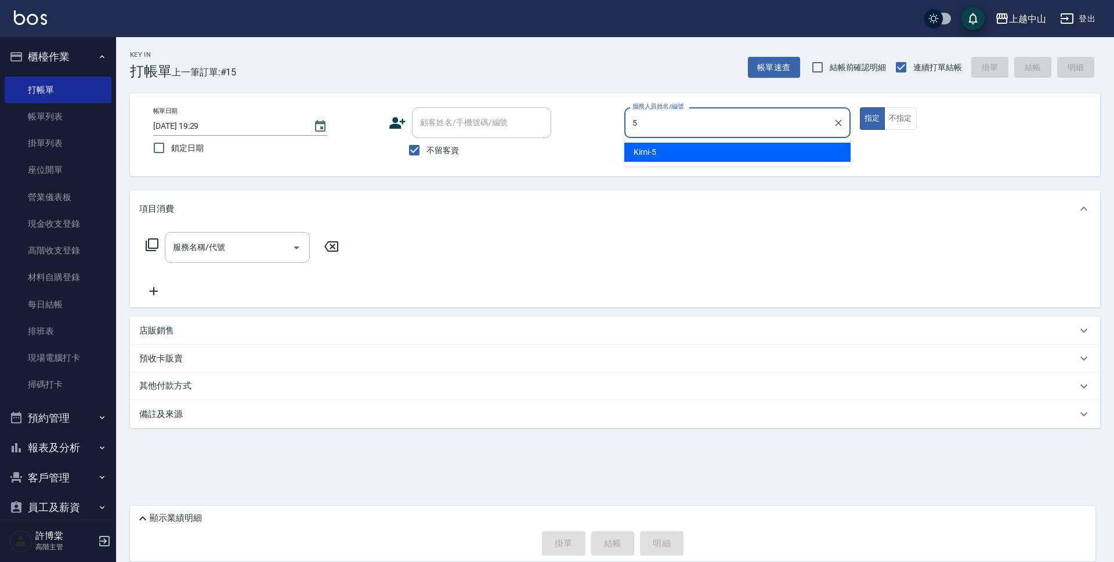
type input "Kimi-5"
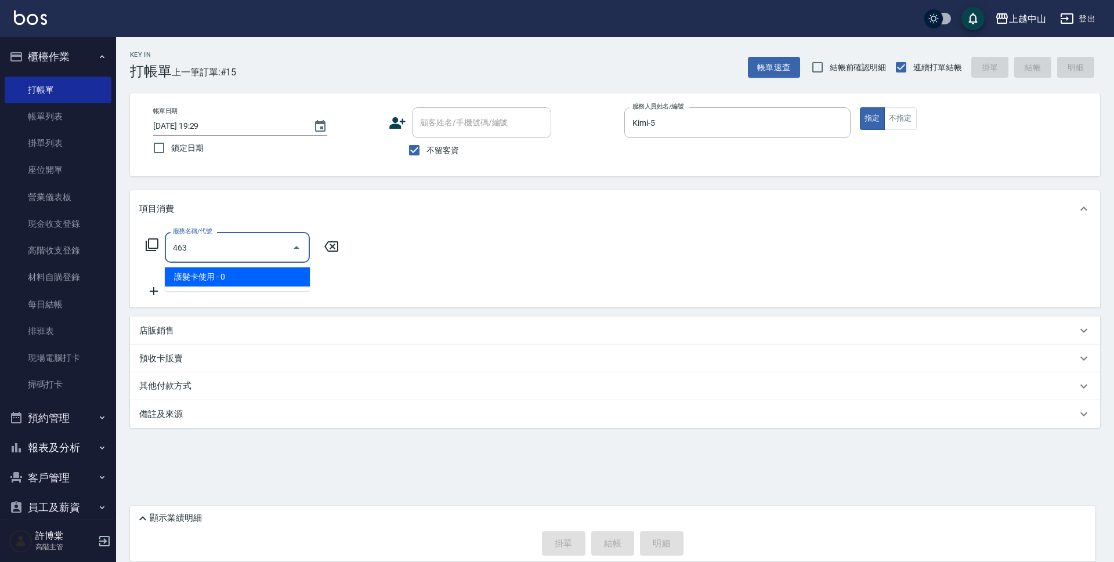
type input "護髮卡使用(463)"
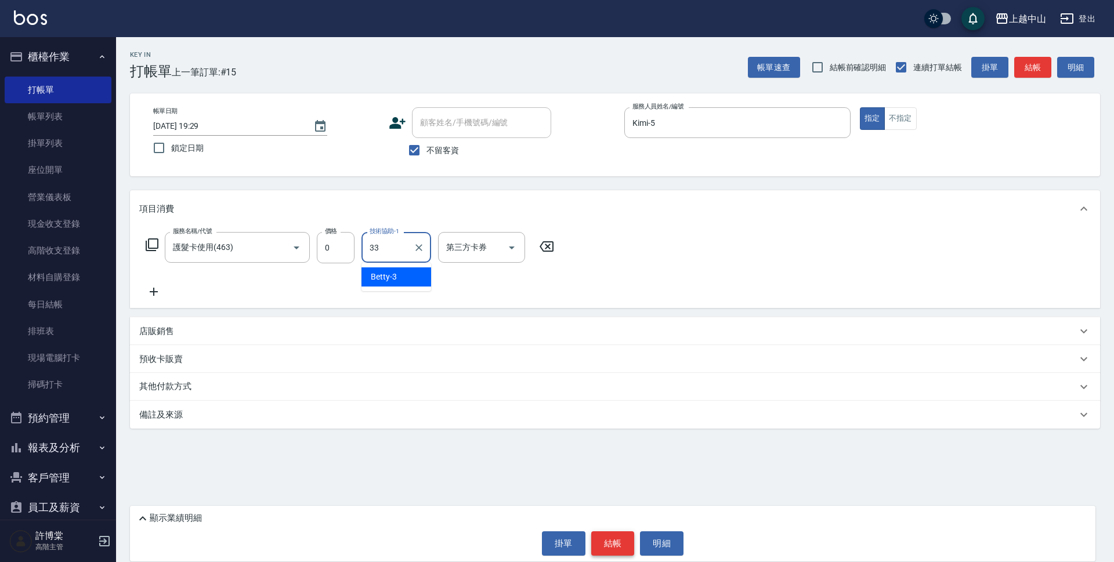
type input "[PERSON_NAME]-33"
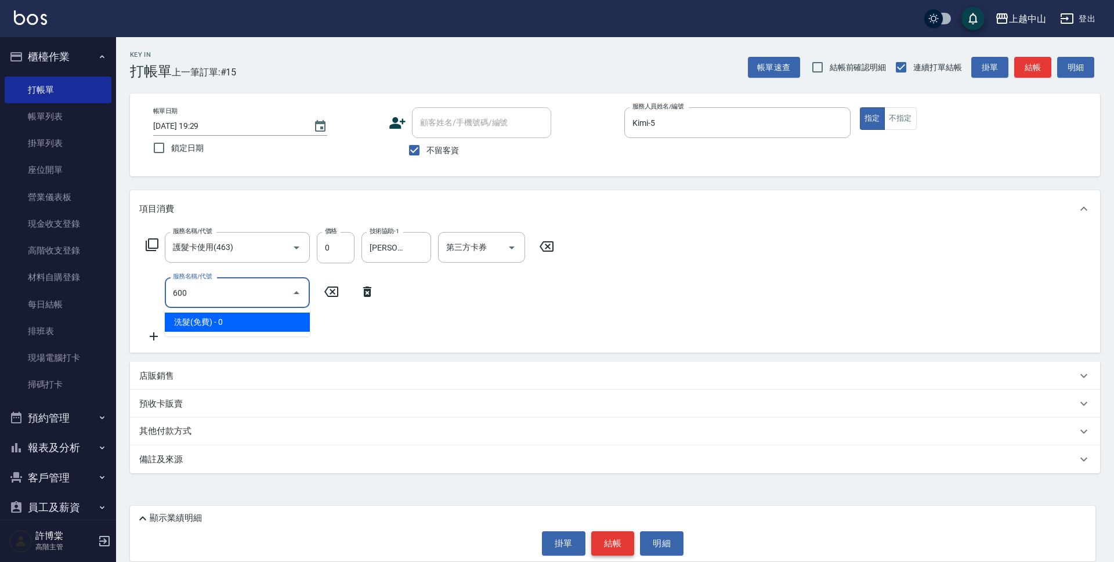
type input "洗髮(免費)(600)"
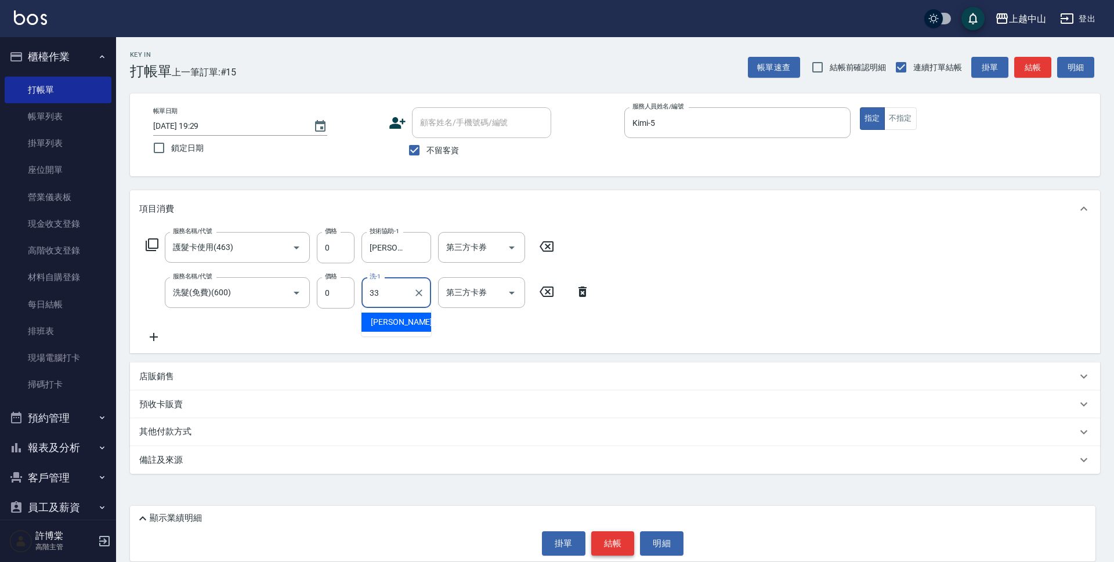
type input "[PERSON_NAME]-33"
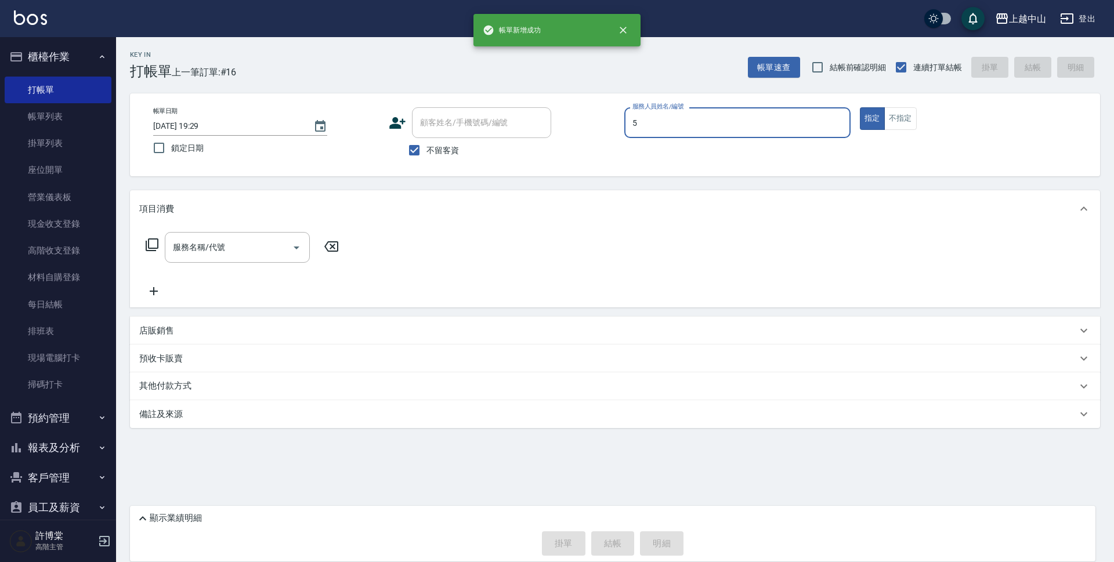
type input "Kimi-5"
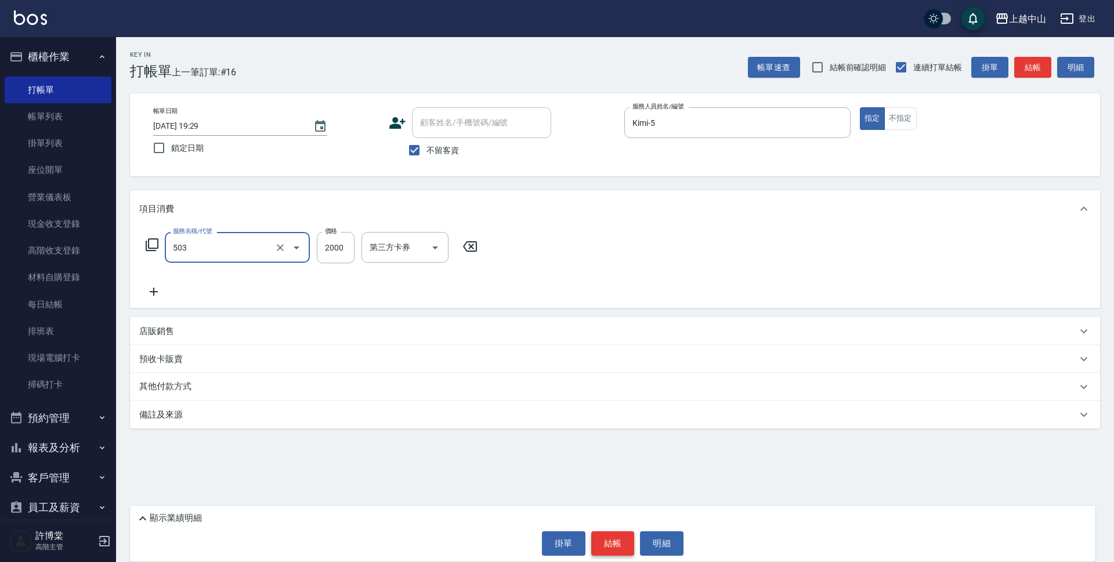
type input "染髮2000以下(503)"
type input "1000"
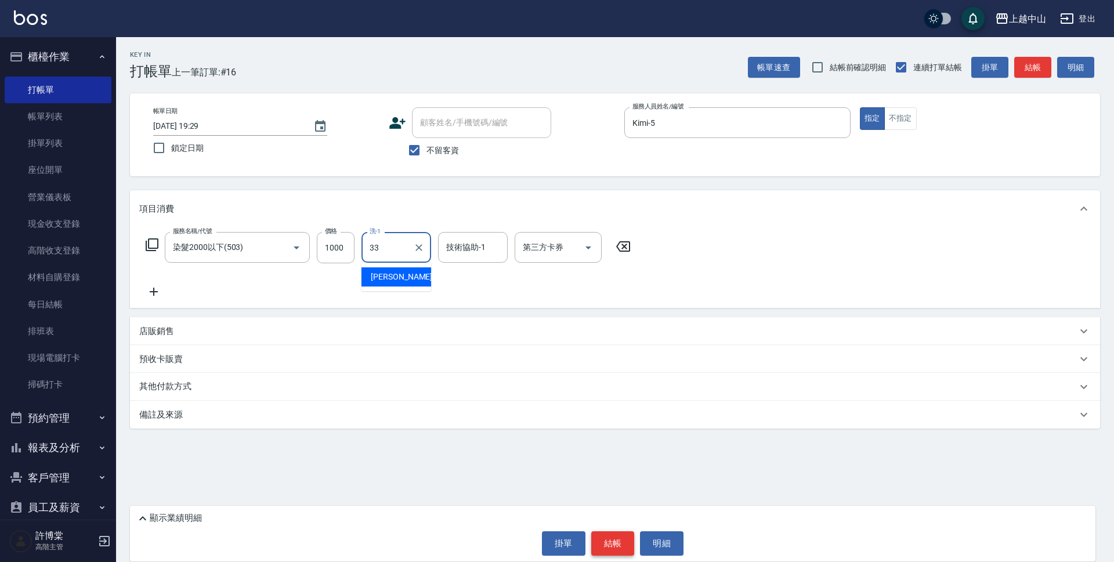
type input "[PERSON_NAME]-33"
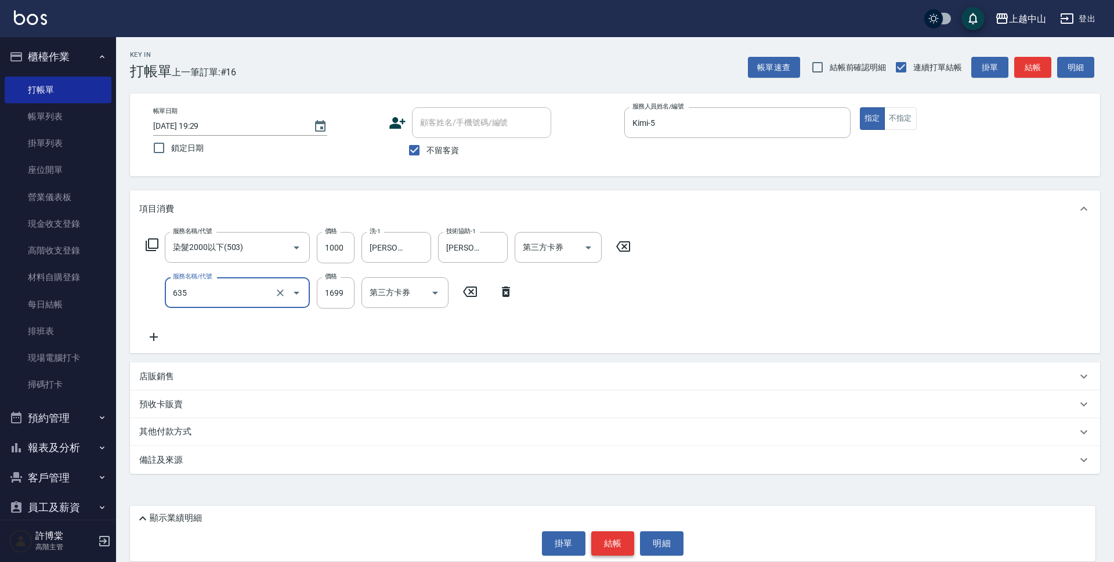
type input "兩段自備單次(635)"
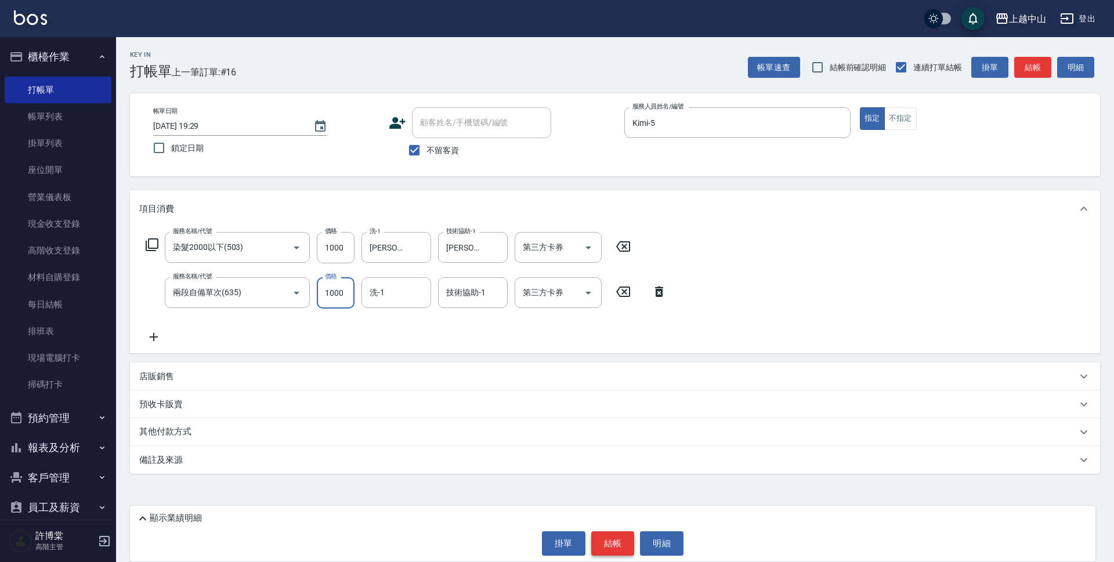
type input "1000"
type input "[PERSON_NAME]-33"
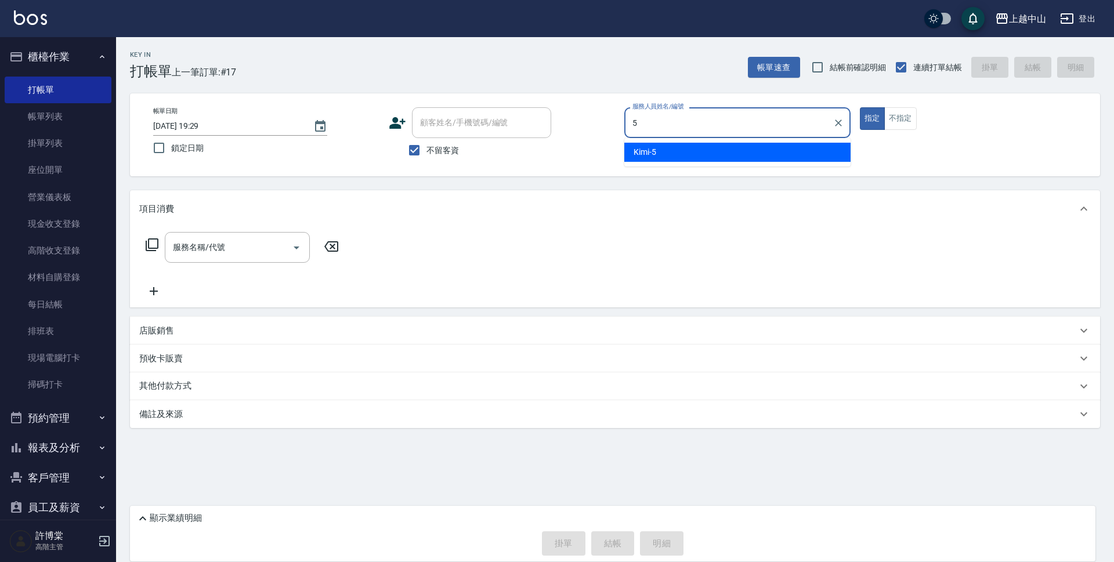
type input "Kimi-5"
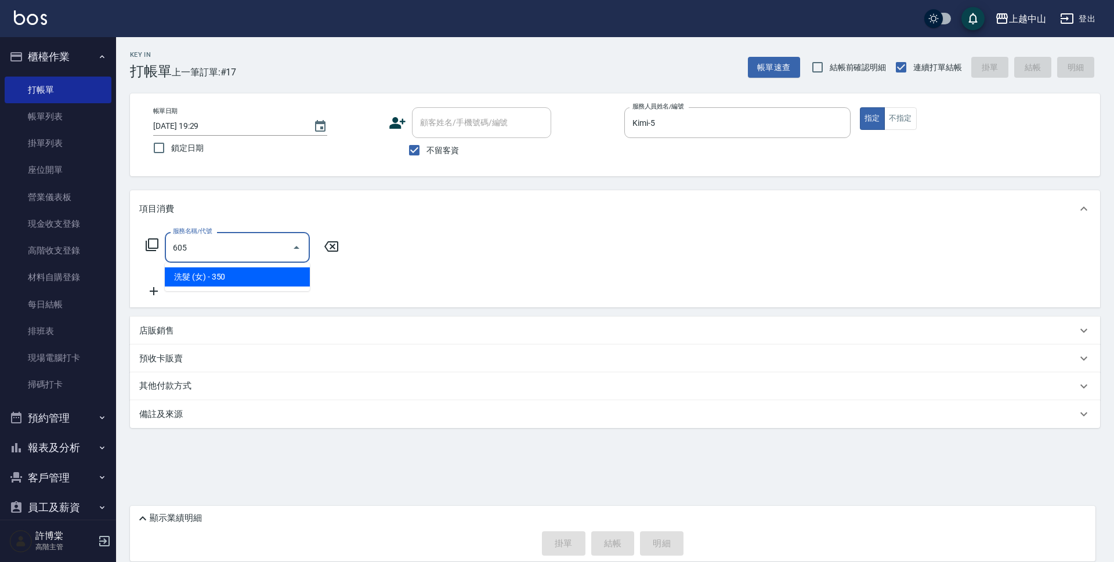
type input "洗髮 (女)(605)"
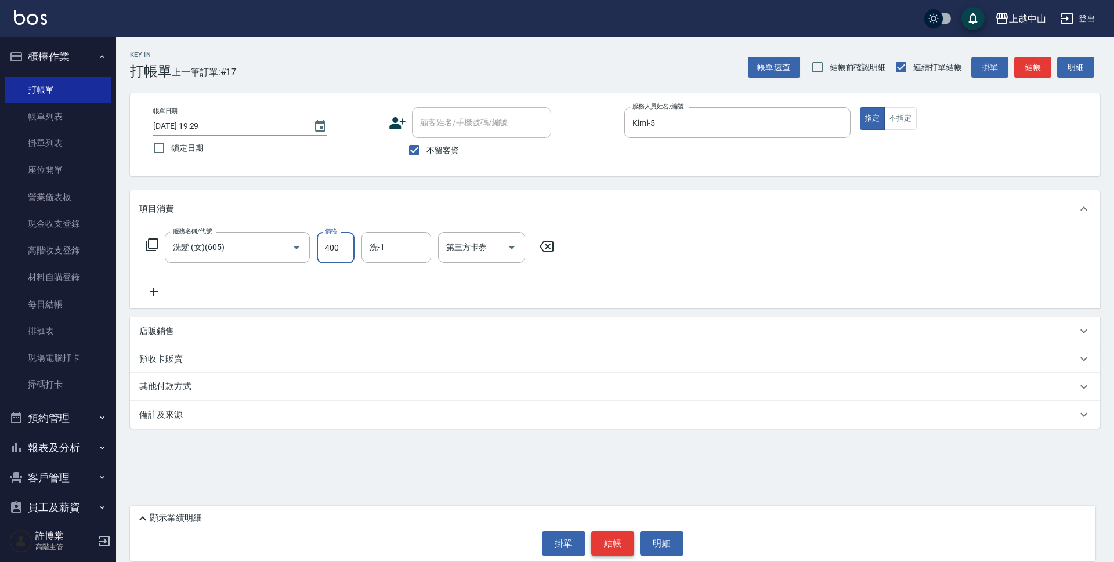
type input "400"
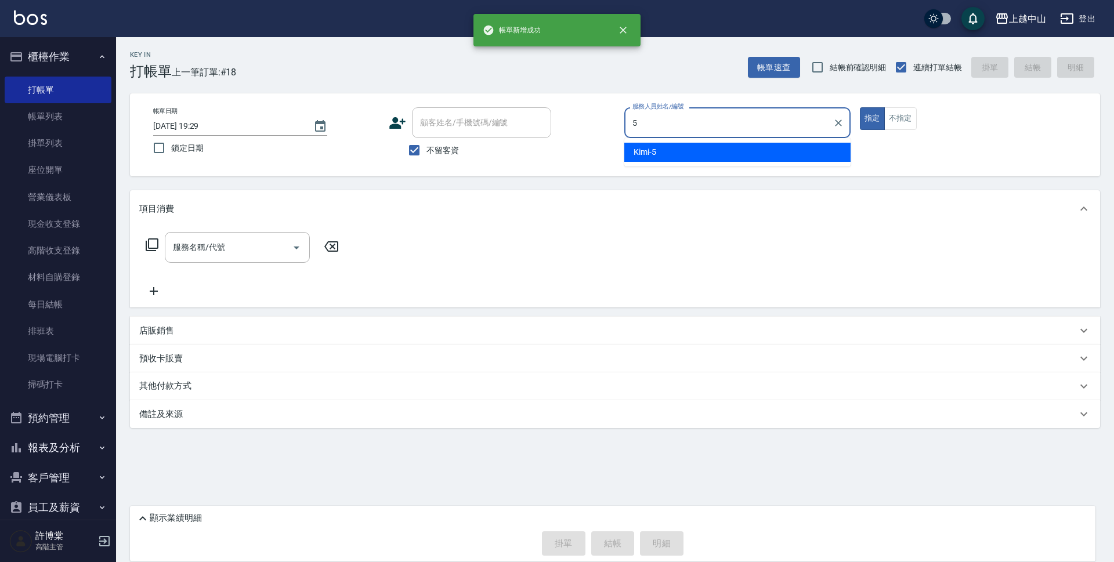
type input "Kimi-5"
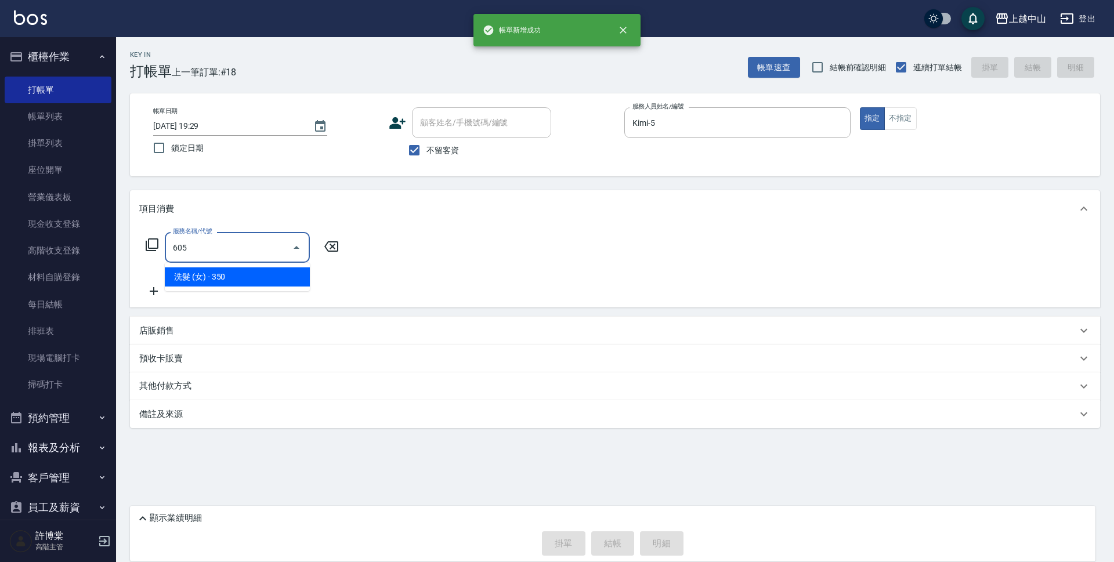
type input "洗髮 (女)(605)"
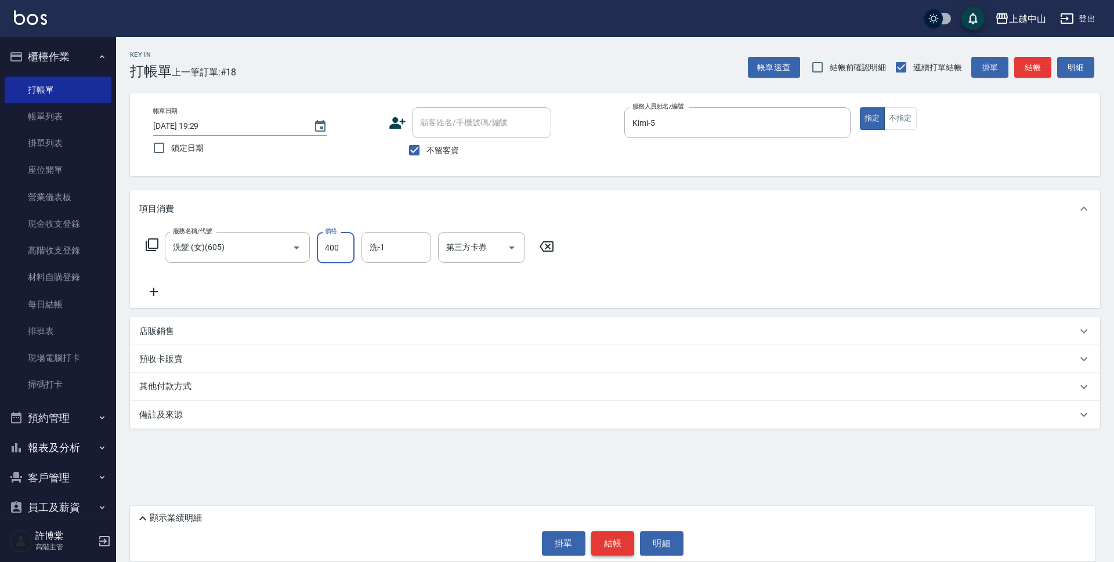
type input "400"
type input "[PERSON_NAME]-39"
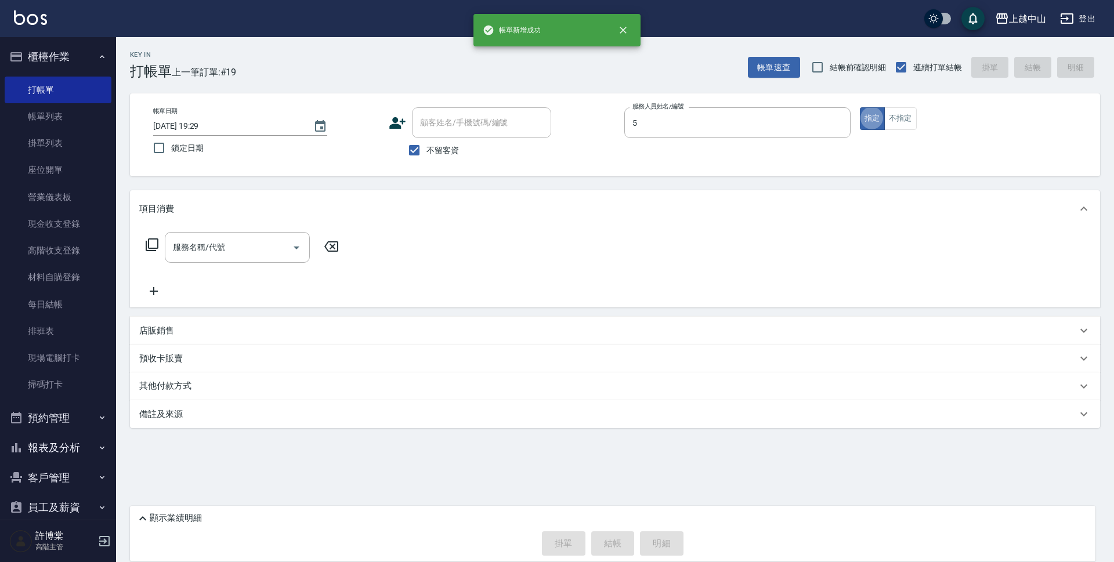
type input "Kimi-5"
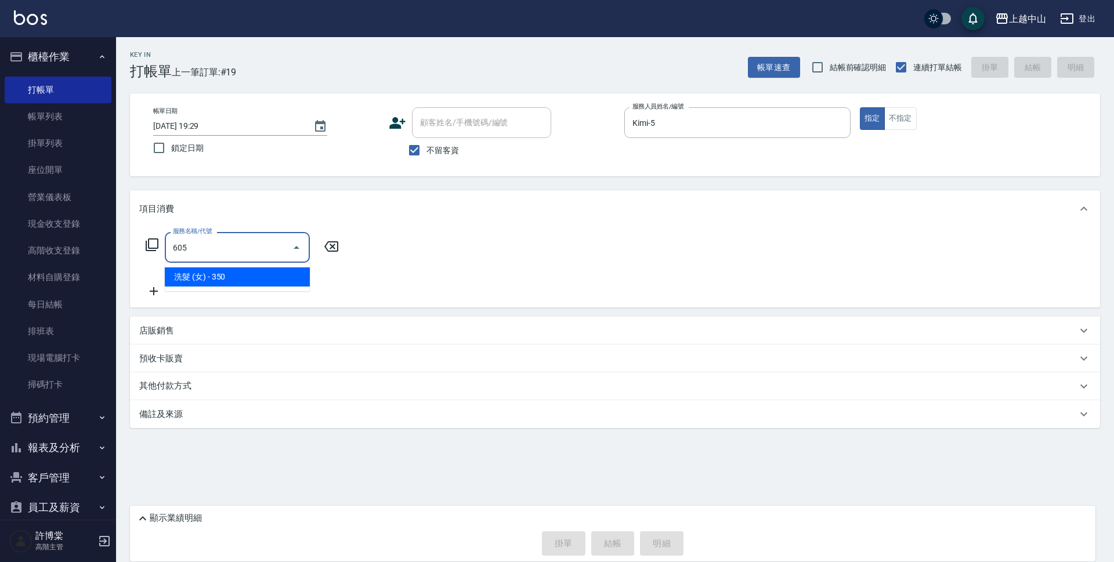
type input "洗髮 (女)(605)"
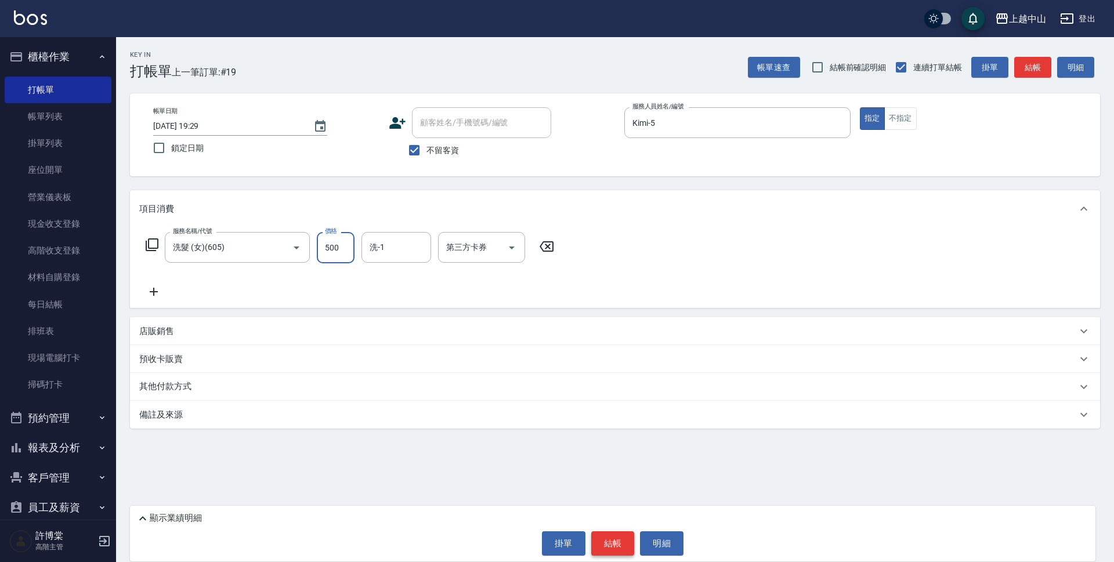
type input "500"
click at [402, 256] on input "洗-1" at bounding box center [396, 247] width 59 height 20
type input "薇慈-36"
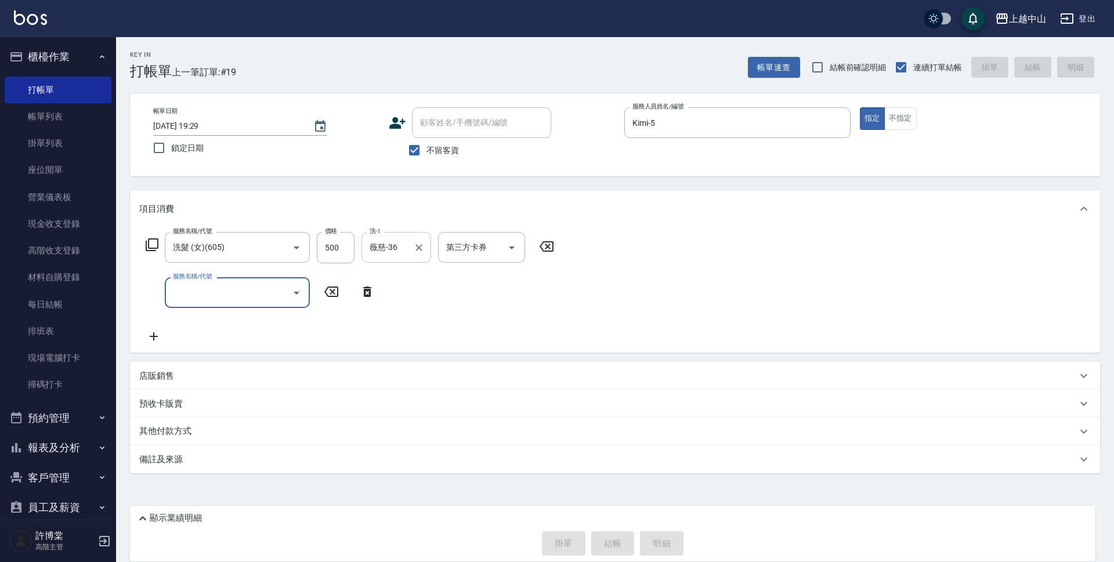
type input "[DATE] 19:30"
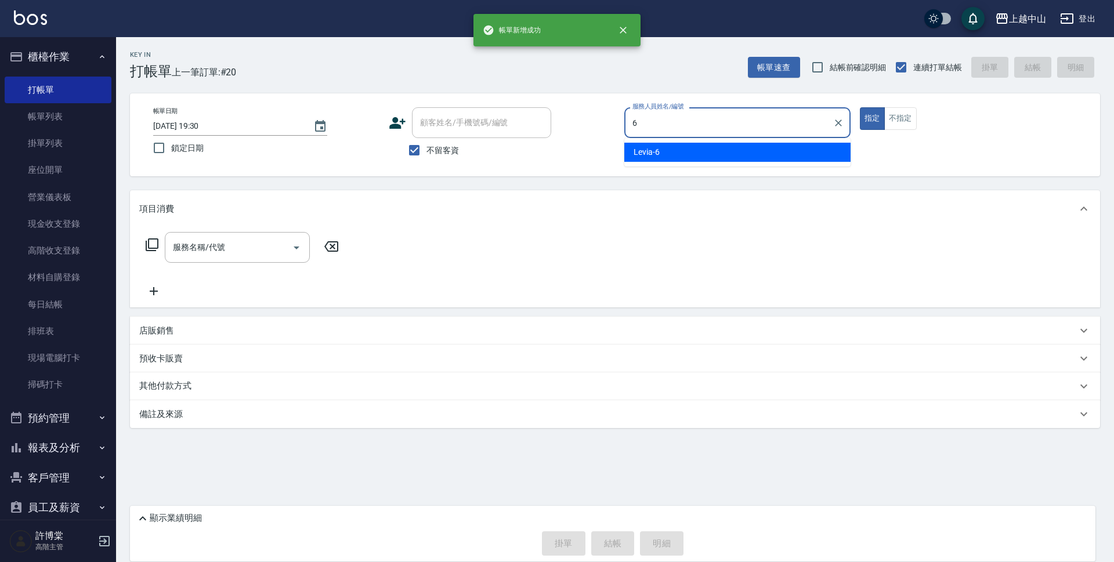
type input "Levia-6"
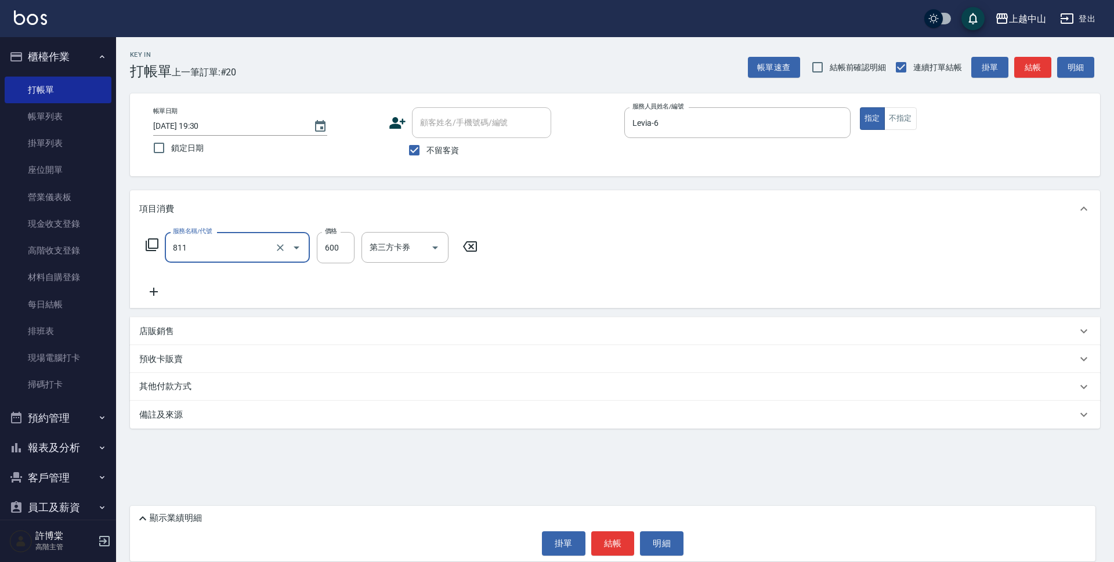
type input "洗+剪(811)"
type input "399"
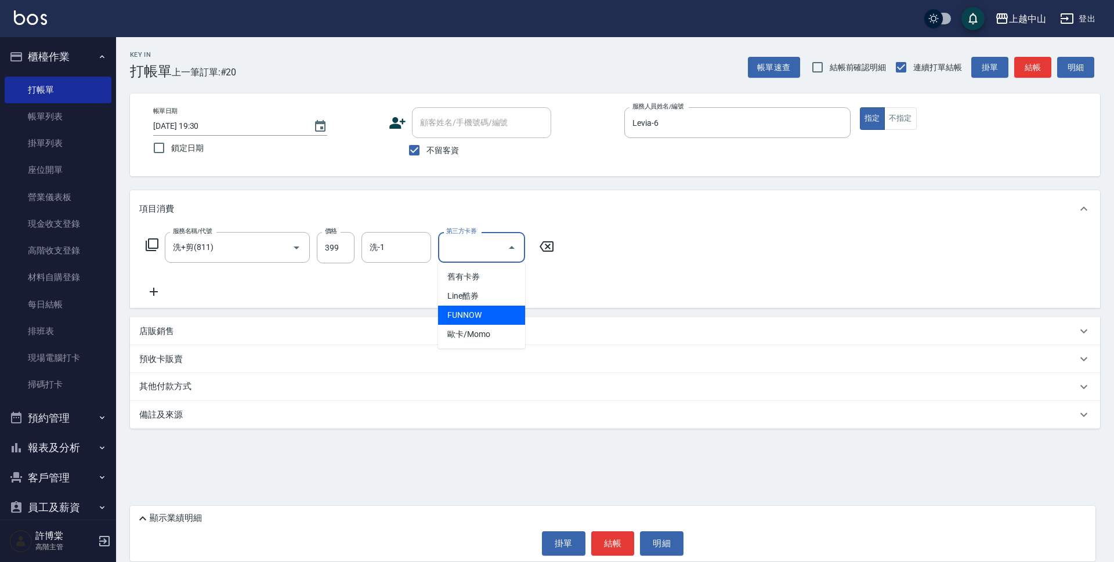
type input "FUNNOW"
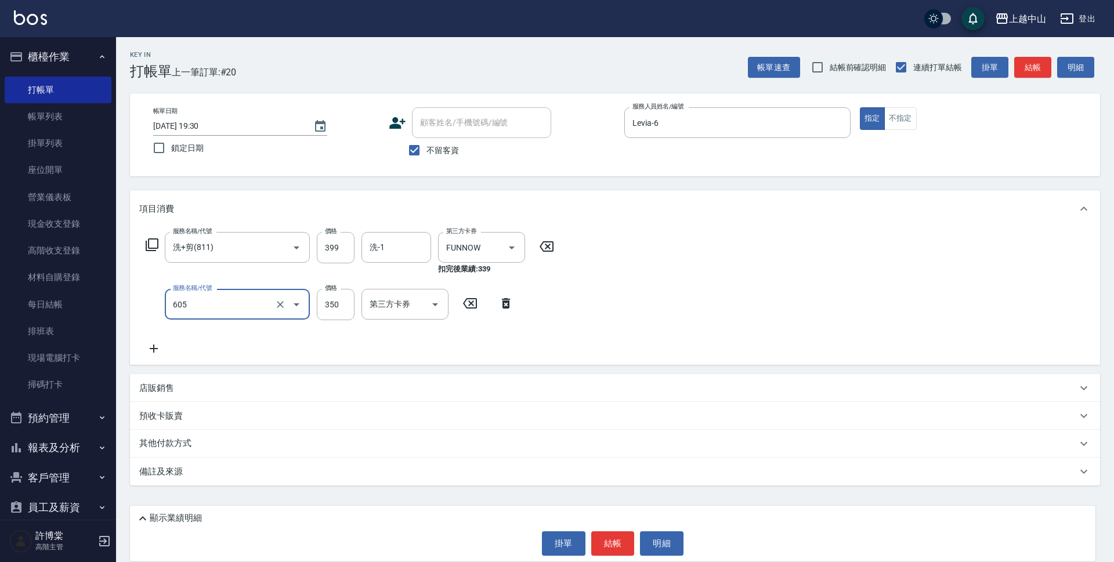
type input "洗髮 (女)(605)"
type input "299"
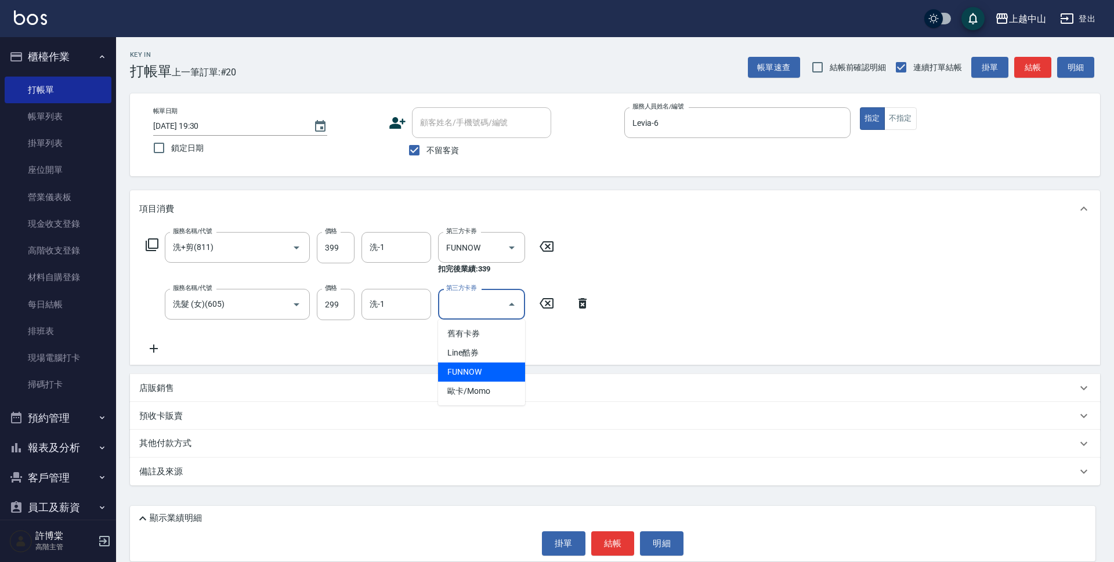
type input "FUNNOW"
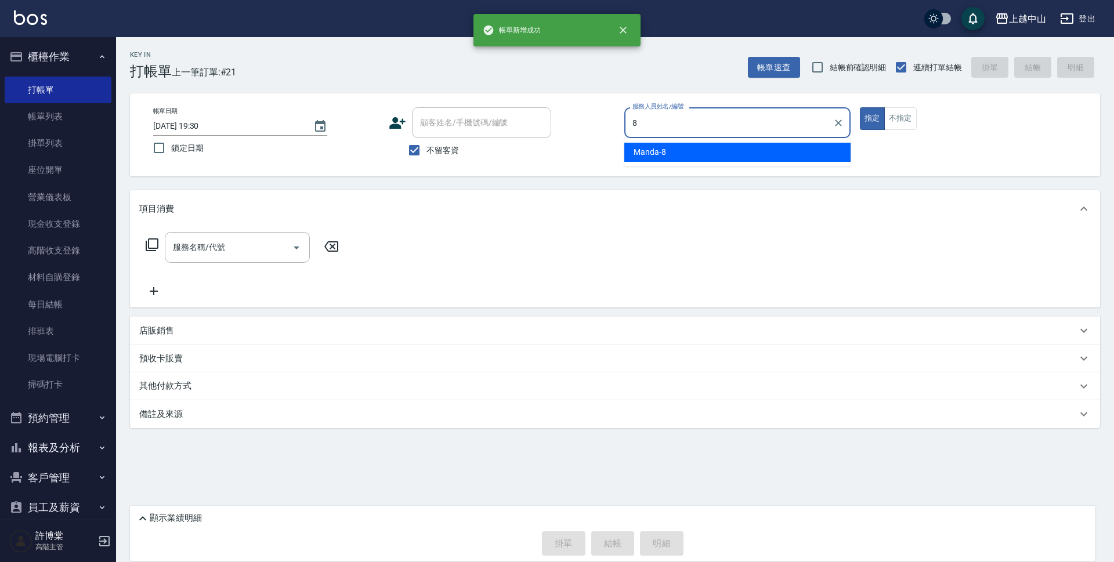
type input "Manda-8"
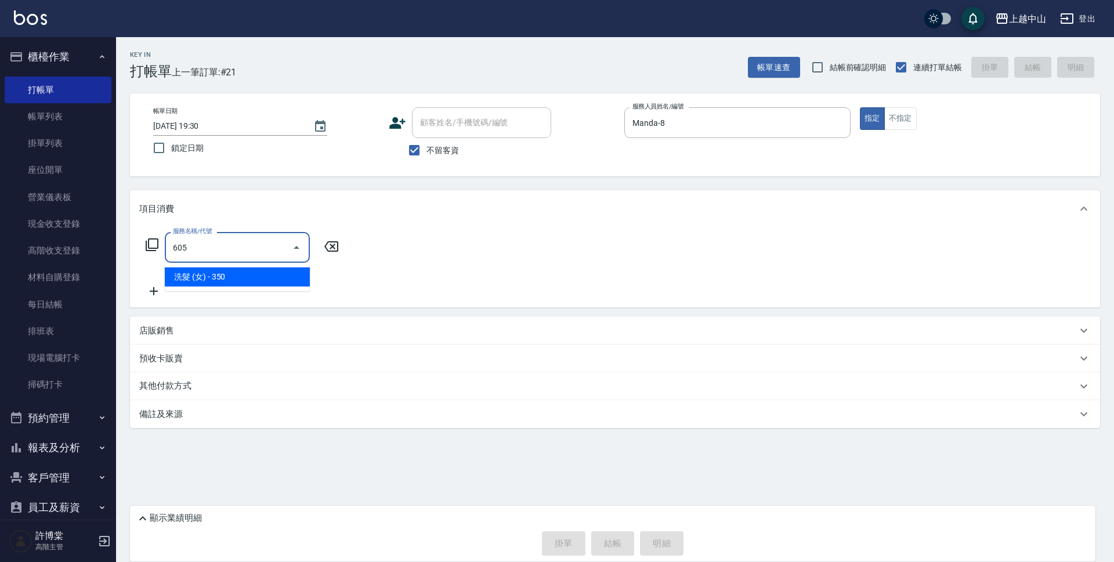
type input "洗髮 (女)(605)"
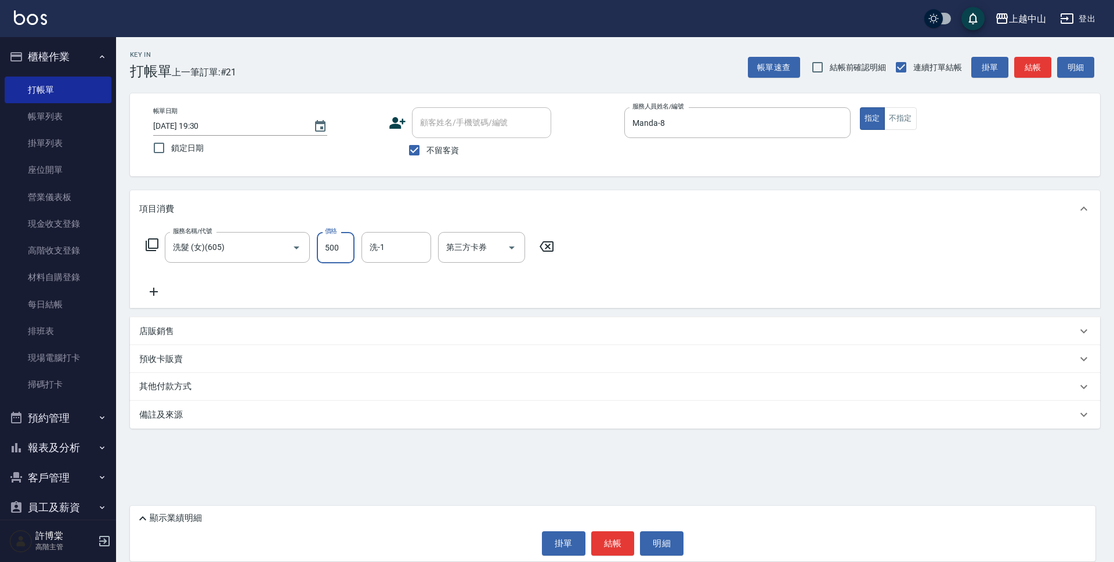
type input "500"
type input "[PERSON_NAME]-39"
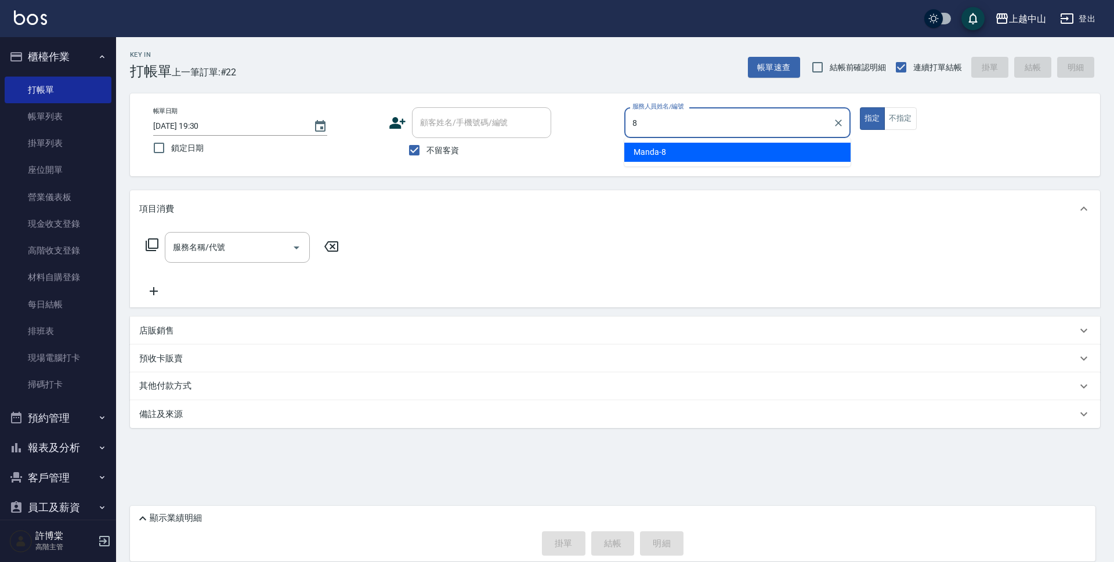
type input "Manda-8"
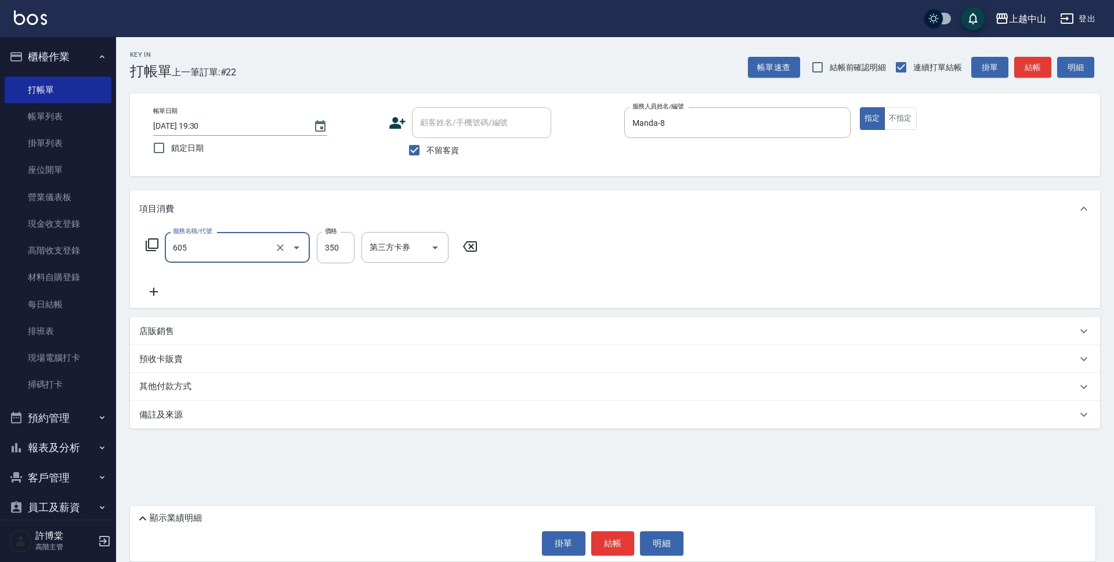
type input "洗髮 (女)(605)"
type input "500"
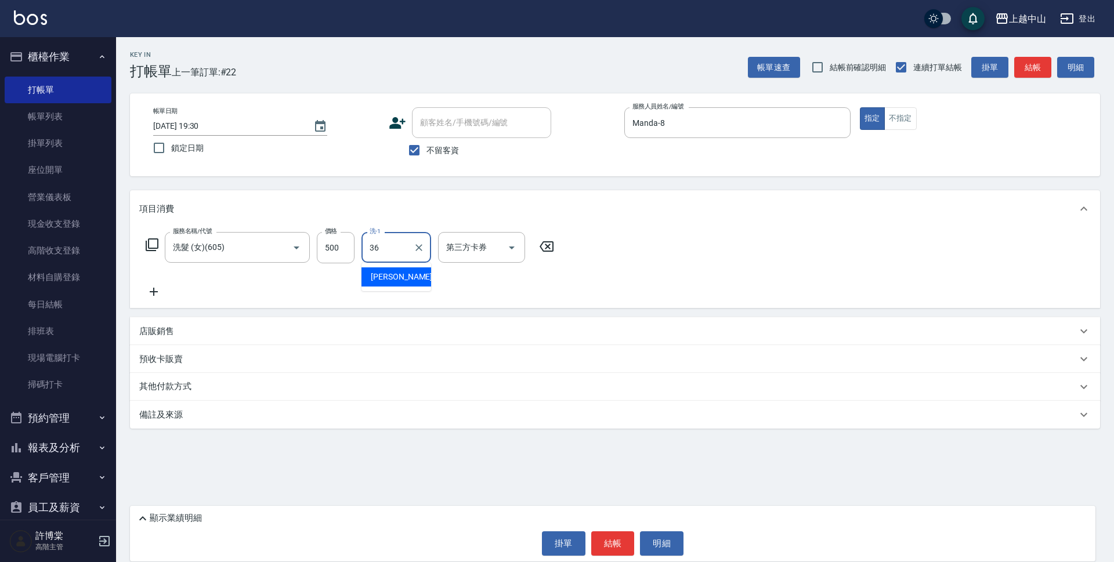
type input "薇慈-36"
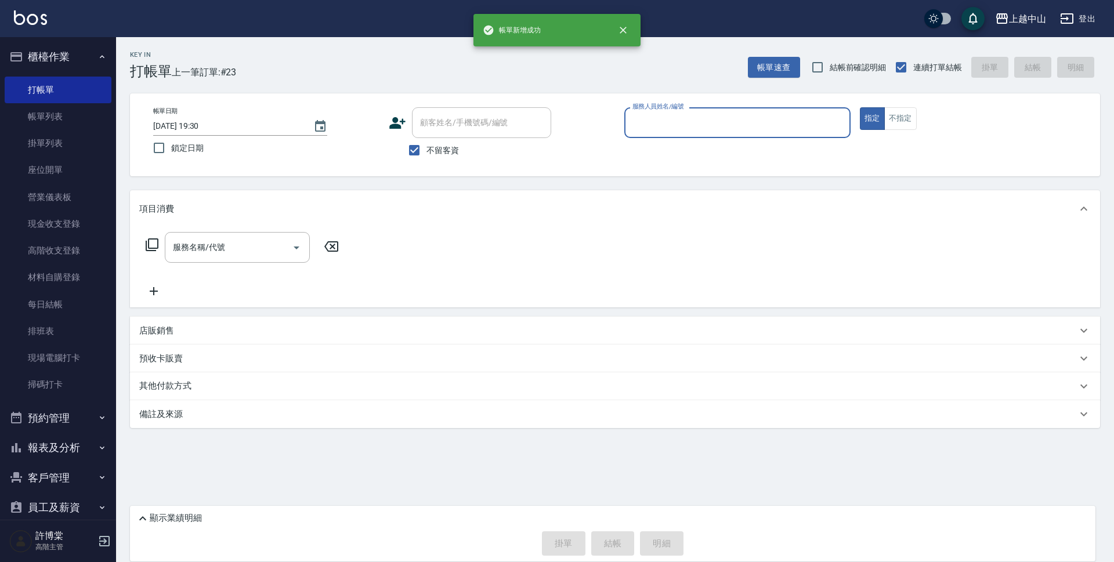
type input "9"
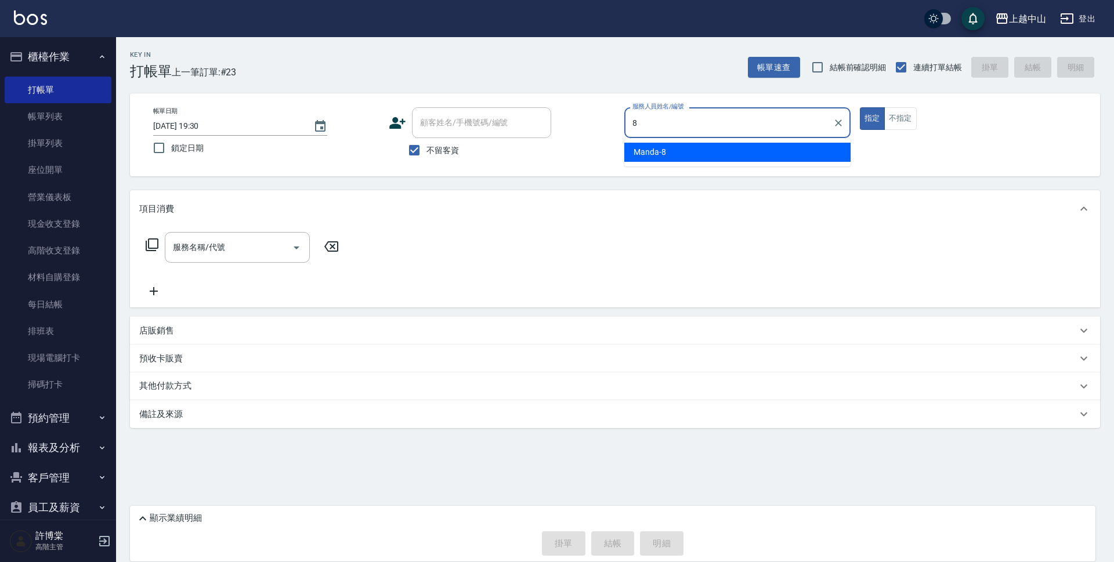
type input "Manda-8"
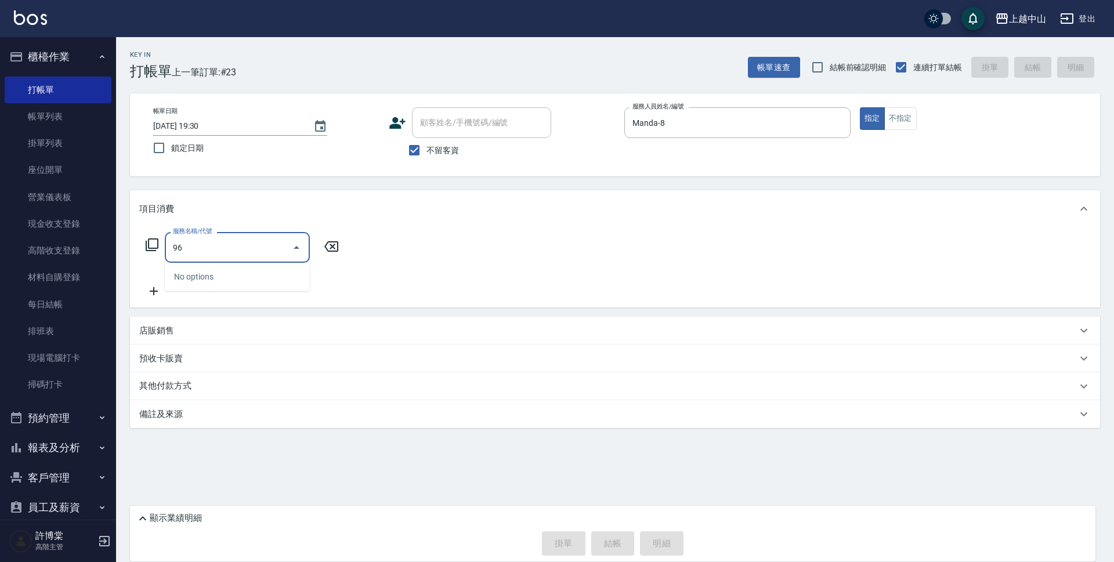
type input "9"
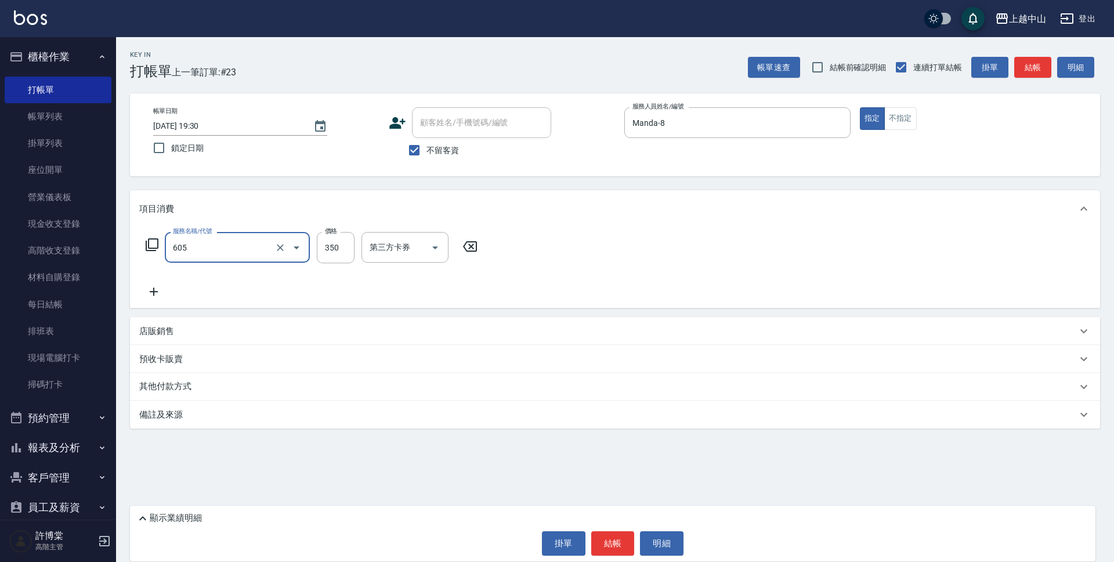
type input "洗髮 (女)(605)"
type input "400"
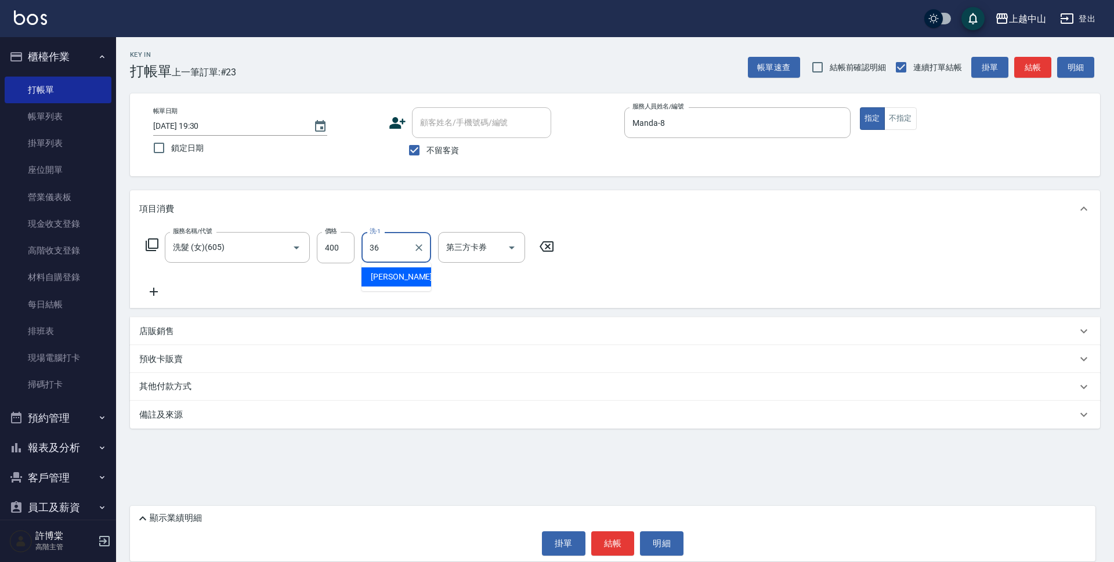
type input "薇慈-36"
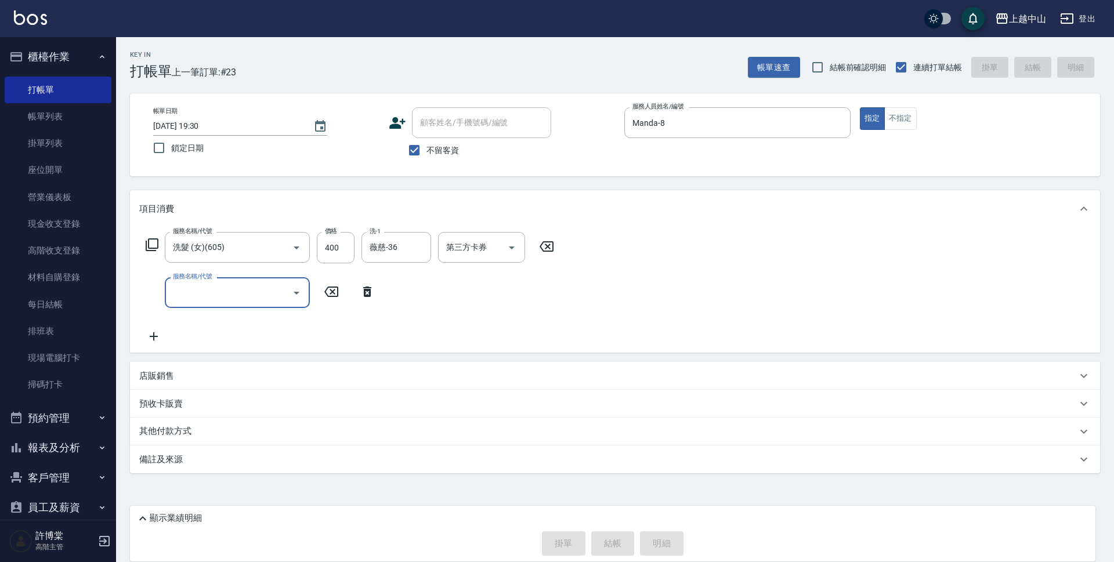
type input "[DATE] 19:31"
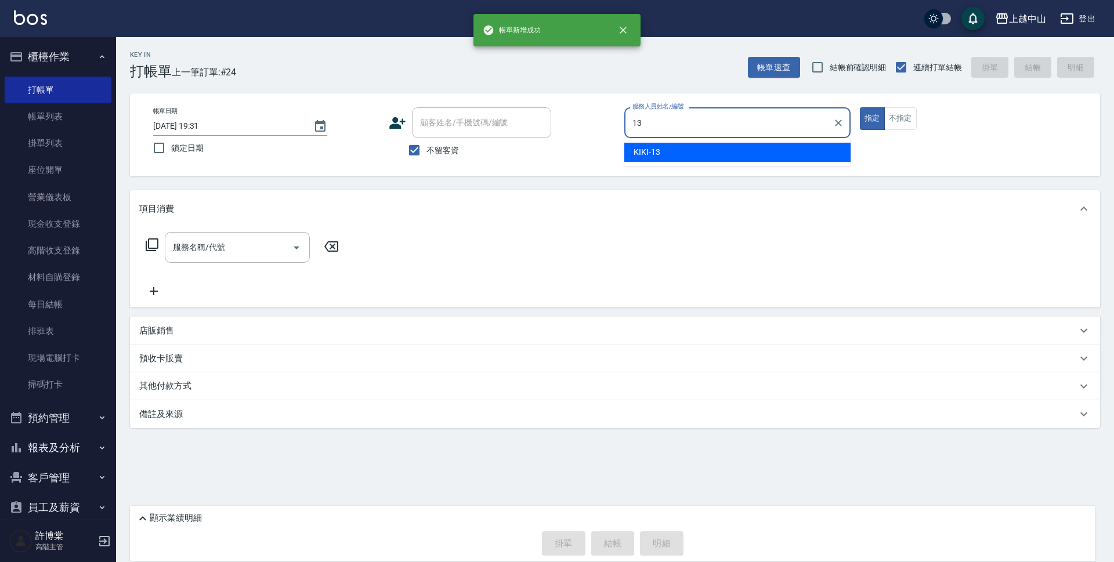
type input "KIKI-13"
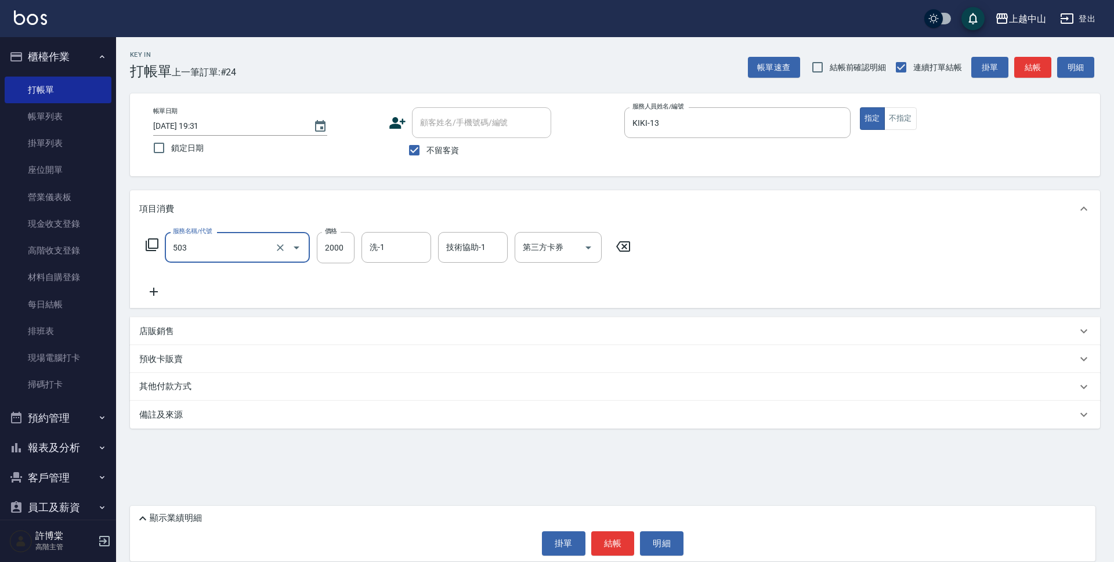
type input "染髮2000以下(503)"
type input "1280"
type input "鴨鴨-30"
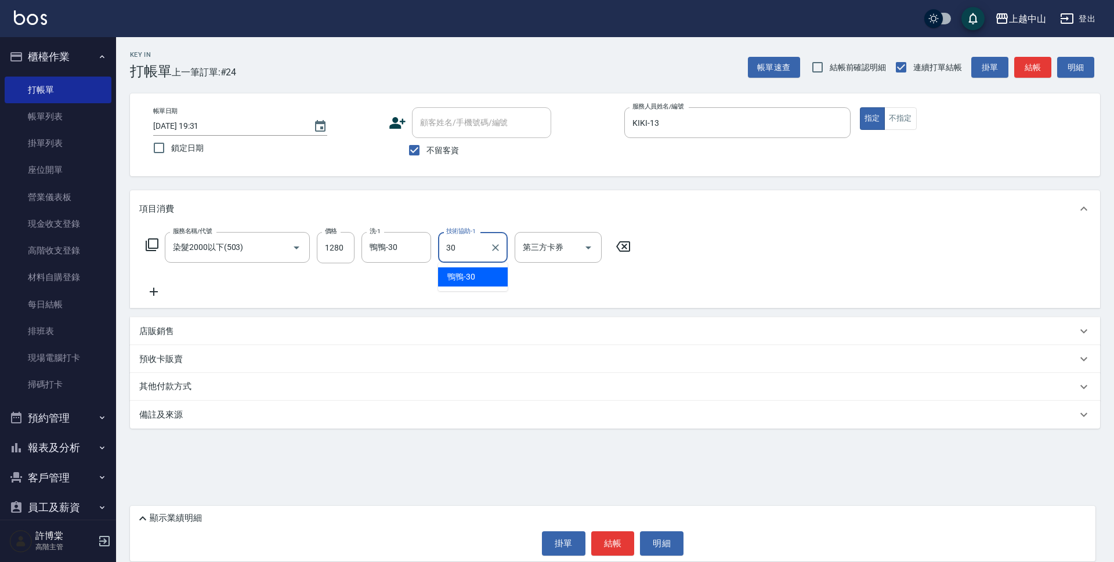
type input "鴨鴨-30"
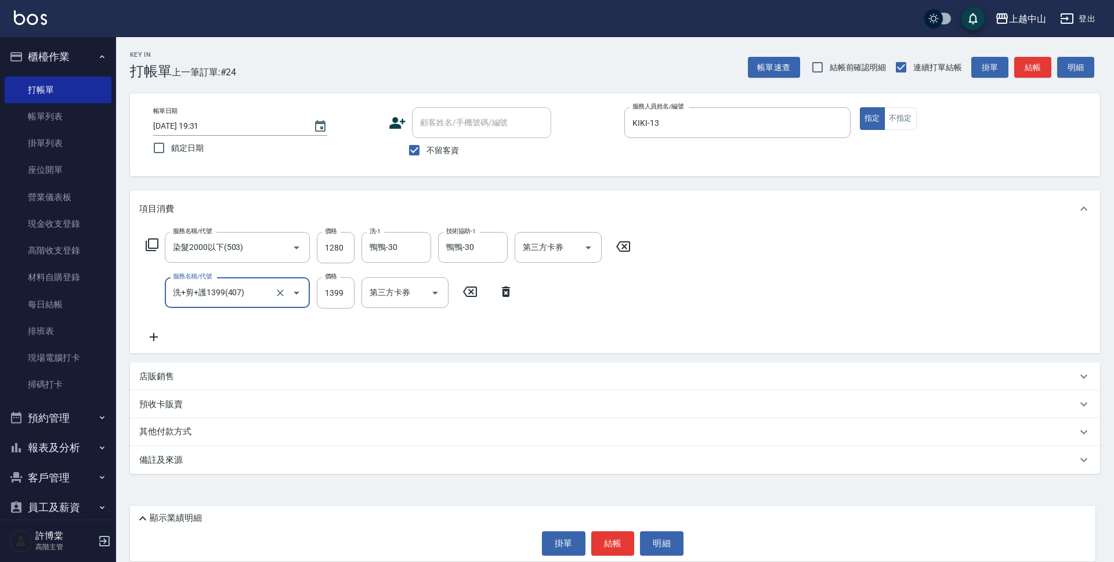
type input "洗+剪+護1399(407)"
click at [512, 293] on icon at bounding box center [505, 292] width 29 height 14
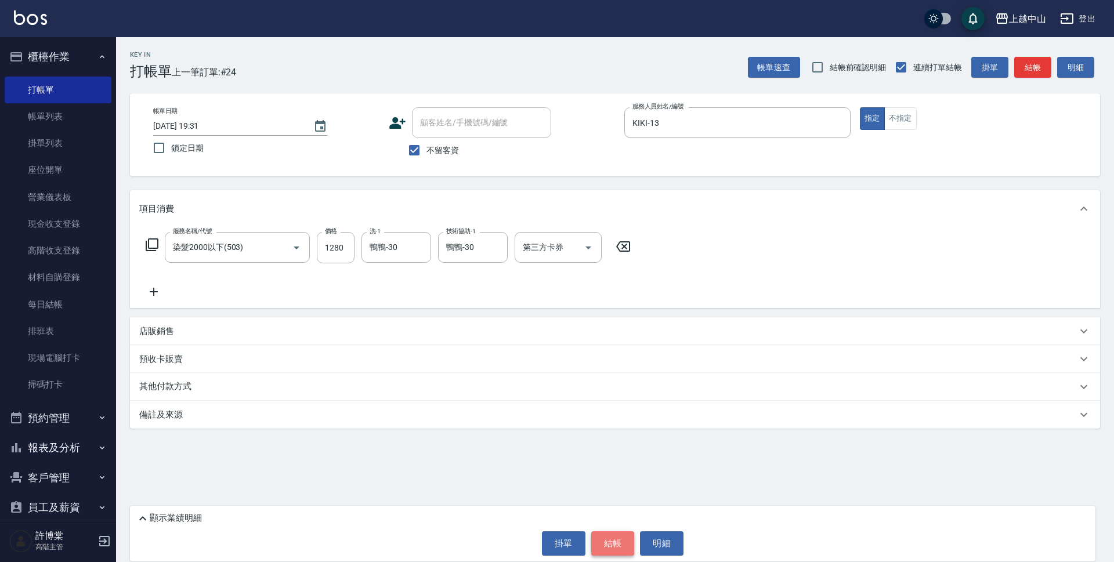
click at [617, 534] on button "結帳" at bounding box center [613, 543] width 44 height 24
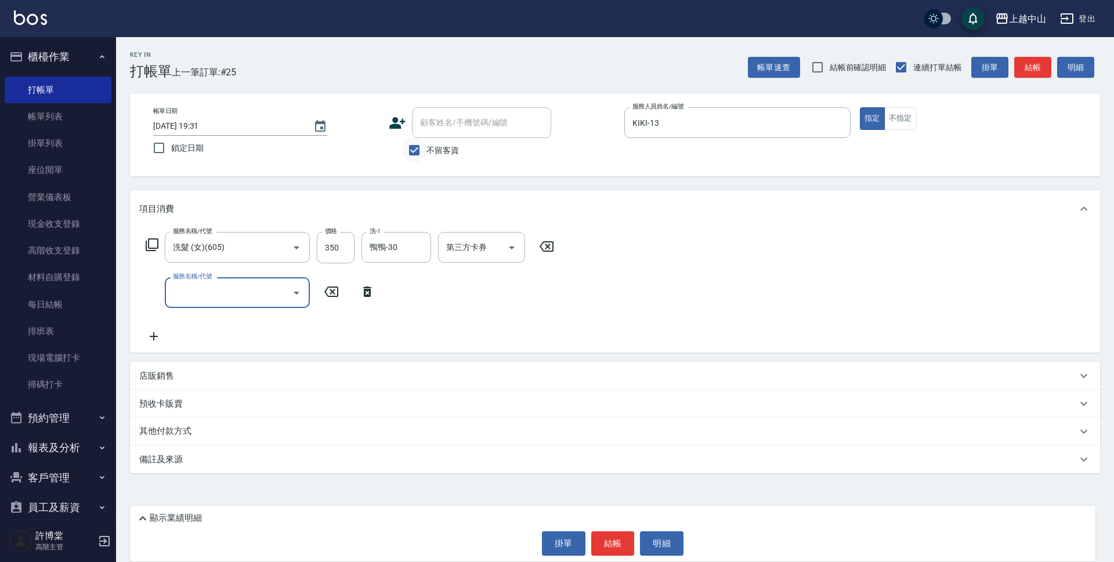
click at [421, 154] on input "不留客資" at bounding box center [414, 150] width 24 height 24
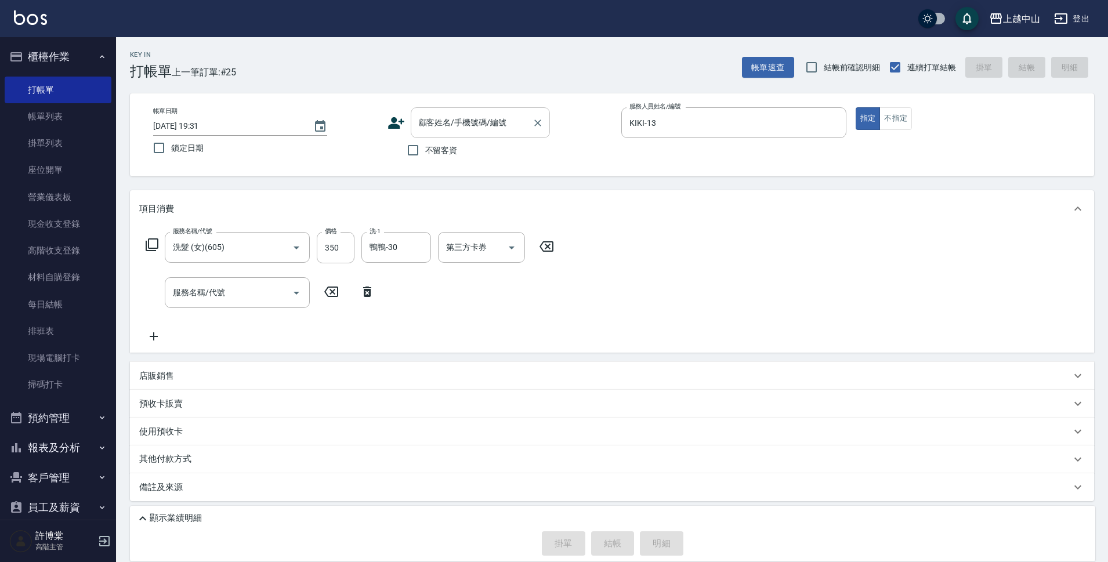
click at [433, 125] on div "顧客姓名/手機號碼/編號 顧客姓名/手機號碼/編號" at bounding box center [480, 122] width 139 height 31
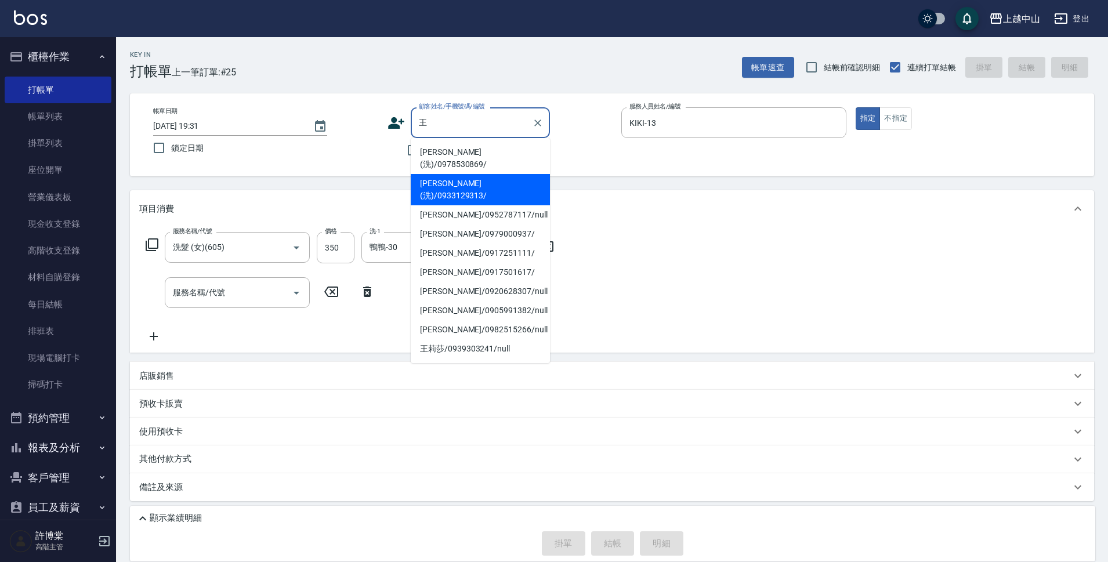
click at [467, 174] on li "[PERSON_NAME](洗)/0933129313/" at bounding box center [480, 189] width 139 height 31
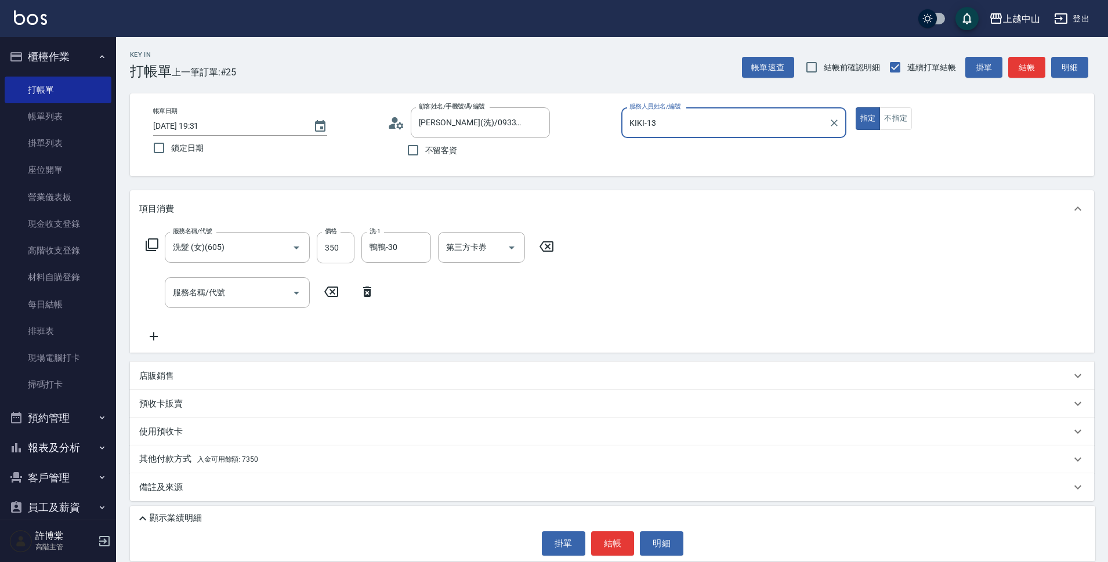
scroll to position [3, 0]
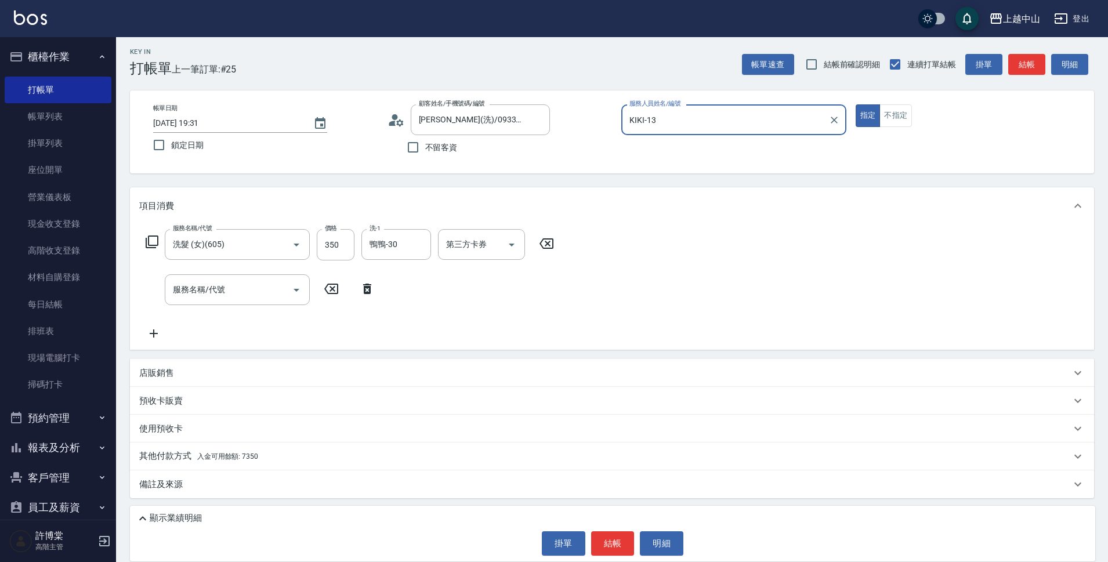
click at [262, 466] on div "其他付款方式 入金可用餘額: 7350" at bounding box center [612, 457] width 964 height 28
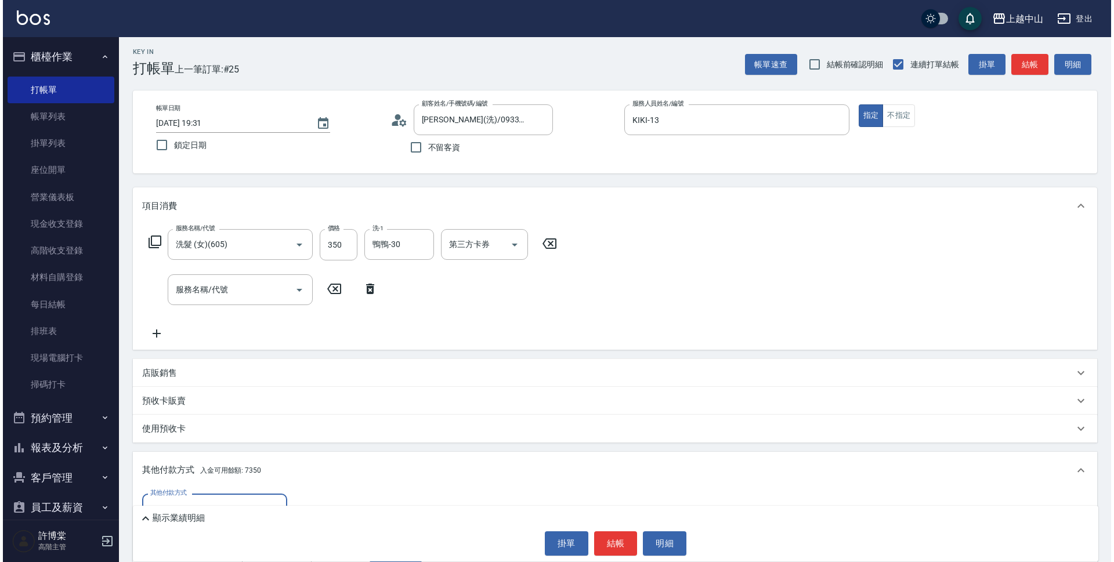
scroll to position [140, 0]
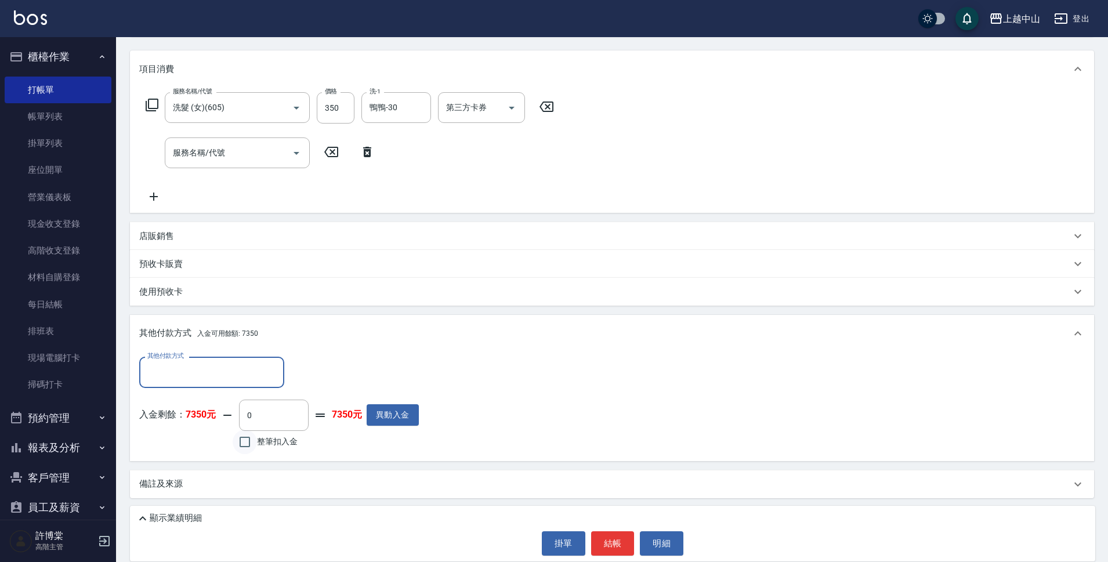
click at [243, 440] on input "整筆扣入金" at bounding box center [245, 442] width 24 height 24
click at [657, 538] on button "明細" at bounding box center [662, 543] width 44 height 24
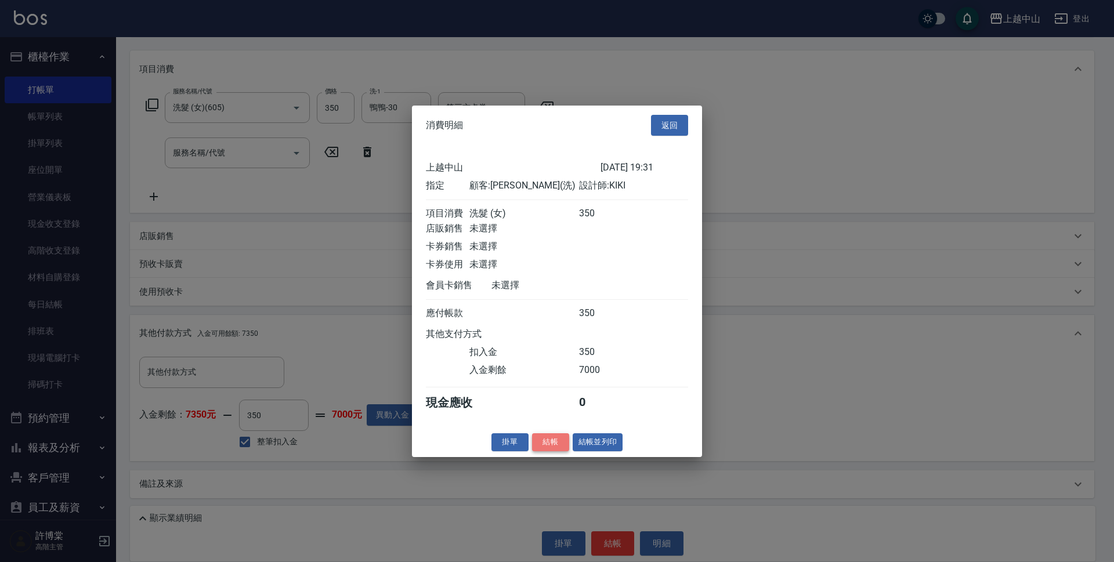
click at [535, 445] on button "結帳" at bounding box center [550, 442] width 37 height 18
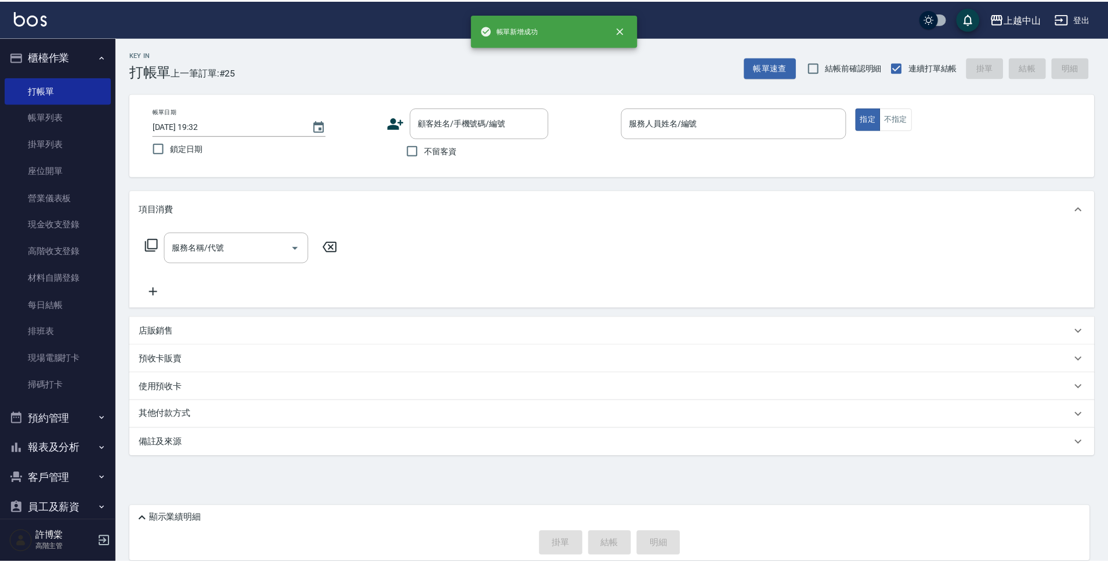
scroll to position [0, 0]
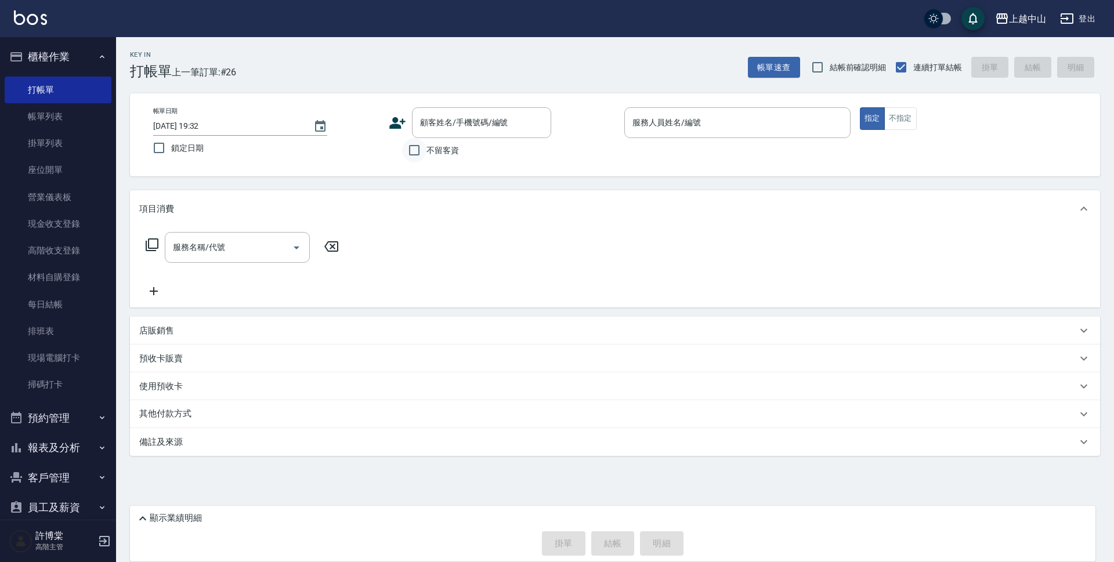
click at [414, 153] on input "不留客資" at bounding box center [414, 150] width 24 height 24
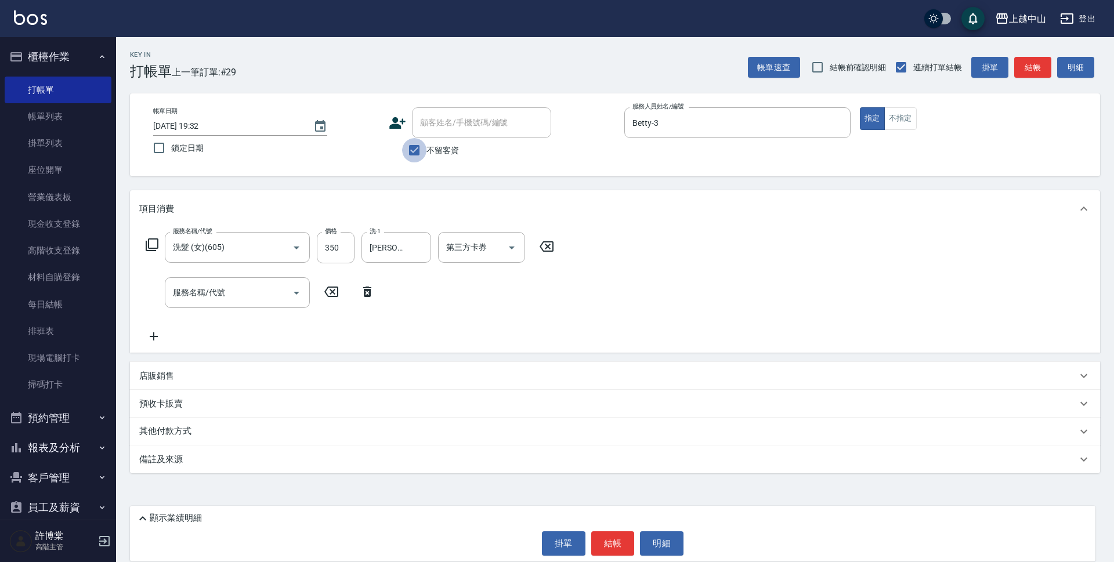
click at [416, 151] on input "不留客資" at bounding box center [414, 150] width 24 height 24
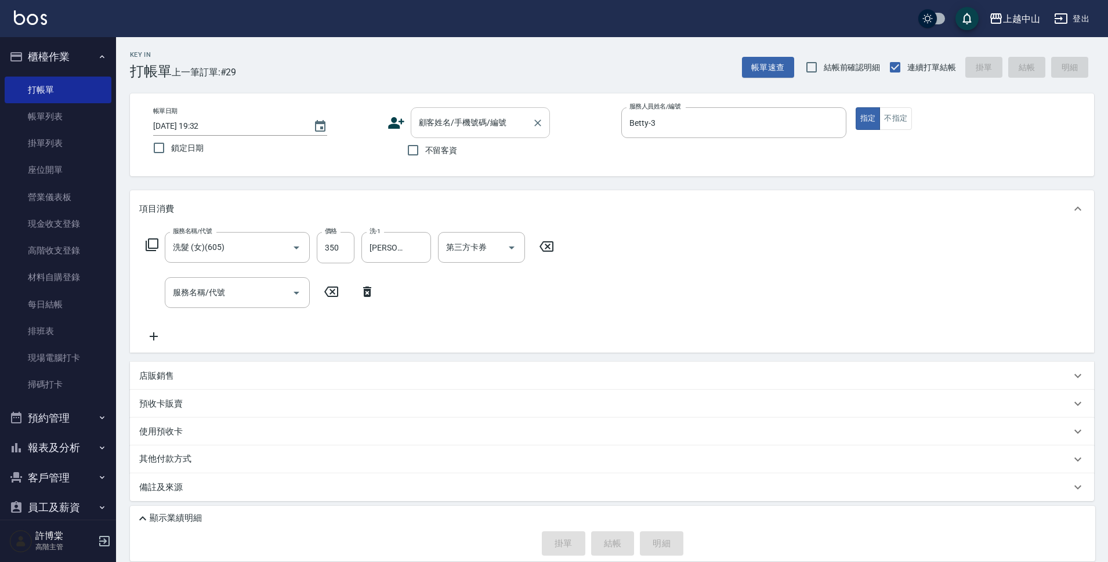
click at [427, 129] on input "顧客姓名/手機號碼/編號" at bounding box center [471, 123] width 111 height 20
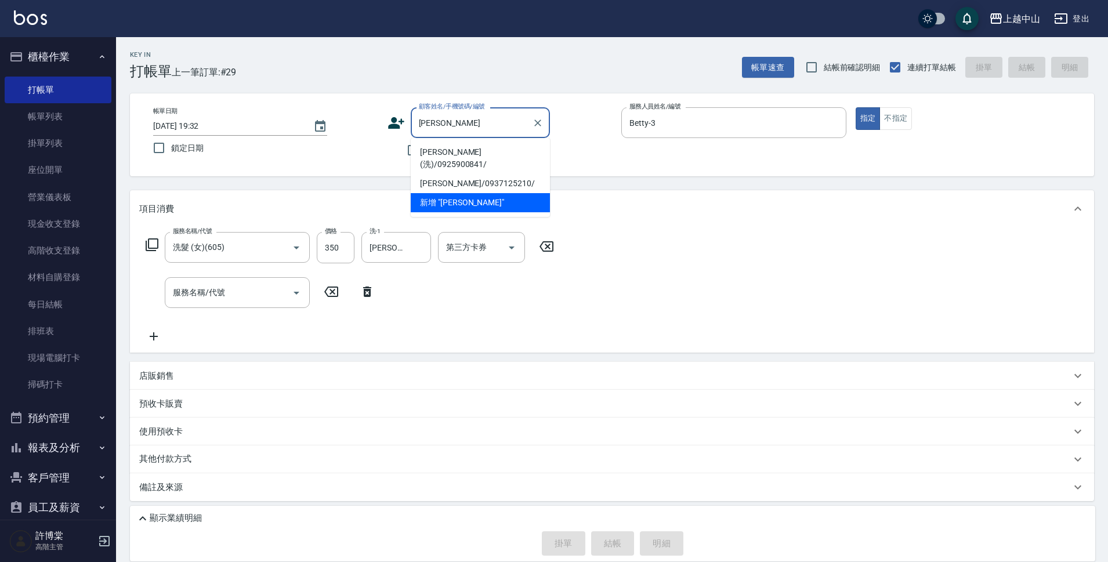
click at [526, 150] on li "[PERSON_NAME](洗)/0925900841/" at bounding box center [480, 158] width 139 height 31
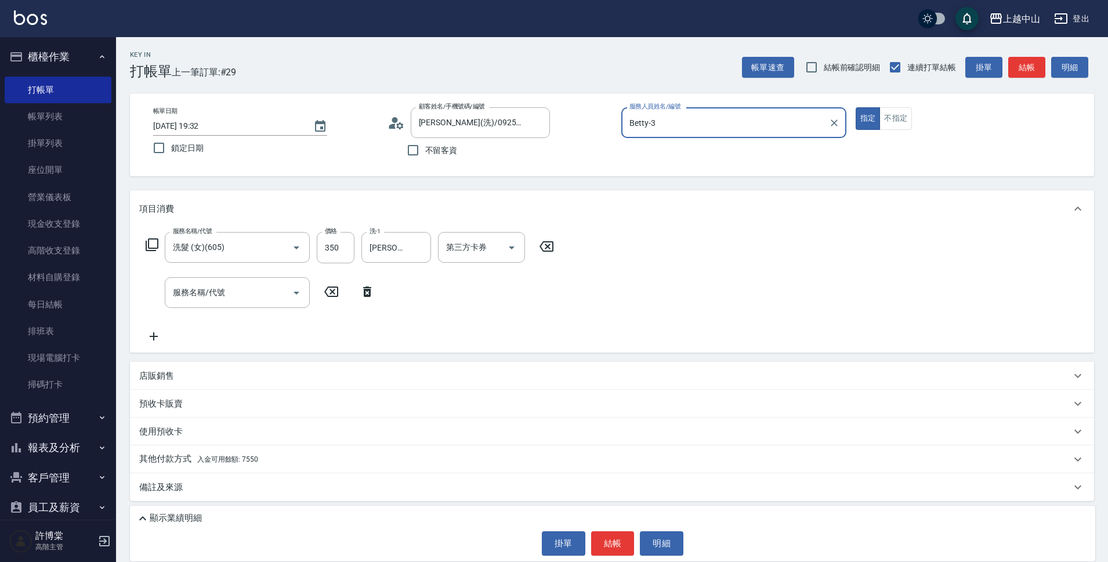
scroll to position [3, 0]
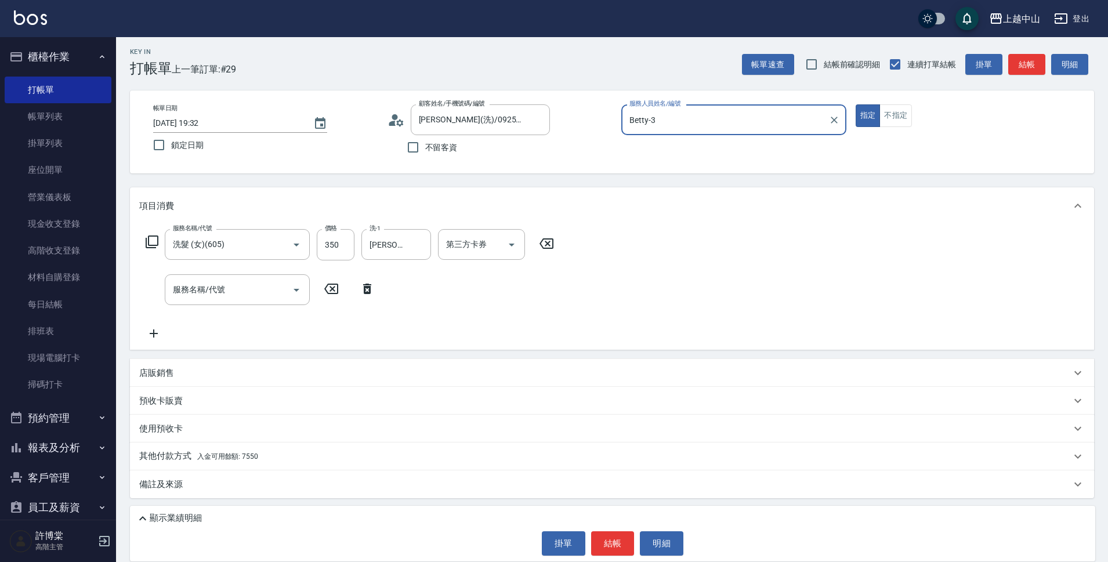
drag, startPoint x: 259, startPoint y: 464, endPoint x: 334, endPoint y: 444, distance: 77.3
click at [261, 462] on div "其他付款方式 入金可用餘額: 7550" at bounding box center [612, 457] width 964 height 28
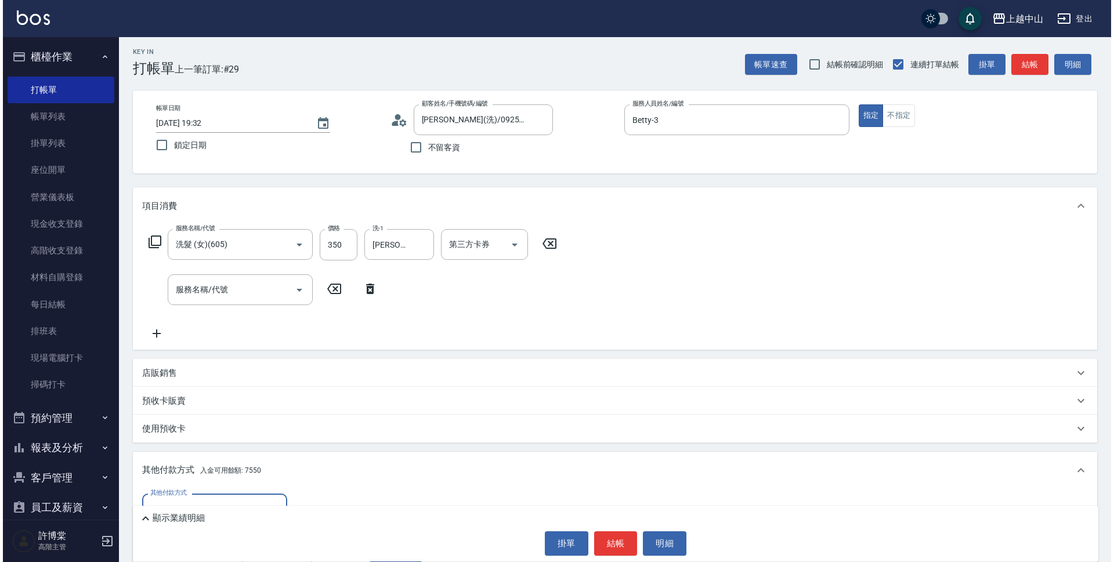
scroll to position [140, 0]
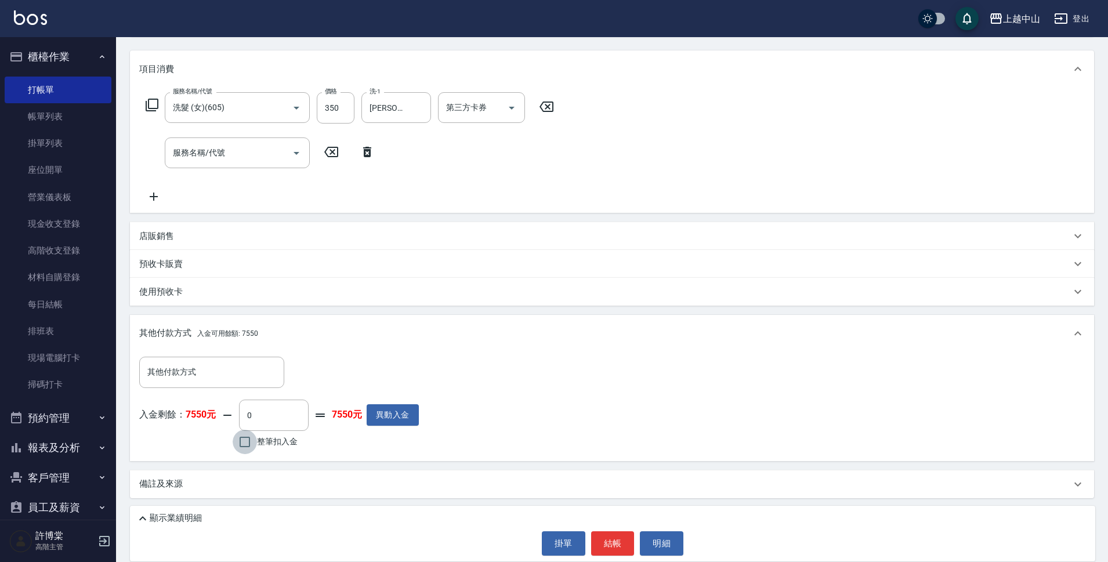
click at [249, 438] on input "整筆扣入金" at bounding box center [245, 442] width 24 height 24
click at [664, 541] on button "明細" at bounding box center [662, 543] width 44 height 24
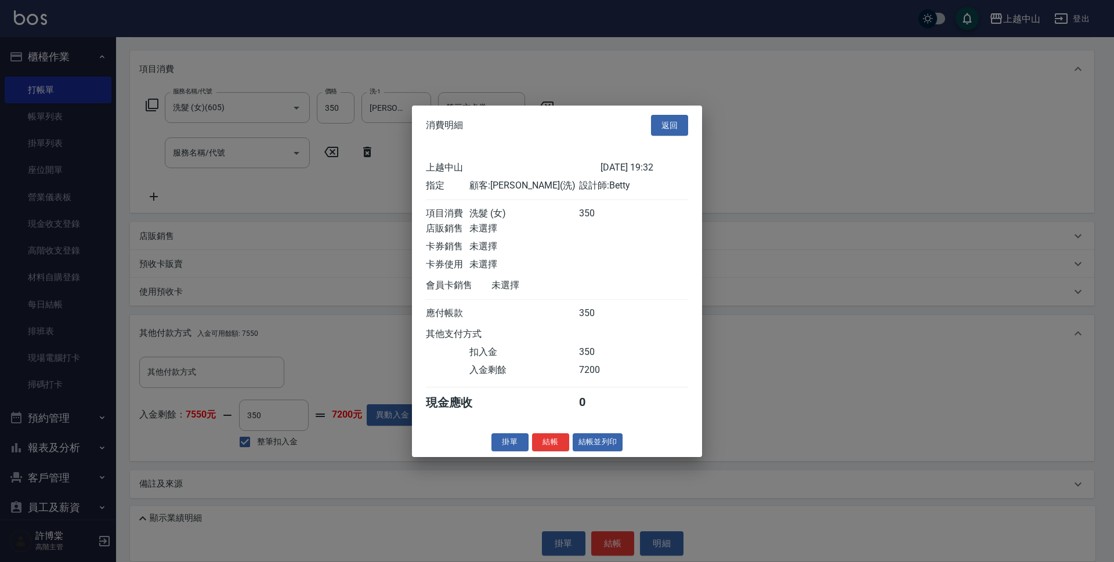
click at [542, 428] on div "上越中山 [DATE] 19:32 指定 顧客: [PERSON_NAME](洗) 設計師: Betty 項目消費 洗髮 (女) 350 店販銷售 未選擇 卡…" at bounding box center [557, 286] width 290 height 283
click at [545, 451] on button "結帳" at bounding box center [550, 442] width 37 height 18
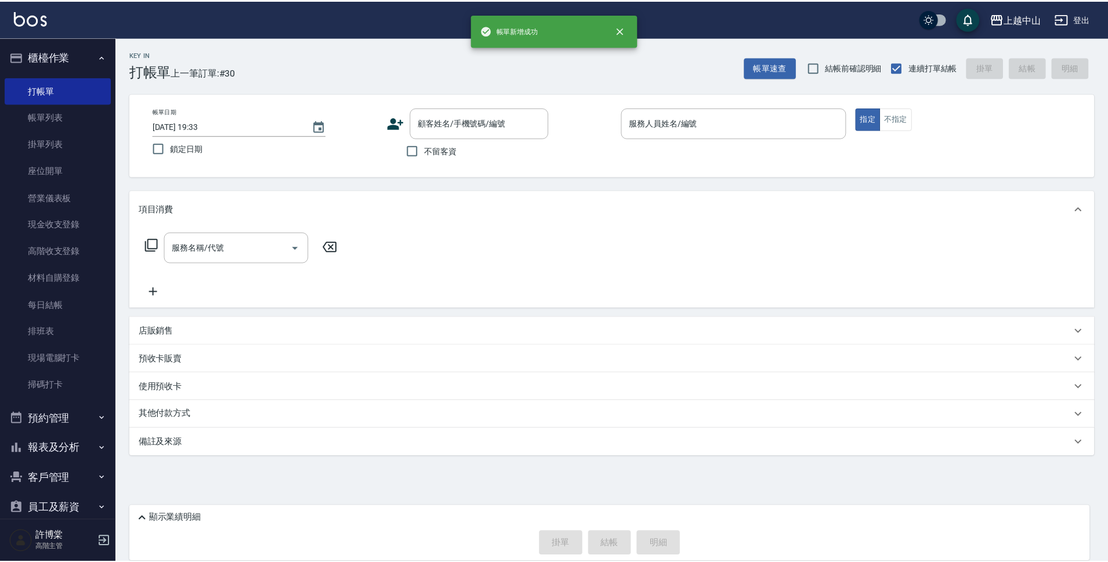
scroll to position [0, 0]
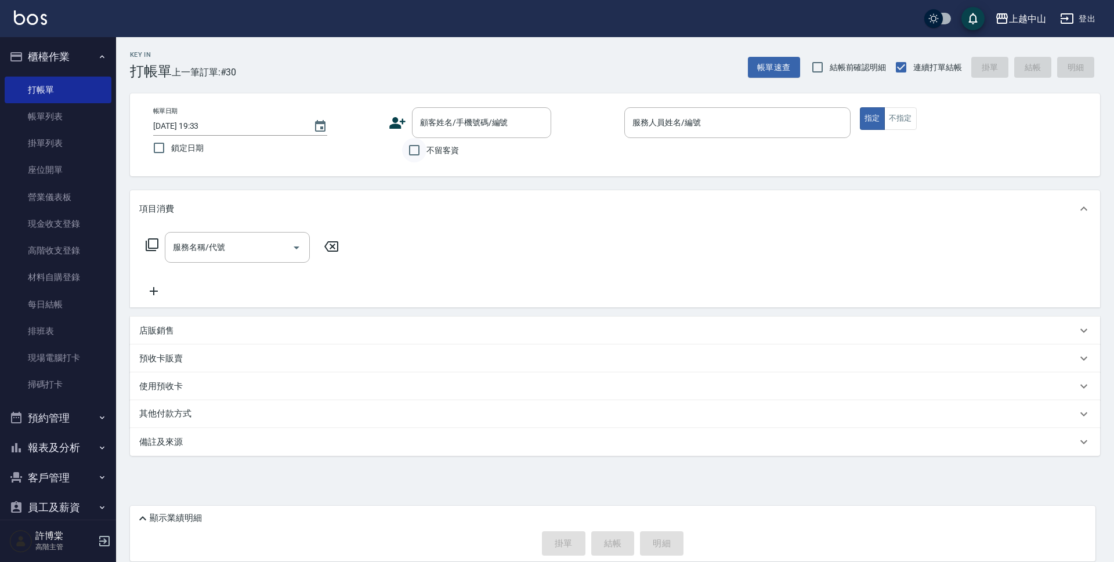
click at [419, 151] on input "不留客資" at bounding box center [414, 150] width 24 height 24
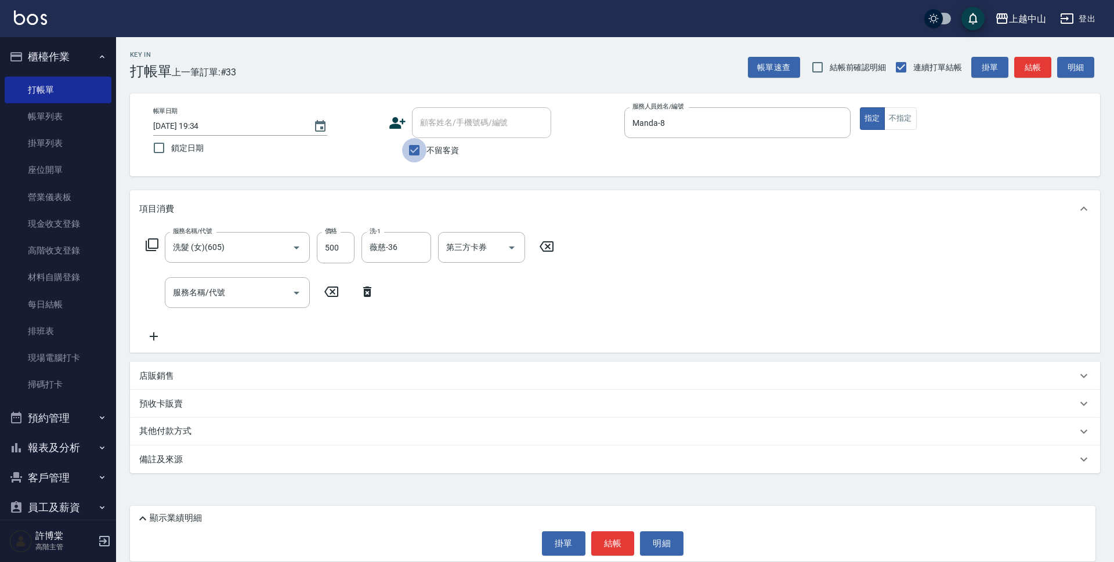
click at [420, 147] on input "不留客資" at bounding box center [414, 150] width 24 height 24
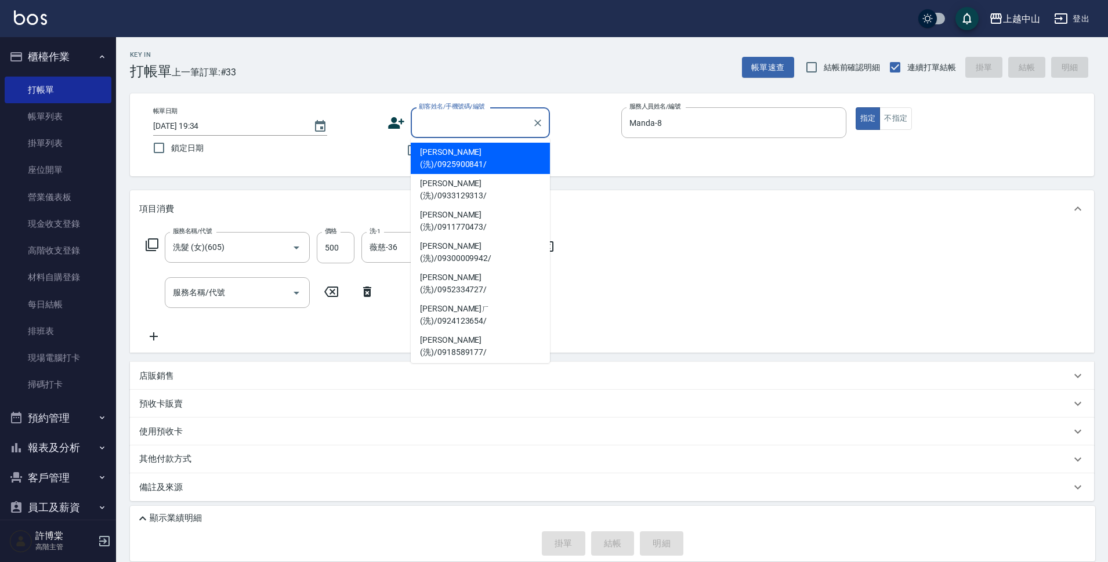
click at [424, 129] on input "顧客姓名/手機號碼/編號" at bounding box center [471, 123] width 111 height 20
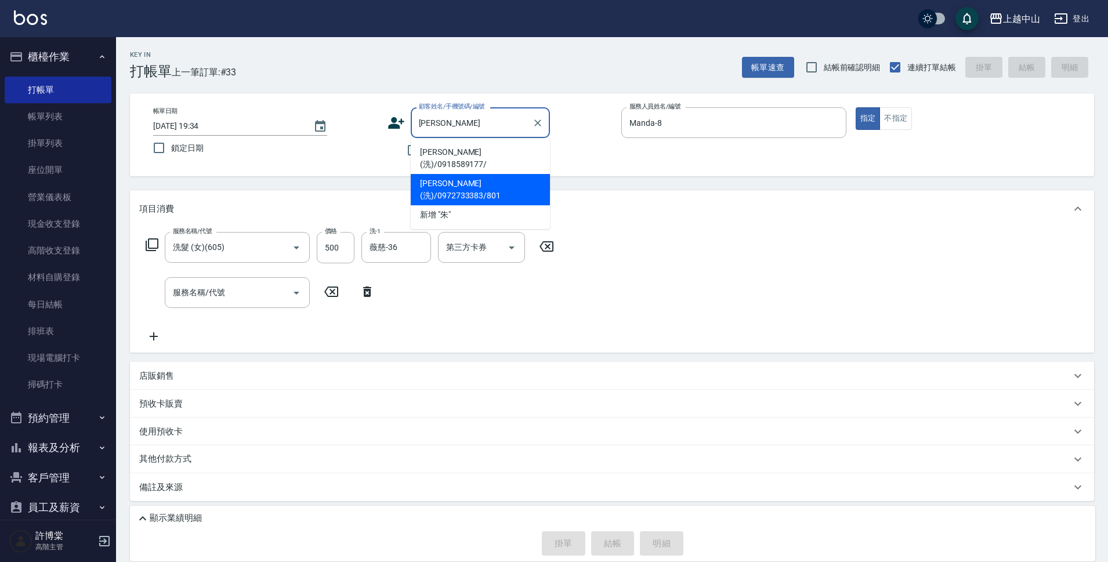
drag, startPoint x: 529, startPoint y: 164, endPoint x: 523, endPoint y: 167, distance: 6.3
click at [525, 174] on li "[PERSON_NAME](洗)/0972733383/801" at bounding box center [480, 189] width 139 height 31
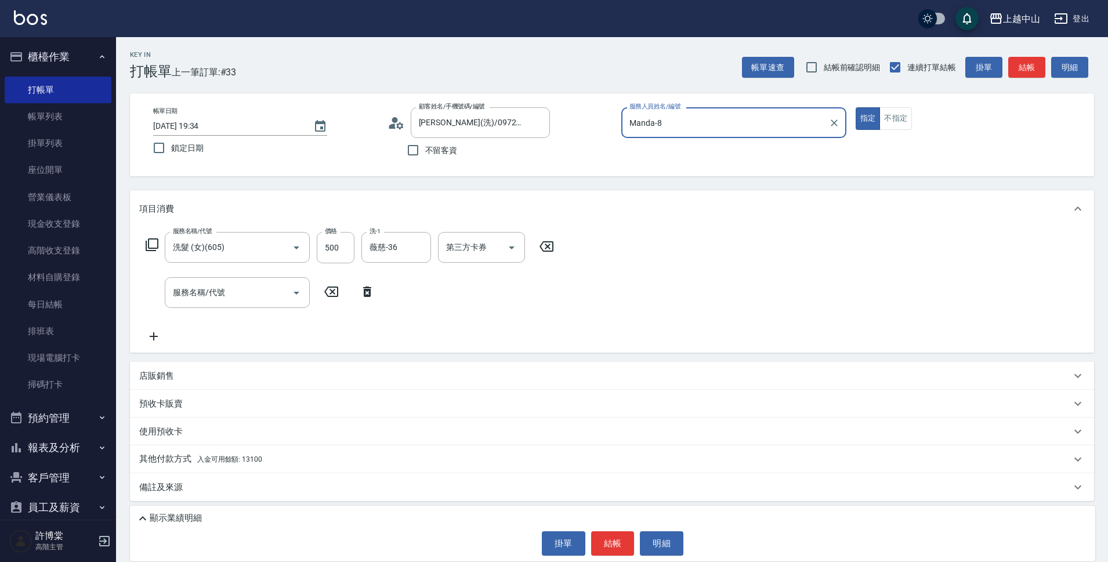
scroll to position [3, 0]
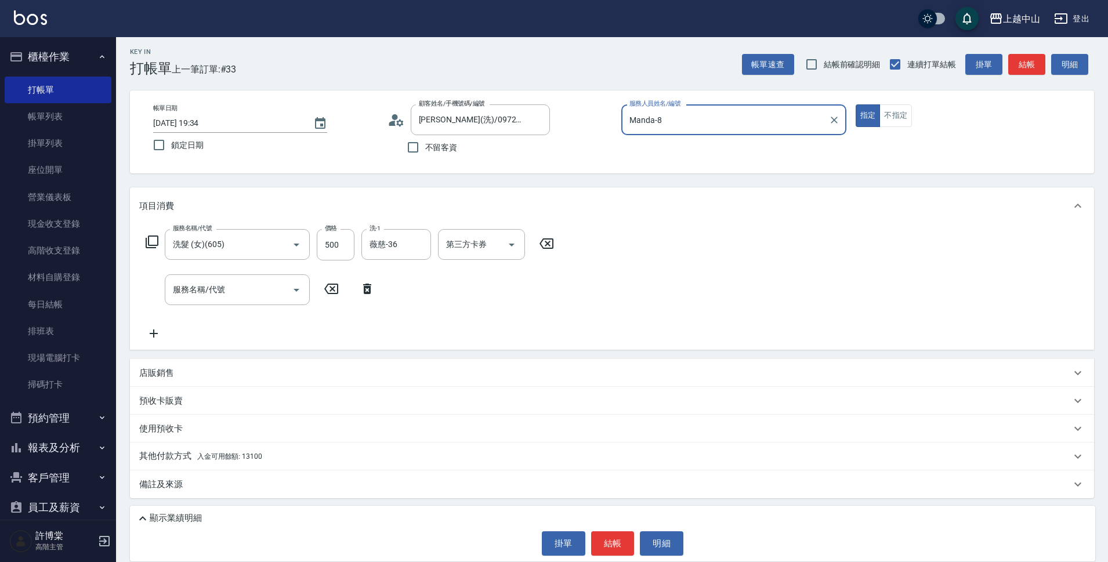
click at [256, 460] on span "入金可用餘額: 13100" at bounding box center [229, 457] width 65 height 8
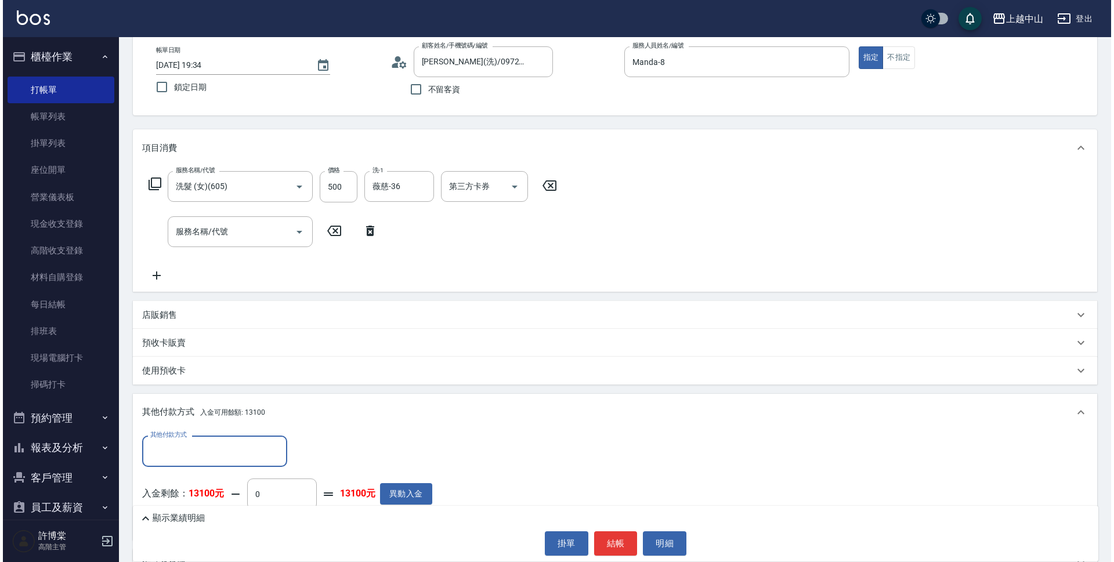
scroll to position [140, 0]
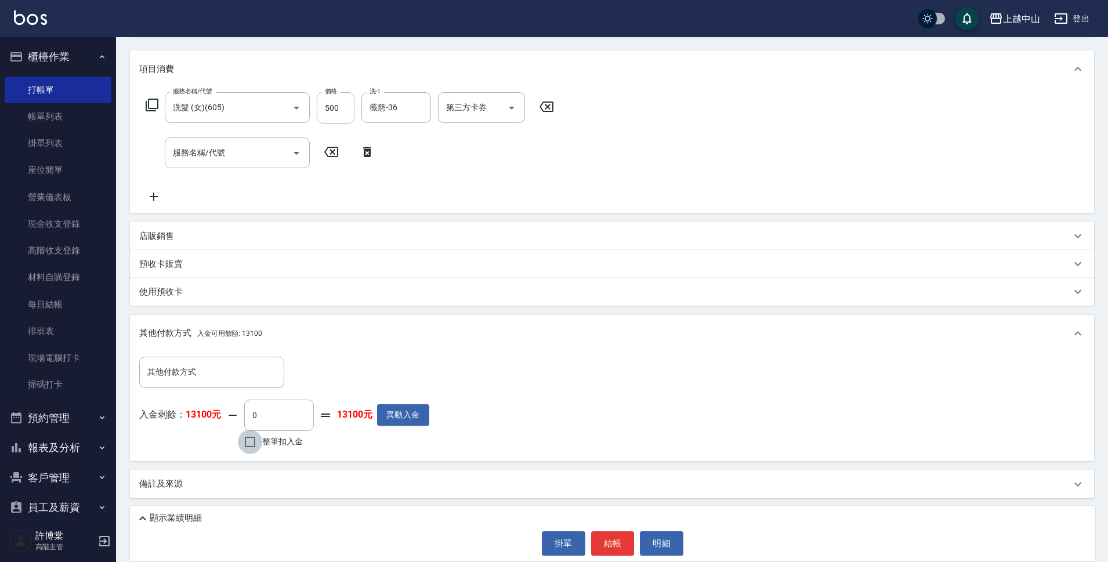
click at [251, 440] on input "整筆扣入金" at bounding box center [250, 442] width 24 height 24
click at [670, 547] on button "明細" at bounding box center [662, 543] width 44 height 24
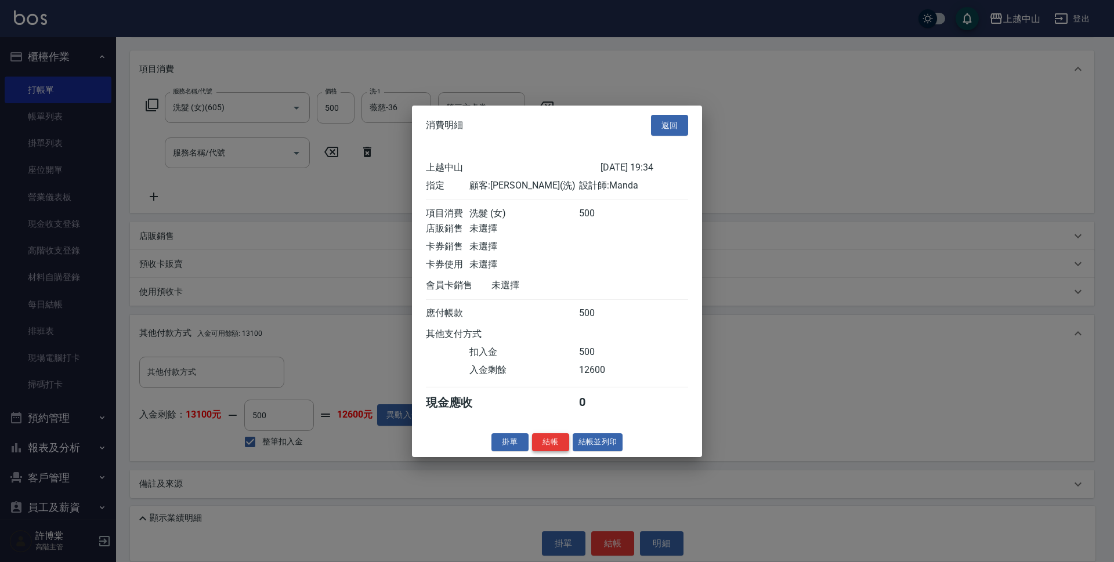
click at [551, 447] on button "結帳" at bounding box center [550, 442] width 37 height 18
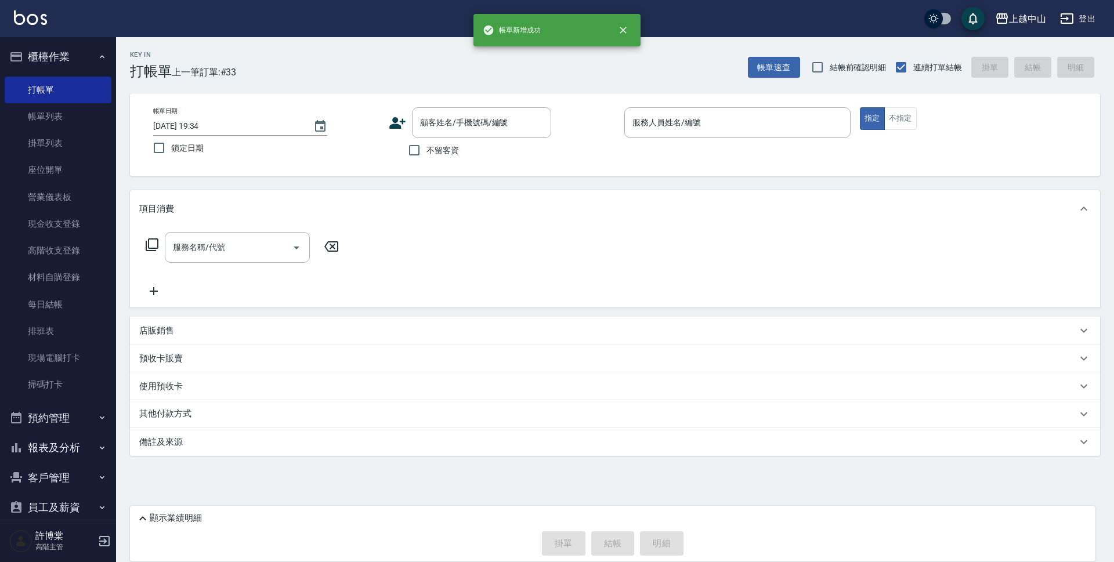
scroll to position [0, 0]
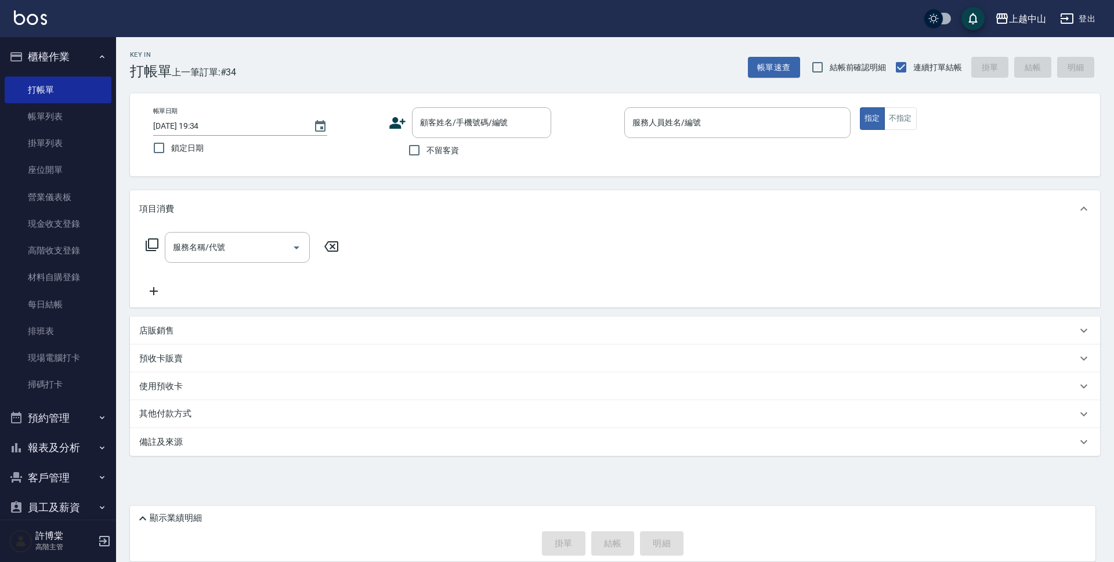
click at [402, 154] on div "不留客資" at bounding box center [470, 150] width 162 height 24
click at [410, 149] on input "不留客資" at bounding box center [414, 150] width 24 height 24
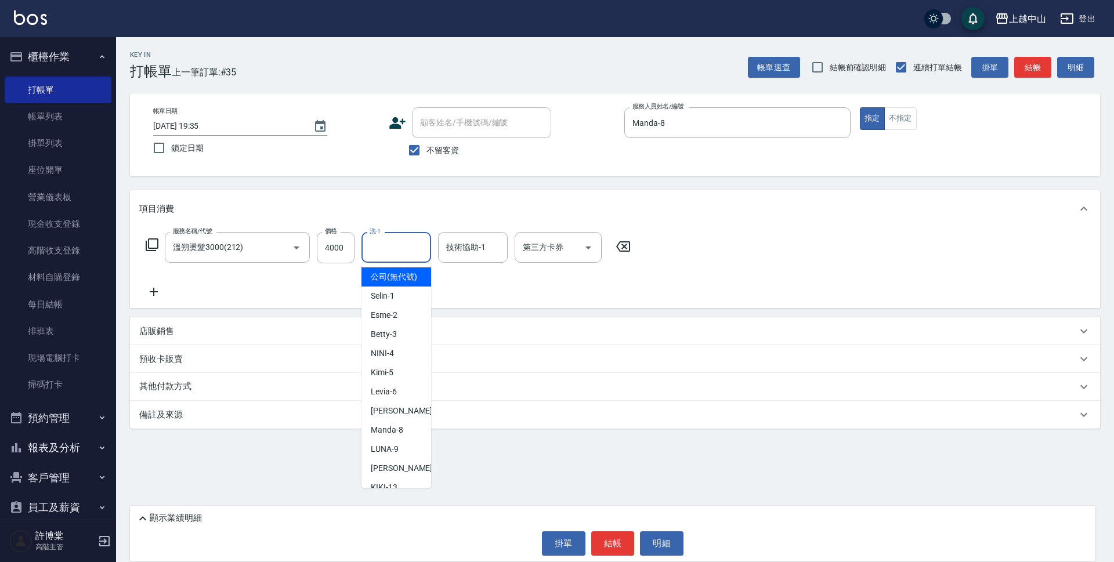
click at [410, 240] on input "洗-1" at bounding box center [396, 247] width 59 height 20
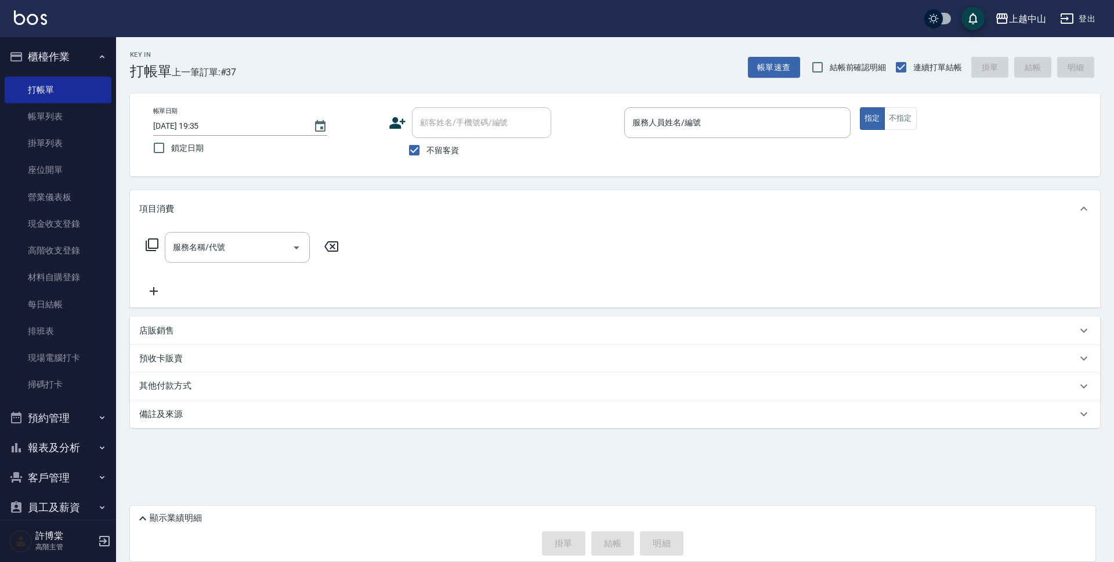
drag, startPoint x: 107, startPoint y: 219, endPoint x: 106, endPoint y: 256, distance: 37.2
click at [106, 256] on nav "櫃檯作業 打帳單 帳單列表 掛單列表 座位開單 營業儀表板 現金收支登錄 高階收支登錄 材料自購登錄 每日結帳 排班表 現場電腦打卡 掃碼打卡 預約管理 預約…" at bounding box center [58, 278] width 116 height 483
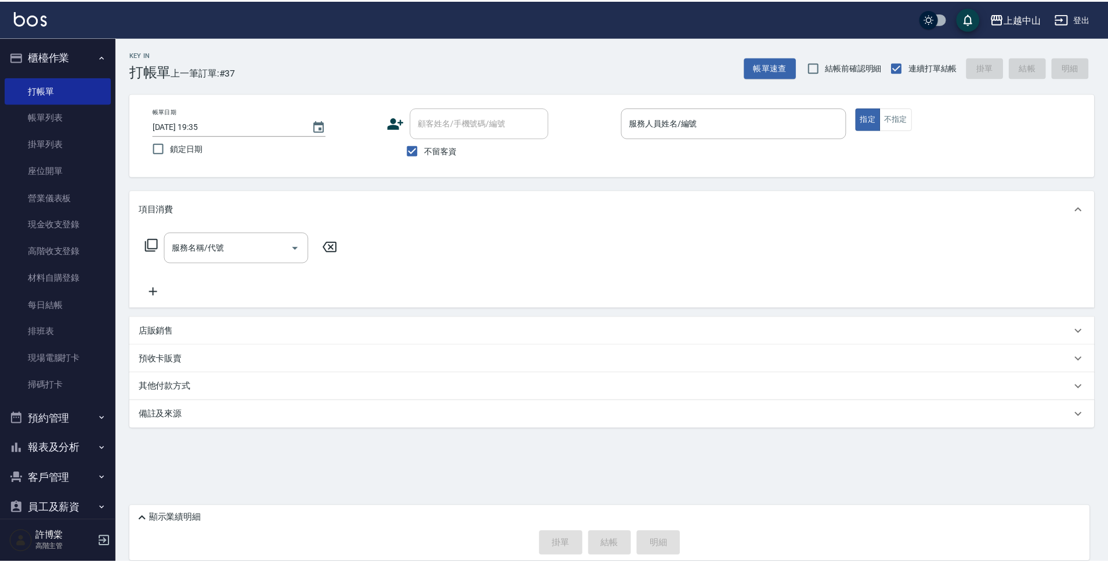
scroll to position [106, 0]
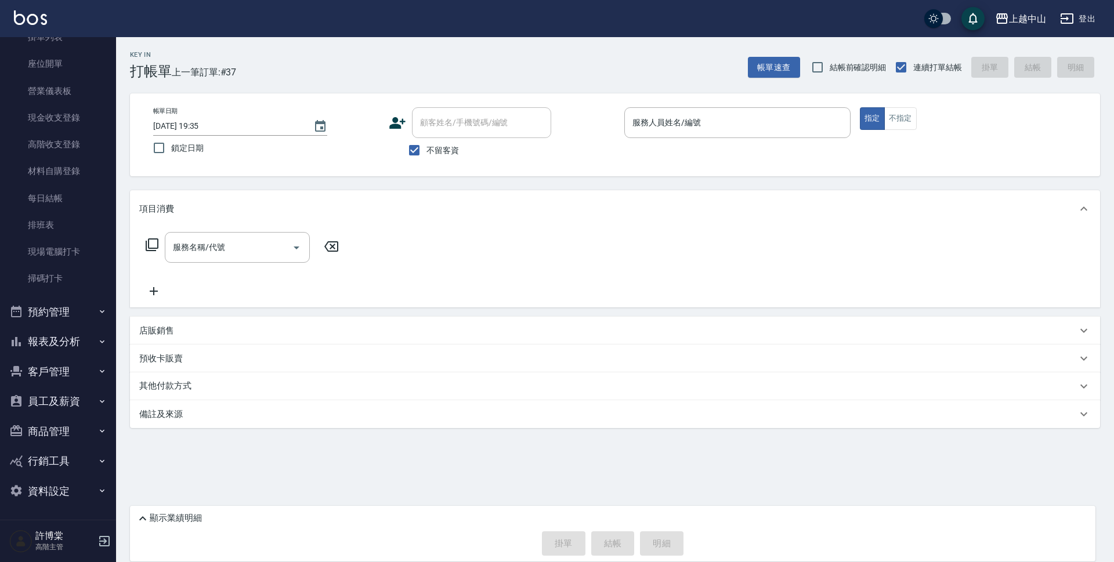
click at [98, 350] on button "報表及分析" at bounding box center [58, 342] width 107 height 30
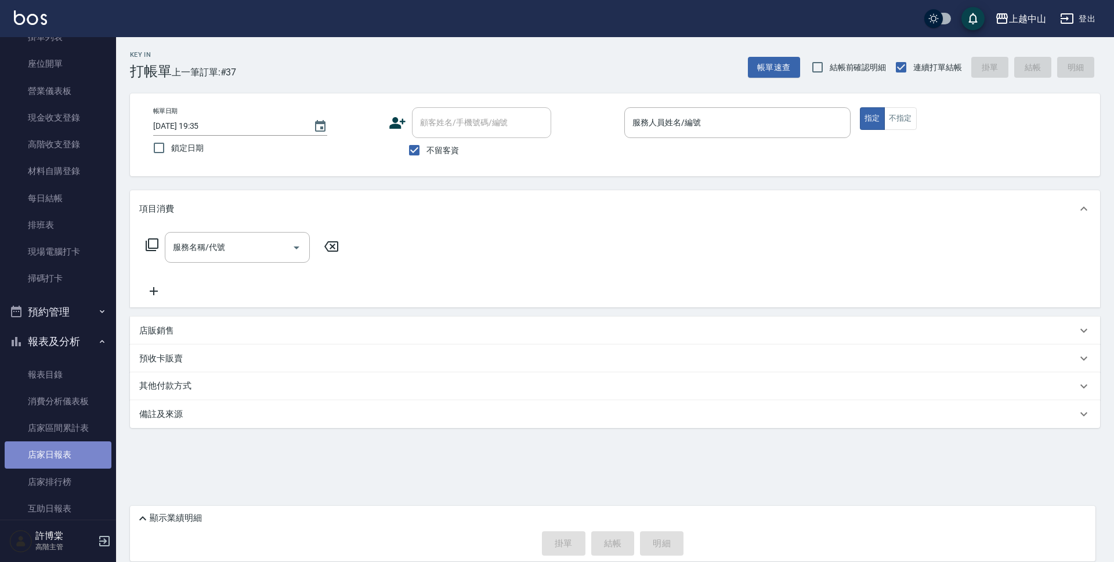
click at [74, 446] on link "店家日報表" at bounding box center [58, 455] width 107 height 27
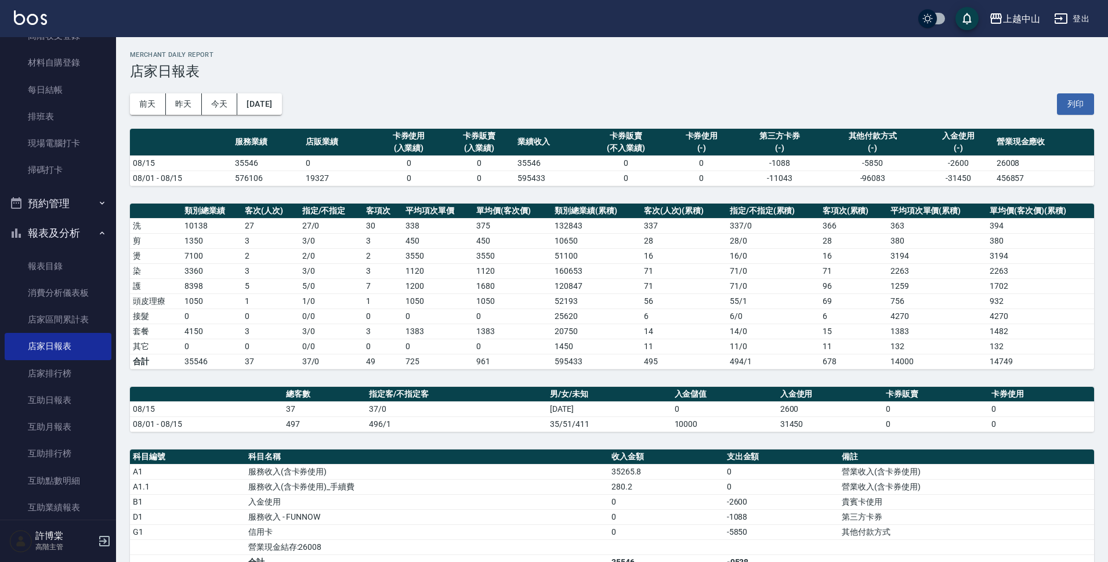
scroll to position [309, 0]
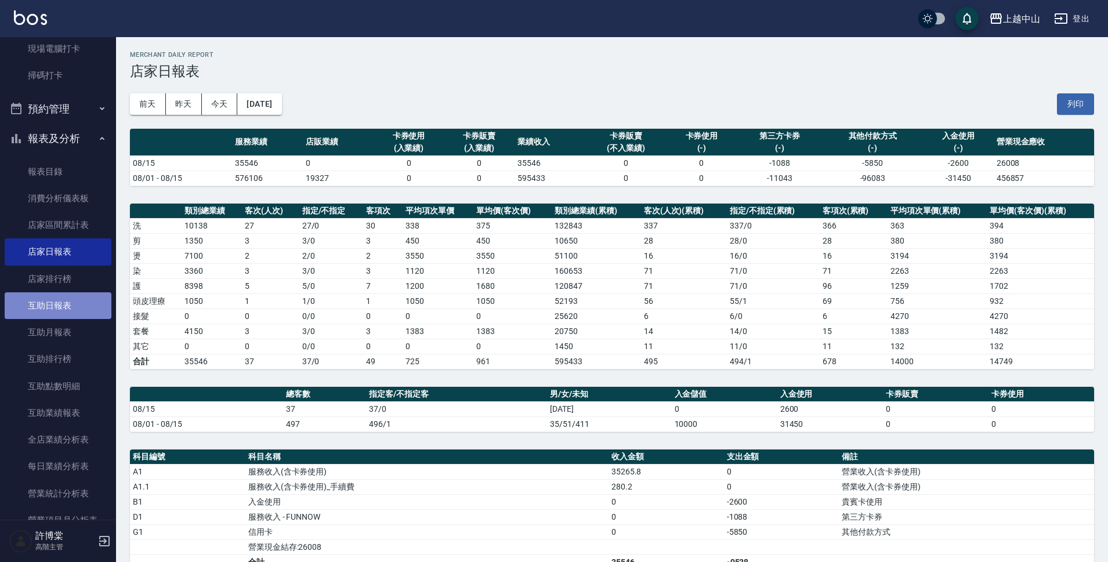
click at [92, 293] on link "互助日報表" at bounding box center [58, 305] width 107 height 27
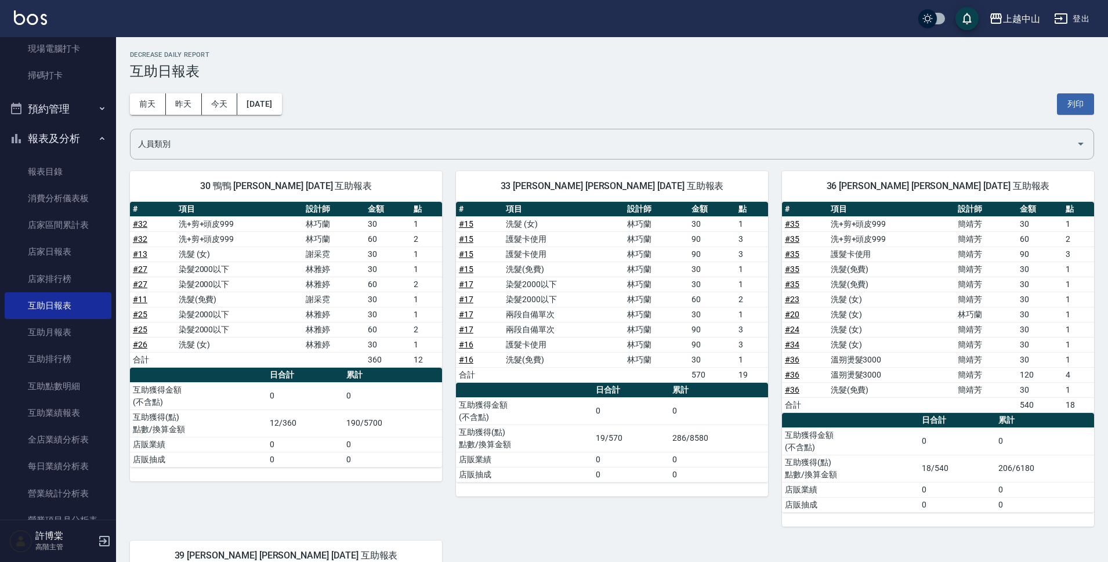
click at [100, 138] on icon "button" at bounding box center [102, 138] width 5 height 3
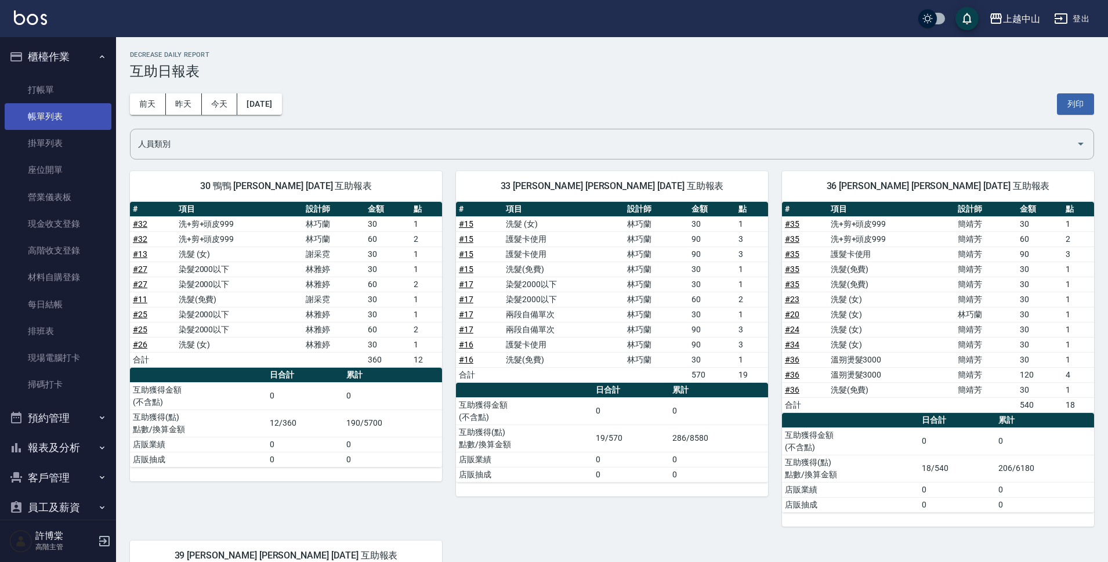
click at [49, 114] on link "帳單列表" at bounding box center [58, 116] width 107 height 27
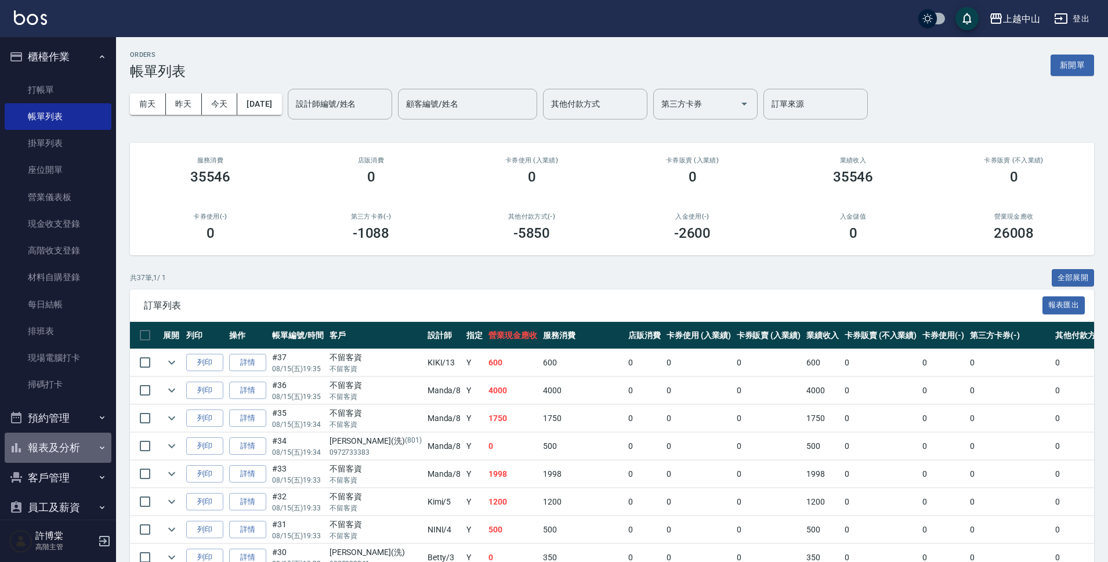
click at [74, 458] on button "報表及分析" at bounding box center [58, 448] width 107 height 30
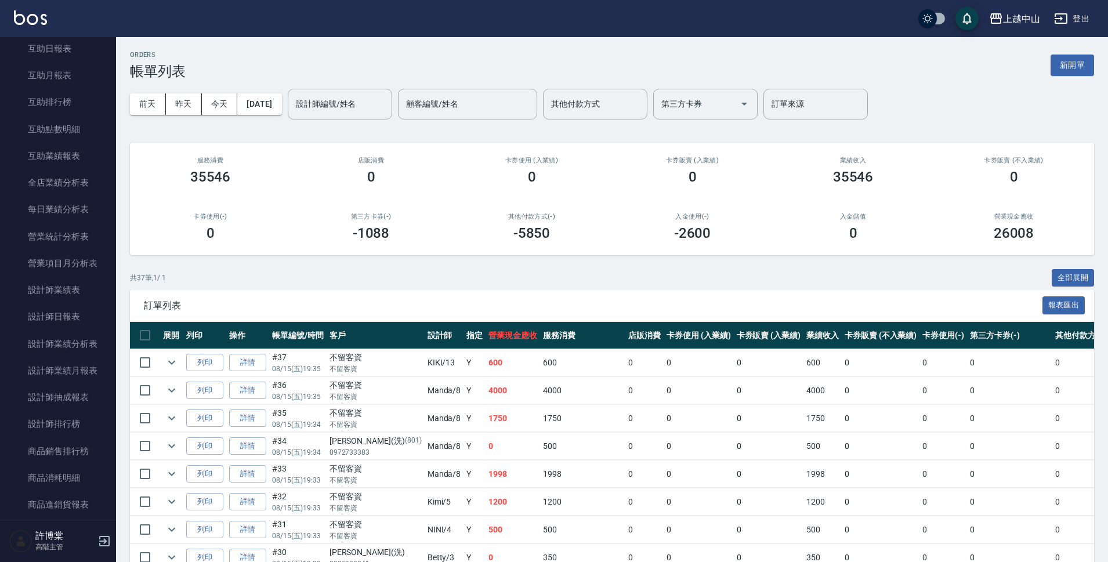
scroll to position [579, 0]
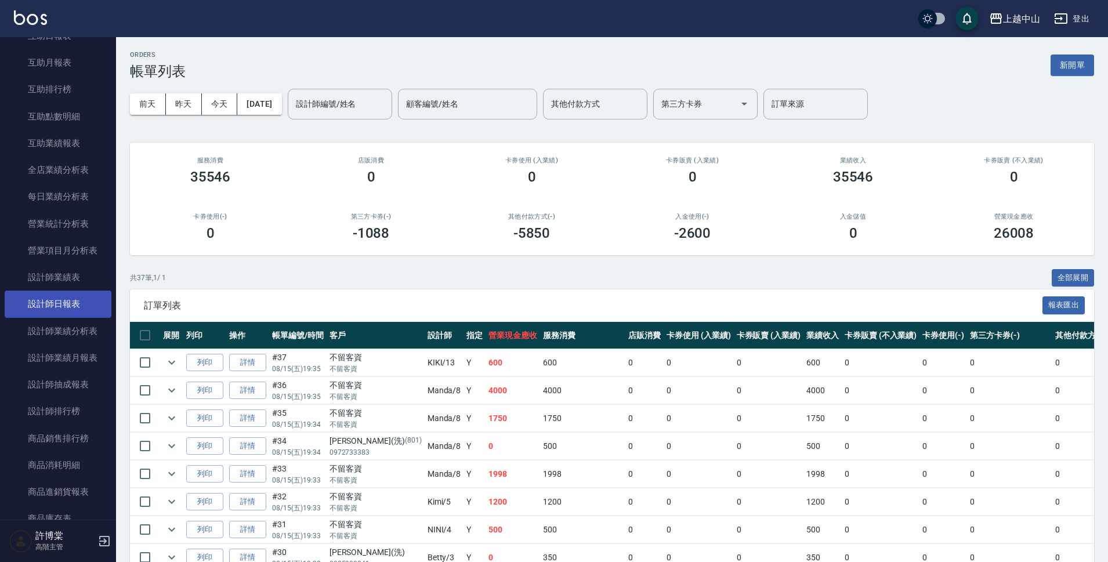
click at [97, 305] on link "設計師日報表" at bounding box center [58, 304] width 107 height 27
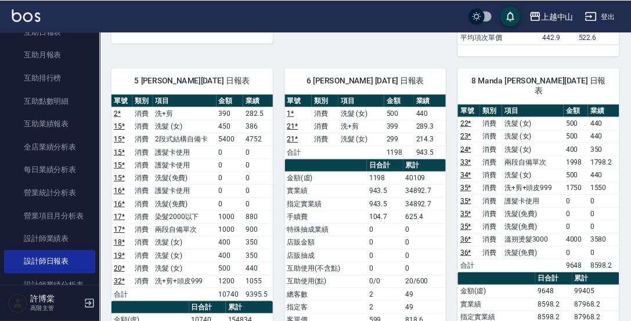
scroll to position [485, 0]
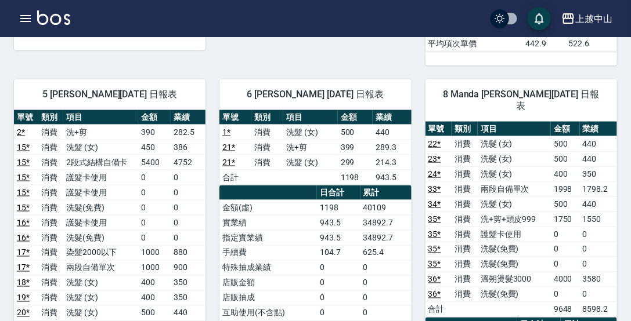
drag, startPoint x: 1061, startPoint y: 0, endPoint x: 628, endPoint y: 178, distance: 467.8
click at [628, 178] on div "上越中山 [DATE] 設計師日報表 列印時間： [DATE][PHONE_NUMBER]:37 Employee Daily Report 設計師日報表 […" at bounding box center [315, 289] width 631 height 1474
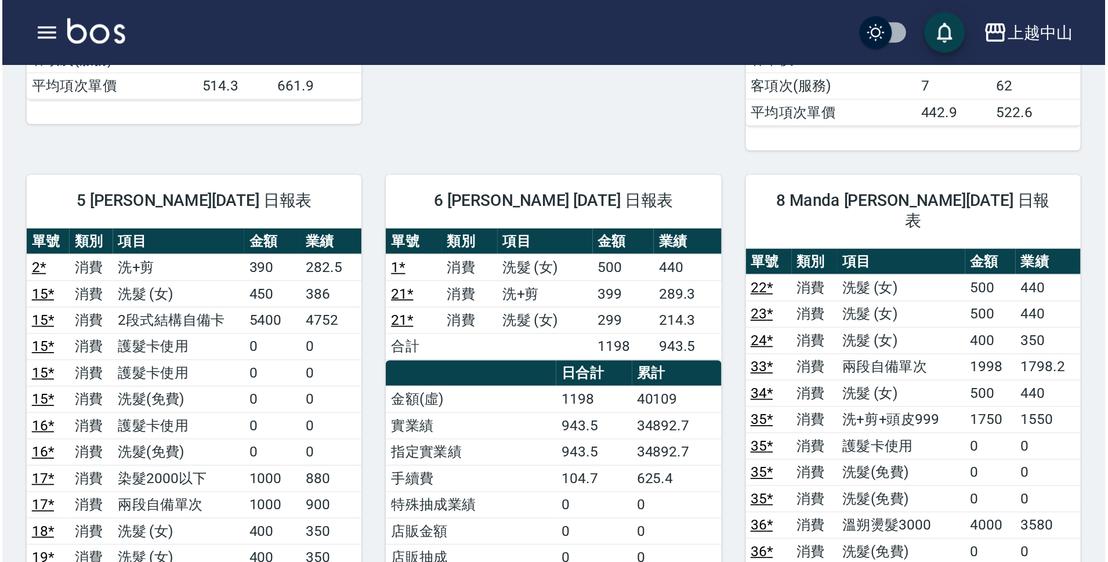
scroll to position [465, 0]
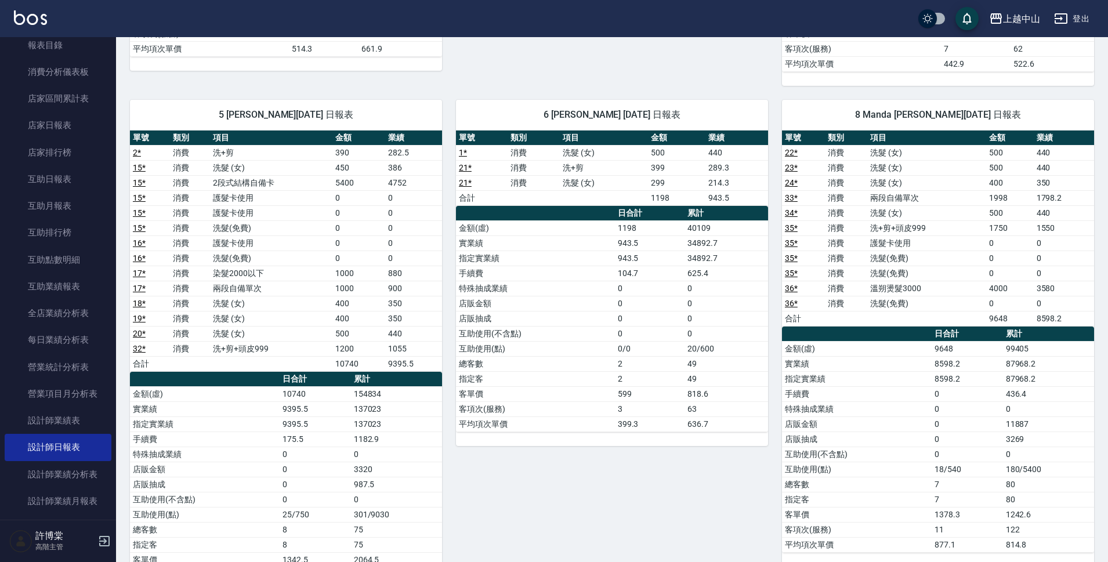
scroll to position [415, 0]
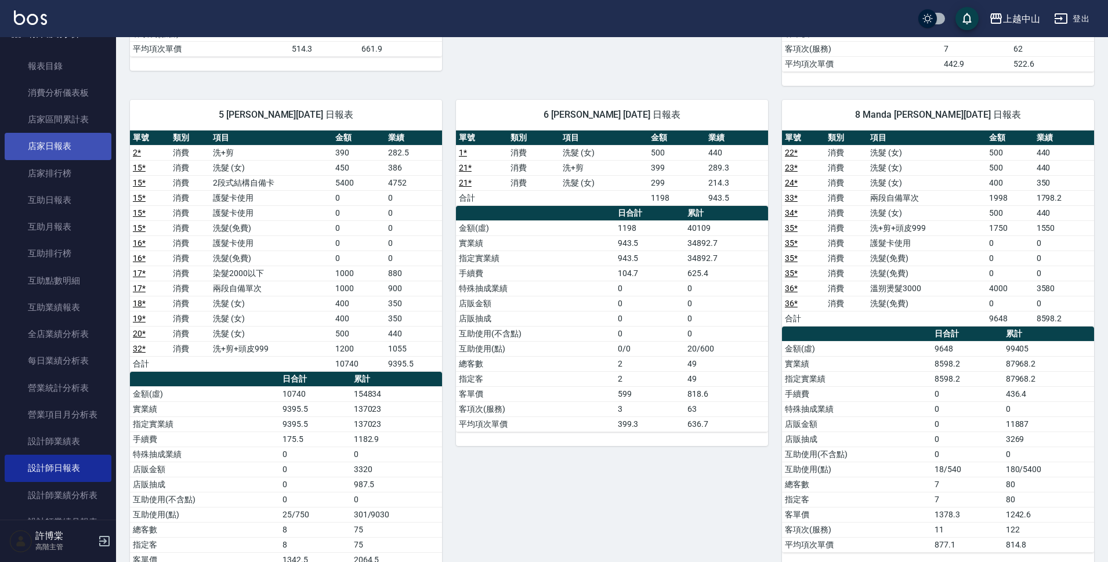
click at [97, 155] on link "店家日報表" at bounding box center [58, 146] width 107 height 27
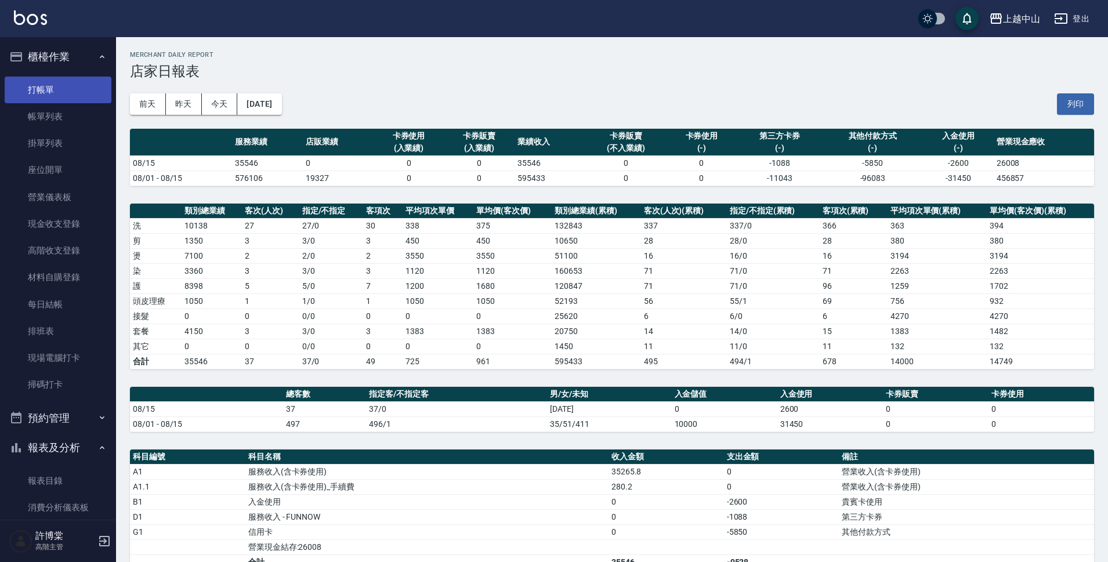
click at [61, 82] on link "打帳單" at bounding box center [58, 90] width 107 height 27
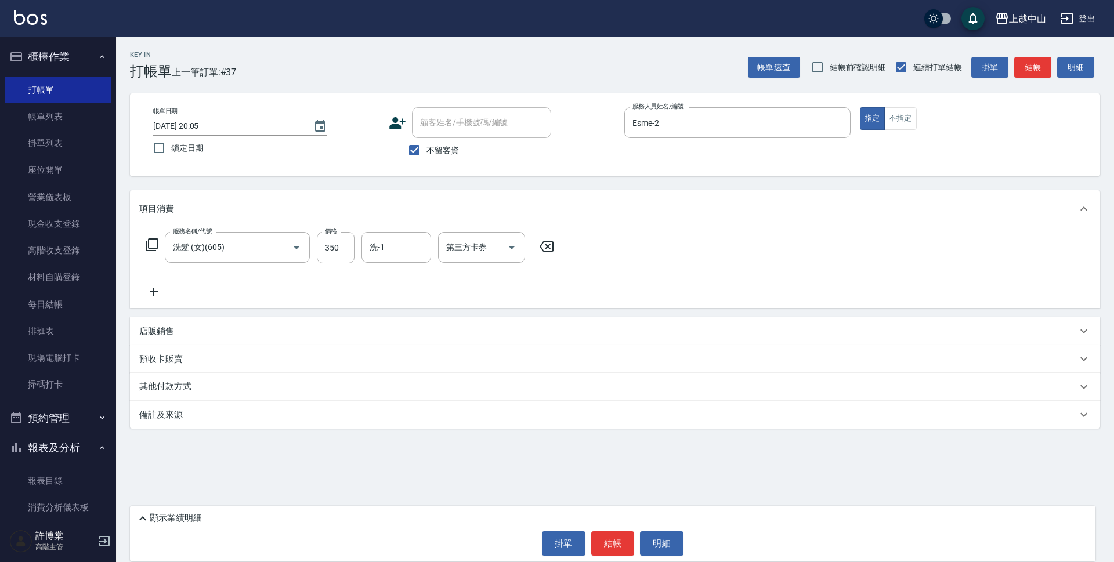
drag, startPoint x: 133, startPoint y: 16, endPoint x: 396, endPoint y: 158, distance: 298.6
click at [396, 158] on div "不留客資" at bounding box center [470, 150] width 162 height 24
click at [404, 151] on input "不留客資" at bounding box center [414, 150] width 24 height 24
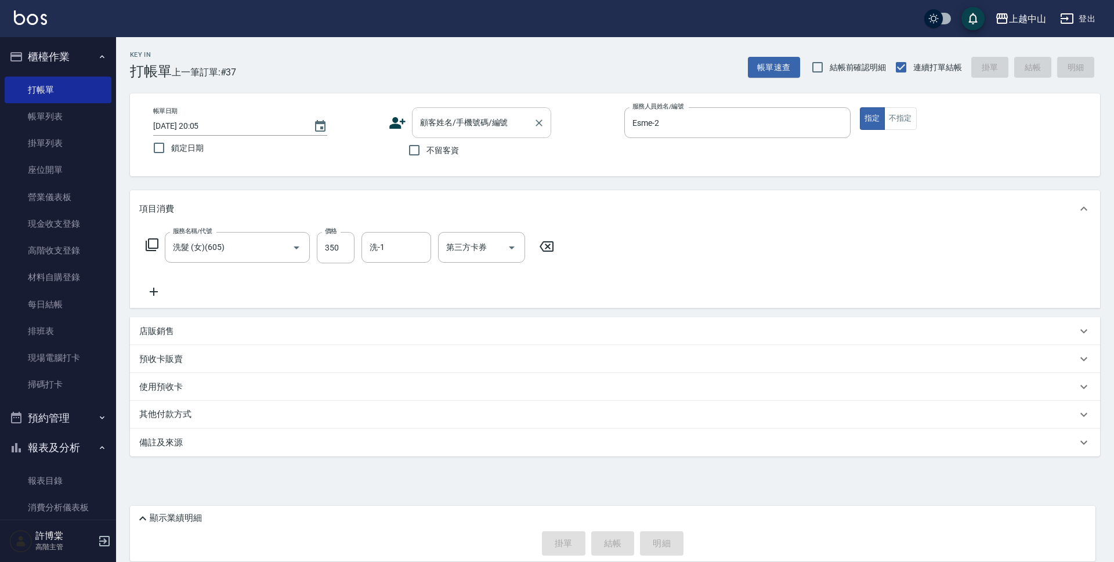
click at [425, 132] on input "顧客姓名/手機號碼/編號" at bounding box center [472, 123] width 111 height 20
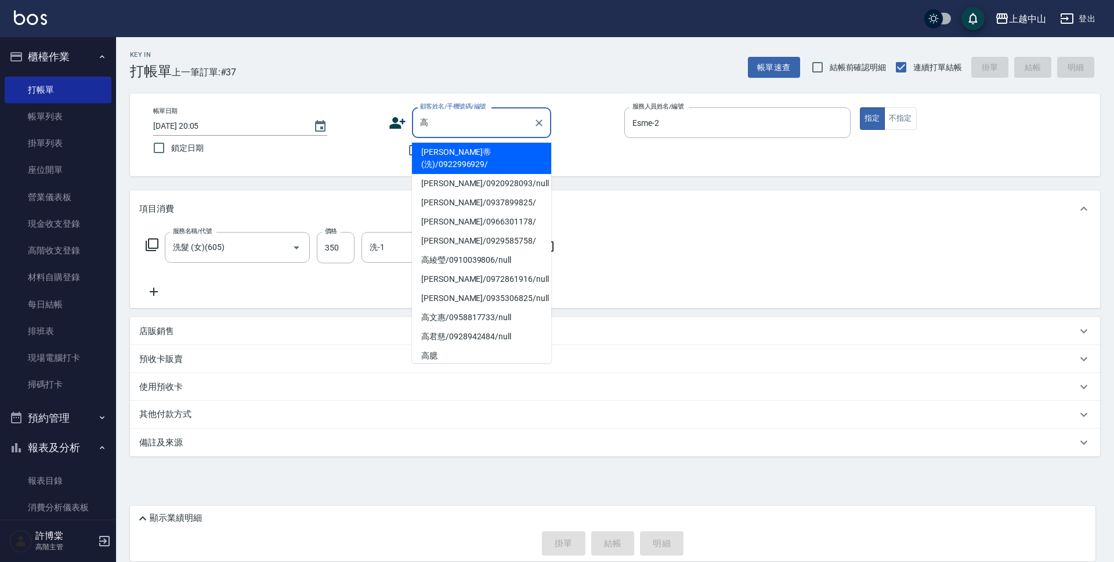
click at [459, 154] on li "[PERSON_NAME]蒂(洗)/0922996929/" at bounding box center [481, 158] width 139 height 31
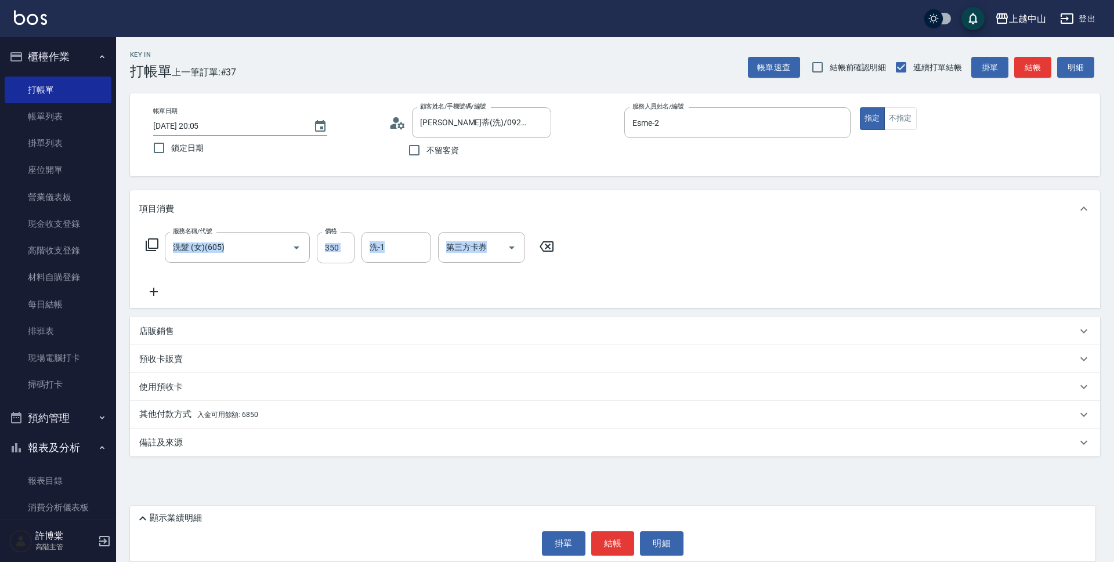
drag, startPoint x: 1113, startPoint y: 190, endPoint x: 896, endPoint y: 316, distance: 251.4
click at [1108, 328] on div "Key In 打帳單 上一筆訂單:#37 帳單速查 結帳前確認明細 連續打單結帳 掛單 結帳 明細 帳單日期 [DATE] 20:05 鎖定日期 顧客姓名/手…" at bounding box center [615, 278] width 998 height 483
click at [254, 410] on p "其他付款方式 入金可用餘額: 6850" at bounding box center [198, 414] width 119 height 13
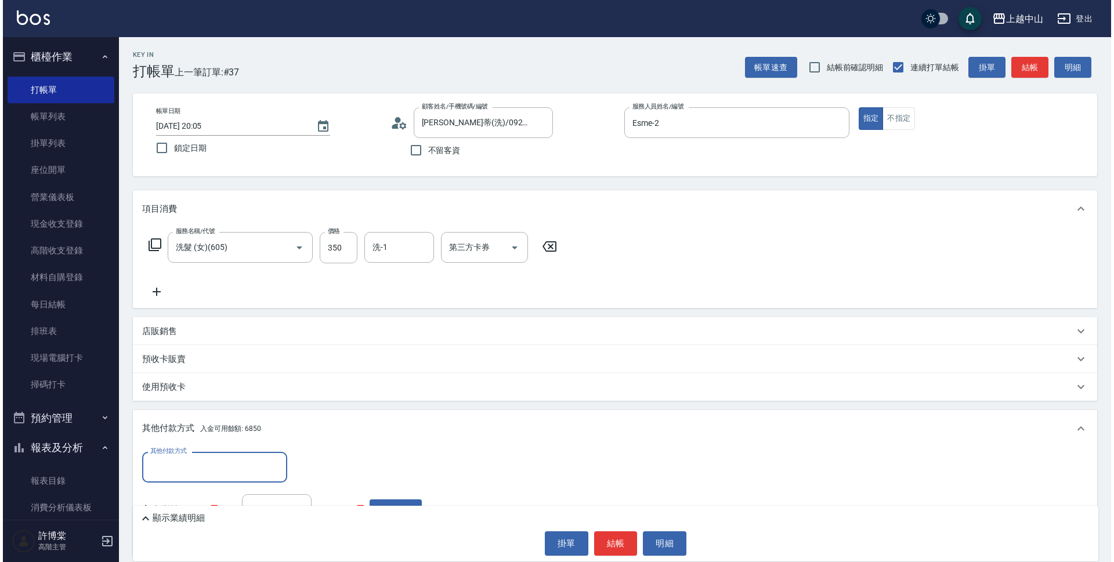
scroll to position [95, 0]
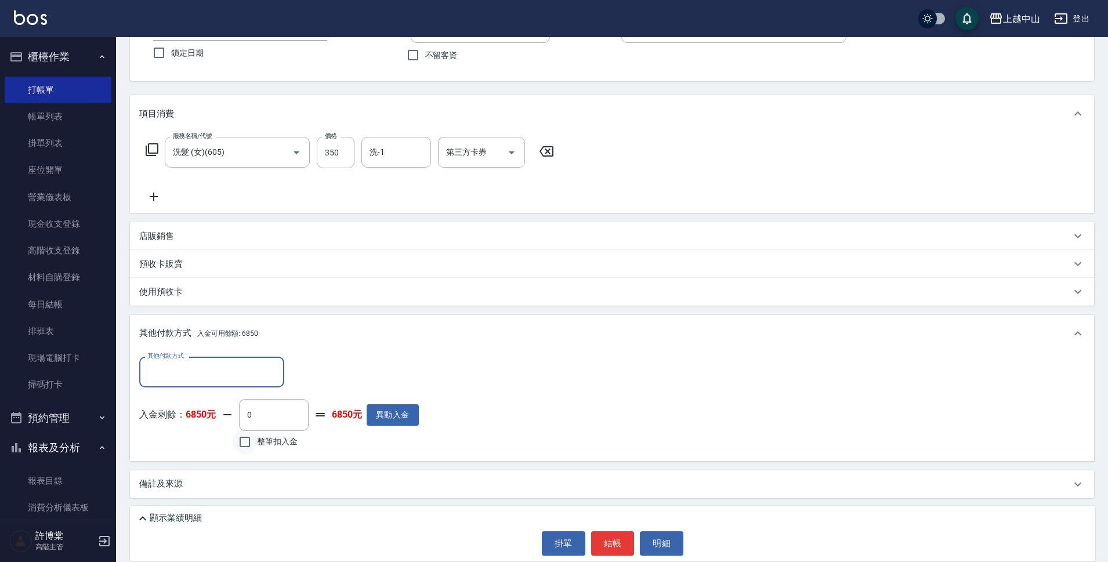
click at [251, 443] on input "整筆扣入金" at bounding box center [245, 442] width 24 height 24
click at [667, 547] on button "明細" at bounding box center [662, 543] width 44 height 24
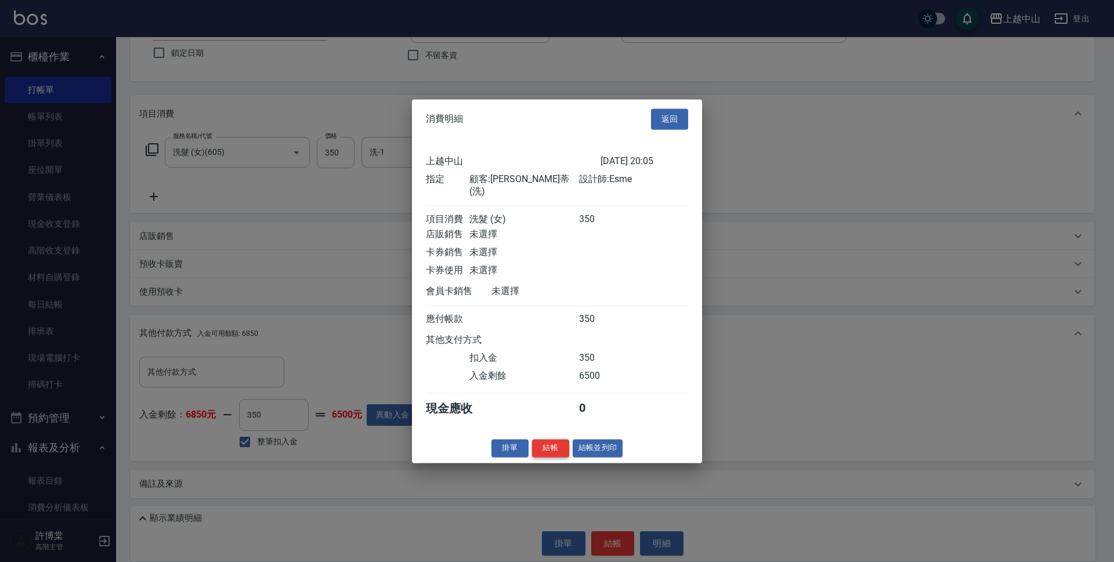
click at [540, 450] on button "結帳" at bounding box center [550, 448] width 37 height 18
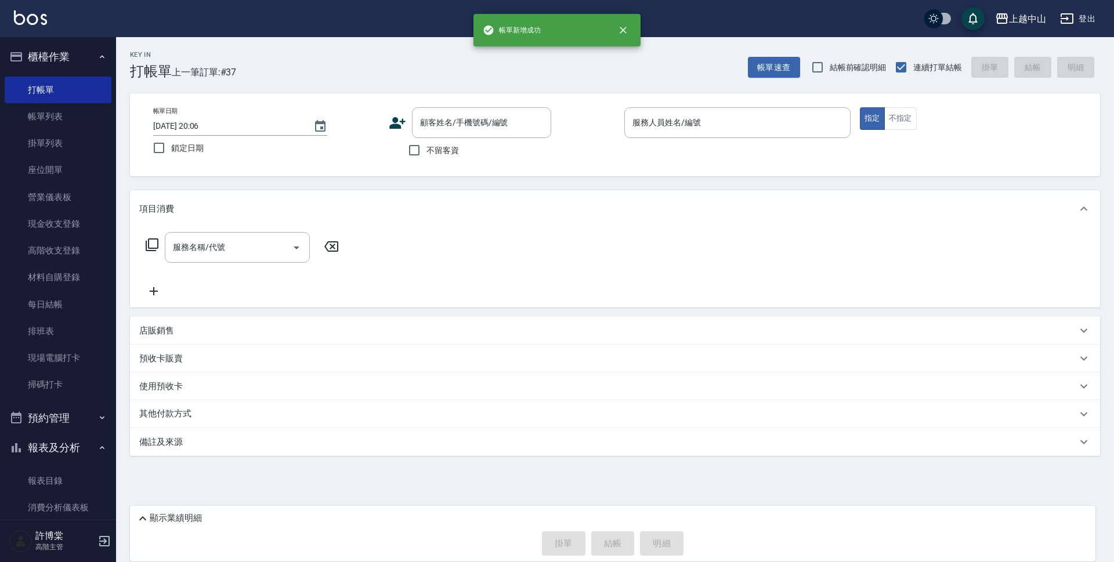
scroll to position [0, 0]
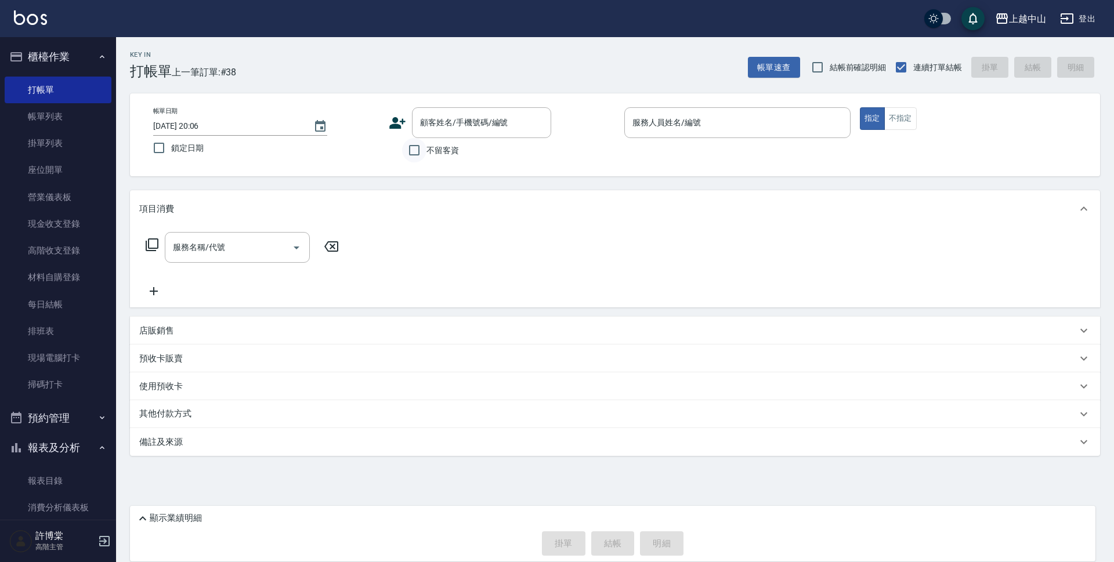
click at [424, 154] on input "不留客資" at bounding box center [414, 150] width 24 height 24
